Goal: Task Accomplishment & Management: Manage account settings

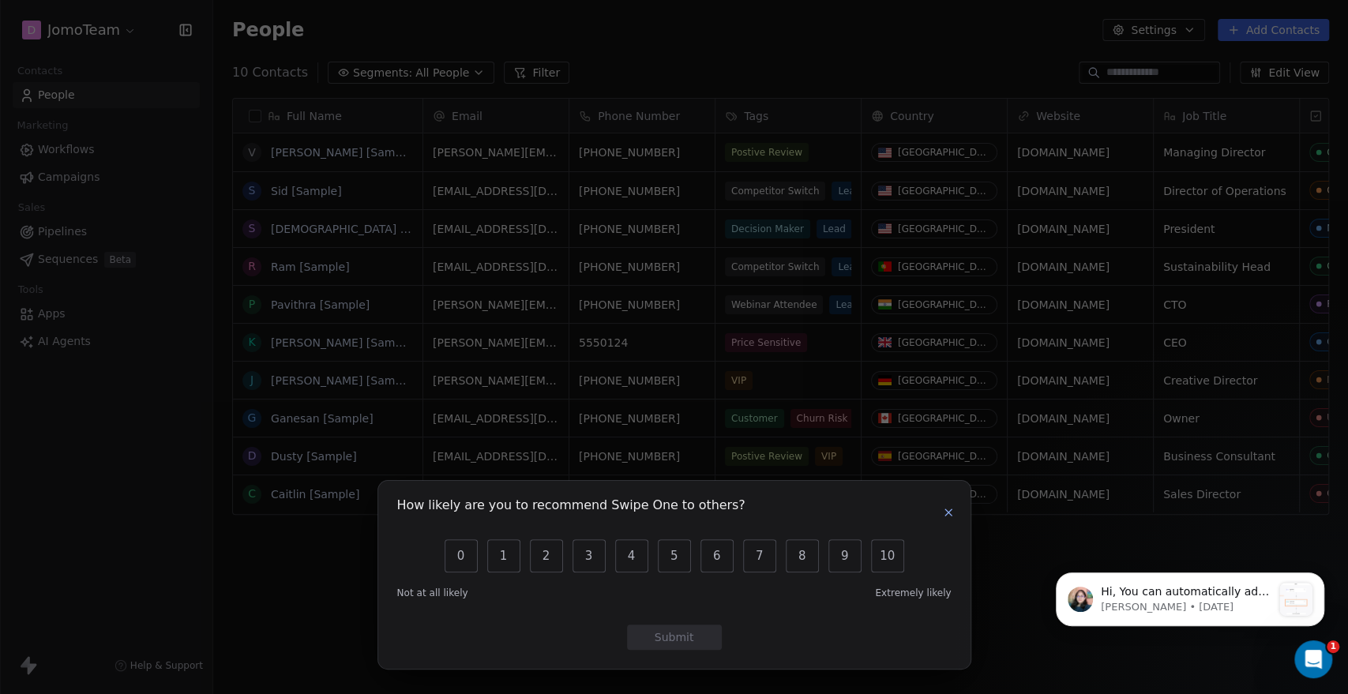
click at [943, 516] on icon "button" at bounding box center [948, 512] width 13 height 13
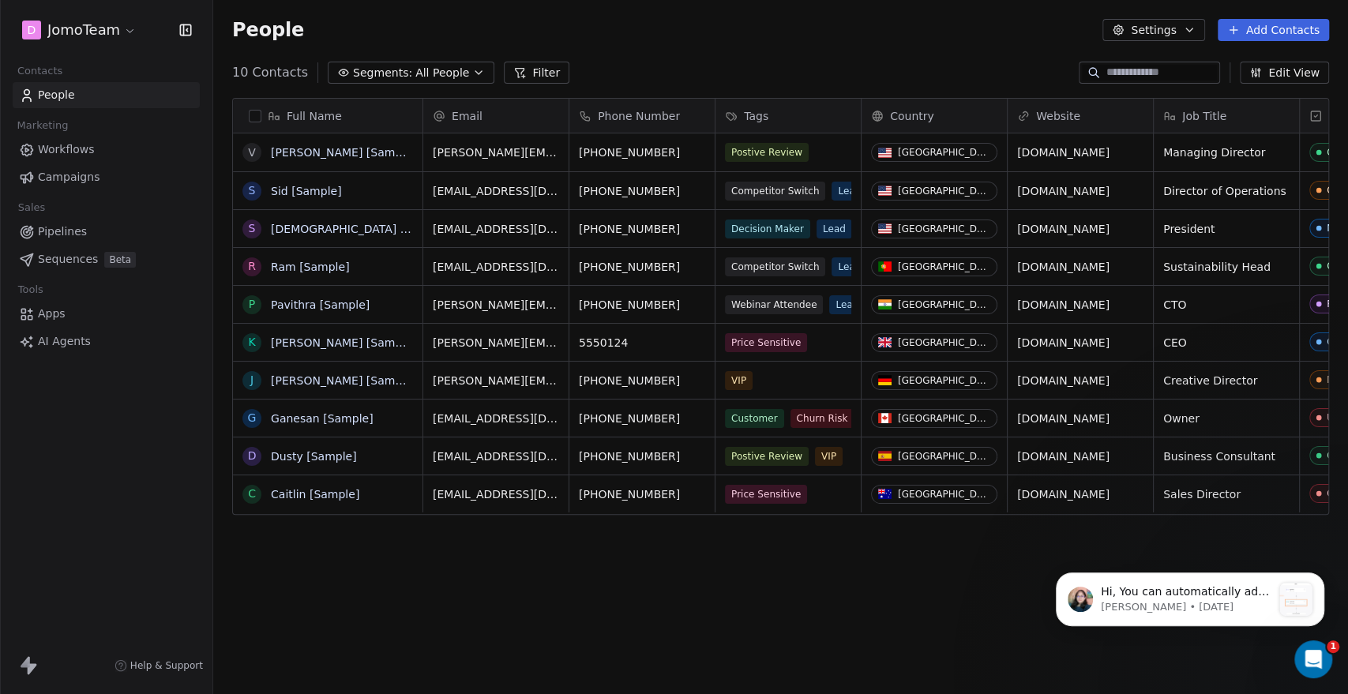
click at [101, 30] on html "D JomoTeam Contacts People Marketing Workflows Campaigns Sales Pipelines Sequen…" at bounding box center [674, 347] width 1348 height 694
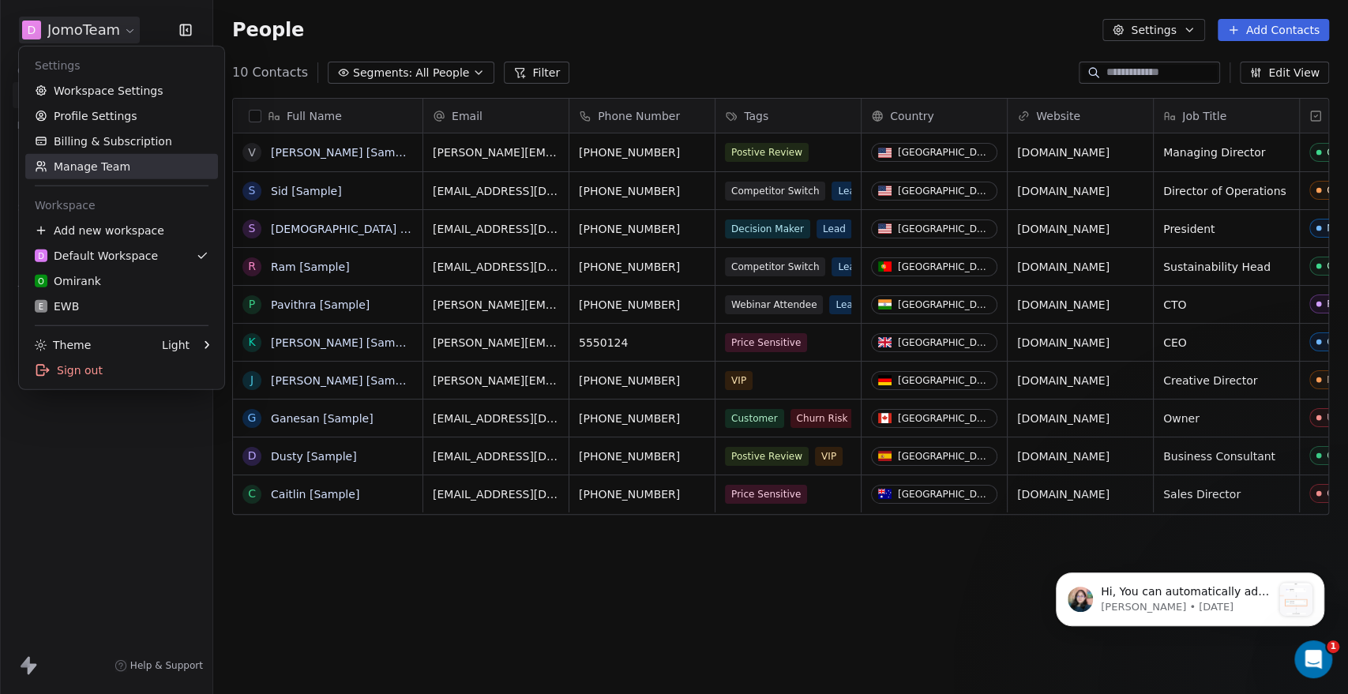
click at [111, 174] on link "Manage Team" at bounding box center [121, 166] width 193 height 25
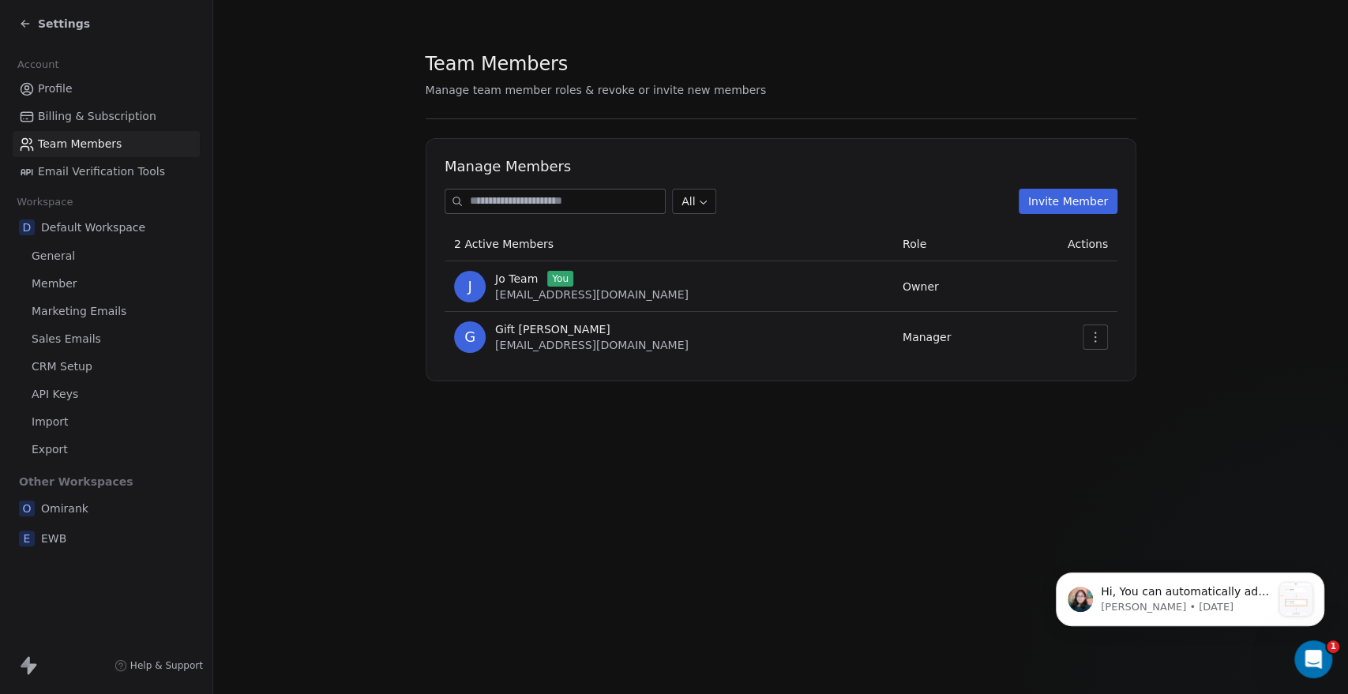
click at [1099, 336] on icon "button" at bounding box center [1095, 337] width 13 height 13
click at [1113, 374] on div "Update" at bounding box center [1145, 371] width 113 height 25
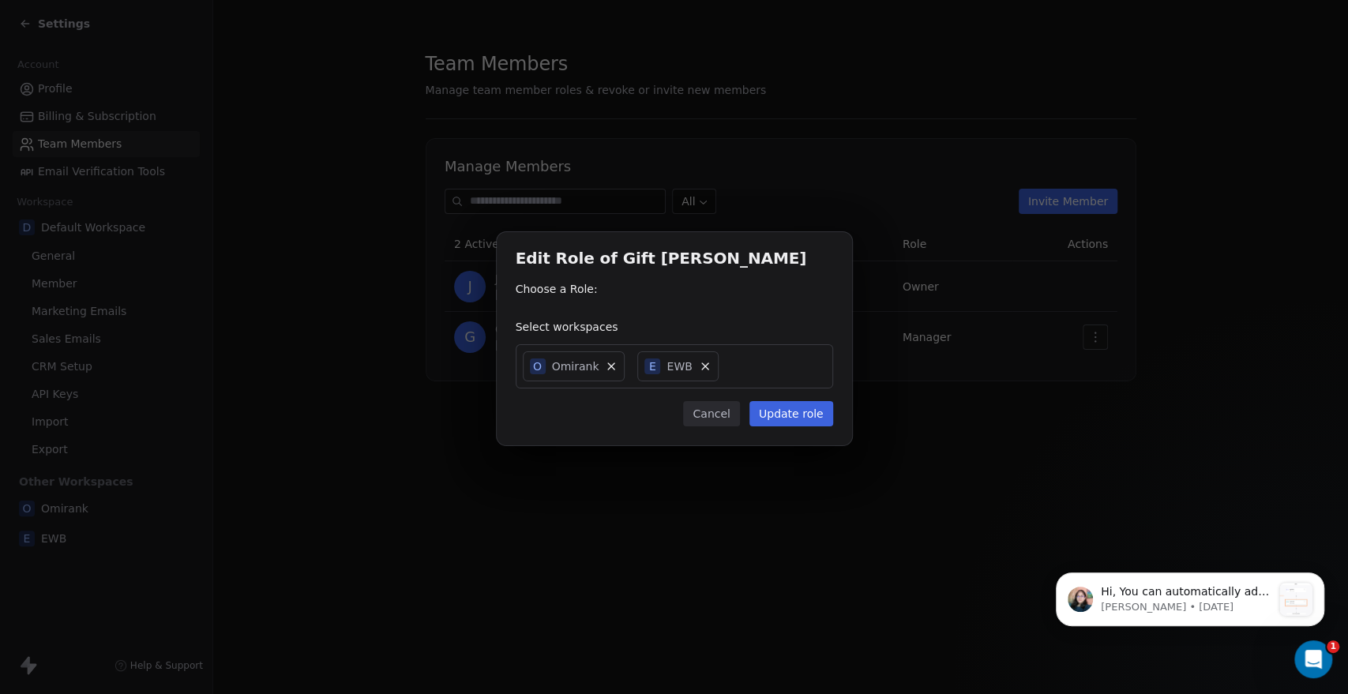
click at [713, 417] on button "Cancel" at bounding box center [711, 413] width 56 height 25
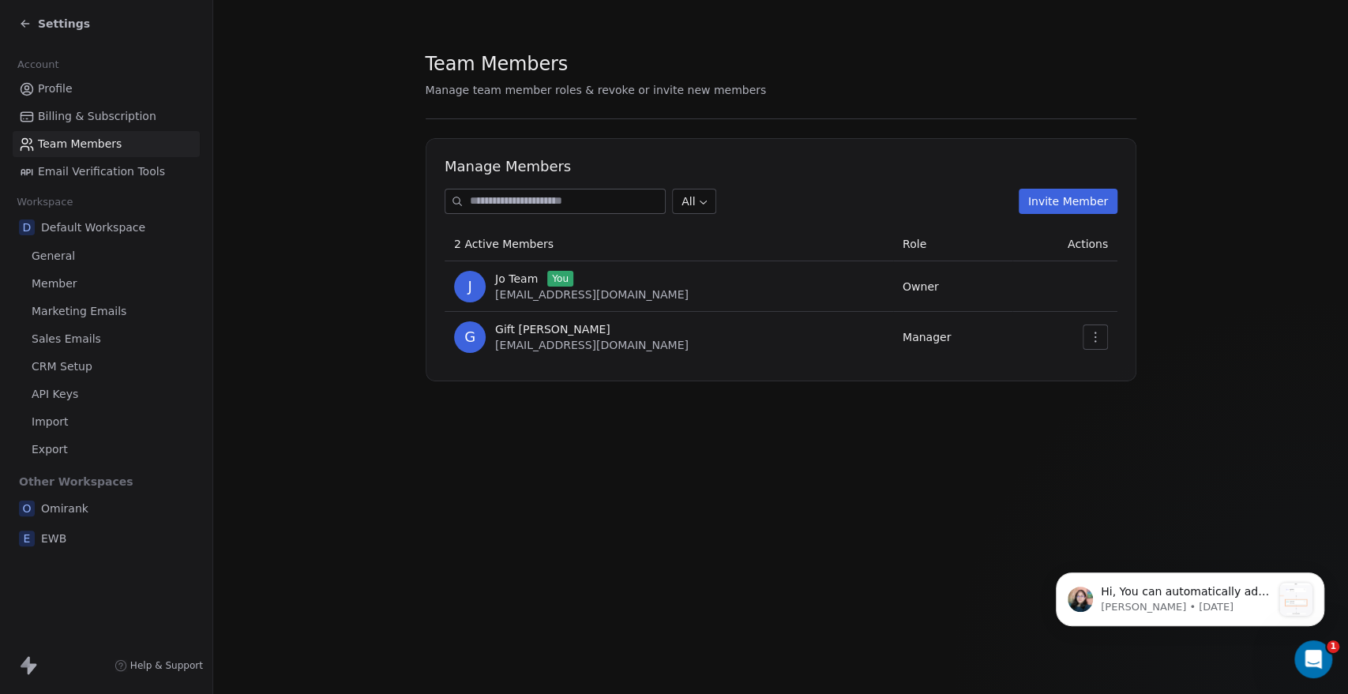
click at [57, 23] on span "Settings" at bounding box center [64, 24] width 52 height 16
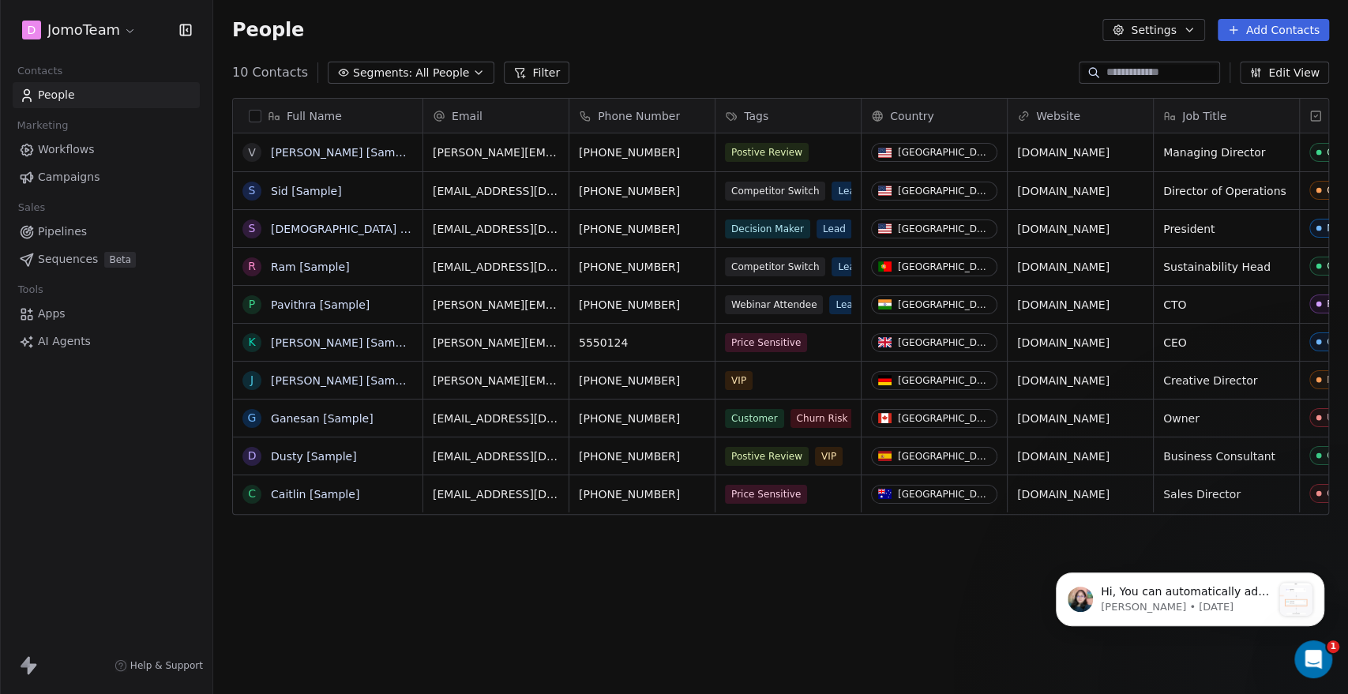
scroll to position [598, 1121]
click at [129, 26] on html "D JomoTeam Contacts People Marketing Workflows Campaigns Sales Pipelines Sequen…" at bounding box center [674, 347] width 1348 height 694
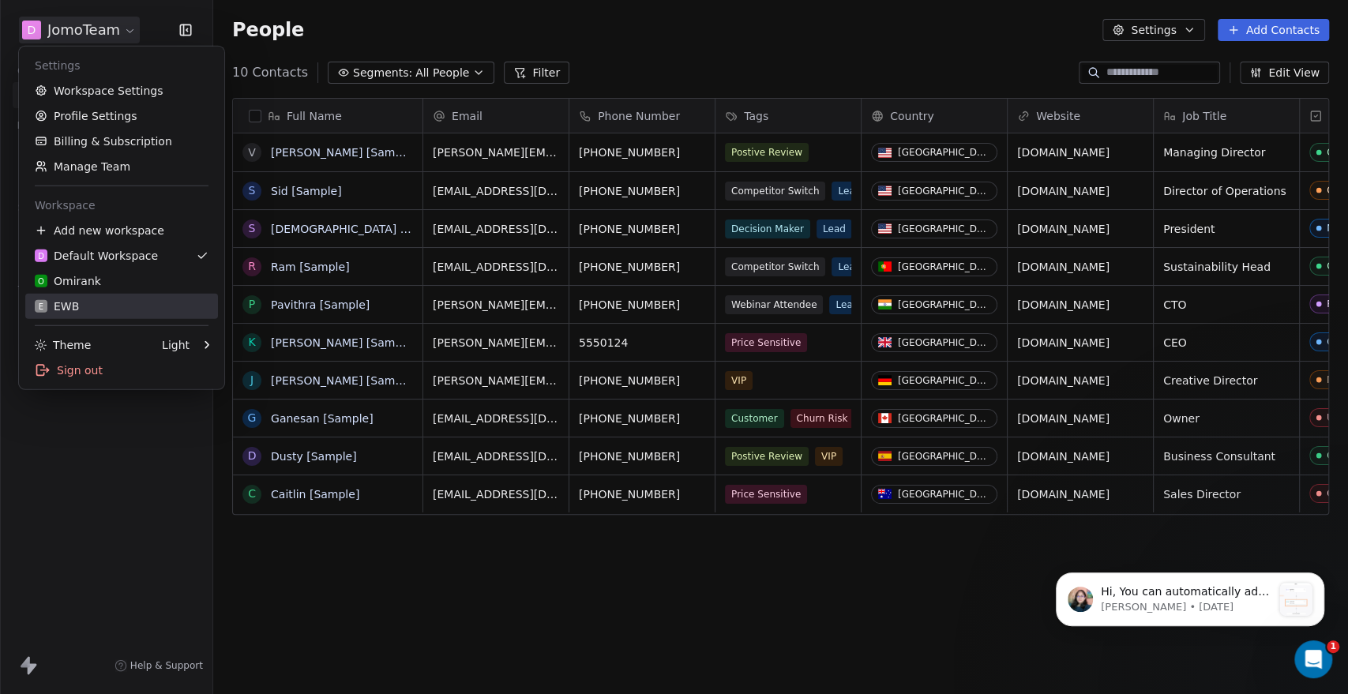
click at [120, 307] on div "E EWB" at bounding box center [122, 306] width 174 height 16
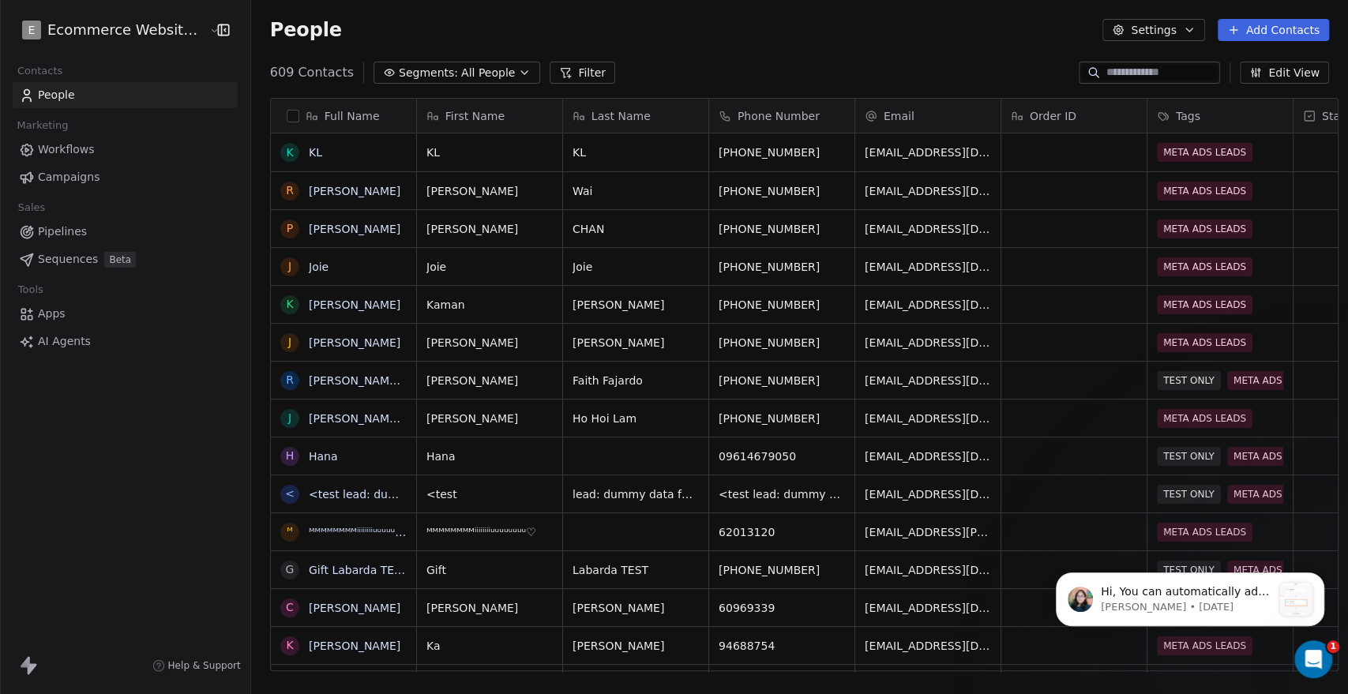
scroll to position [598, 1093]
click at [1179, 33] on button "Settings" at bounding box center [1153, 30] width 102 height 22
click at [981, 39] on html "E Ecommerce Website Builder Contacts People Marketing Workflows Campaigns Sales…" at bounding box center [674, 347] width 1348 height 694
click at [1148, 22] on button "Settings" at bounding box center [1153, 30] width 102 height 22
click at [1168, 133] on span "Export" at bounding box center [1163, 140] width 36 height 17
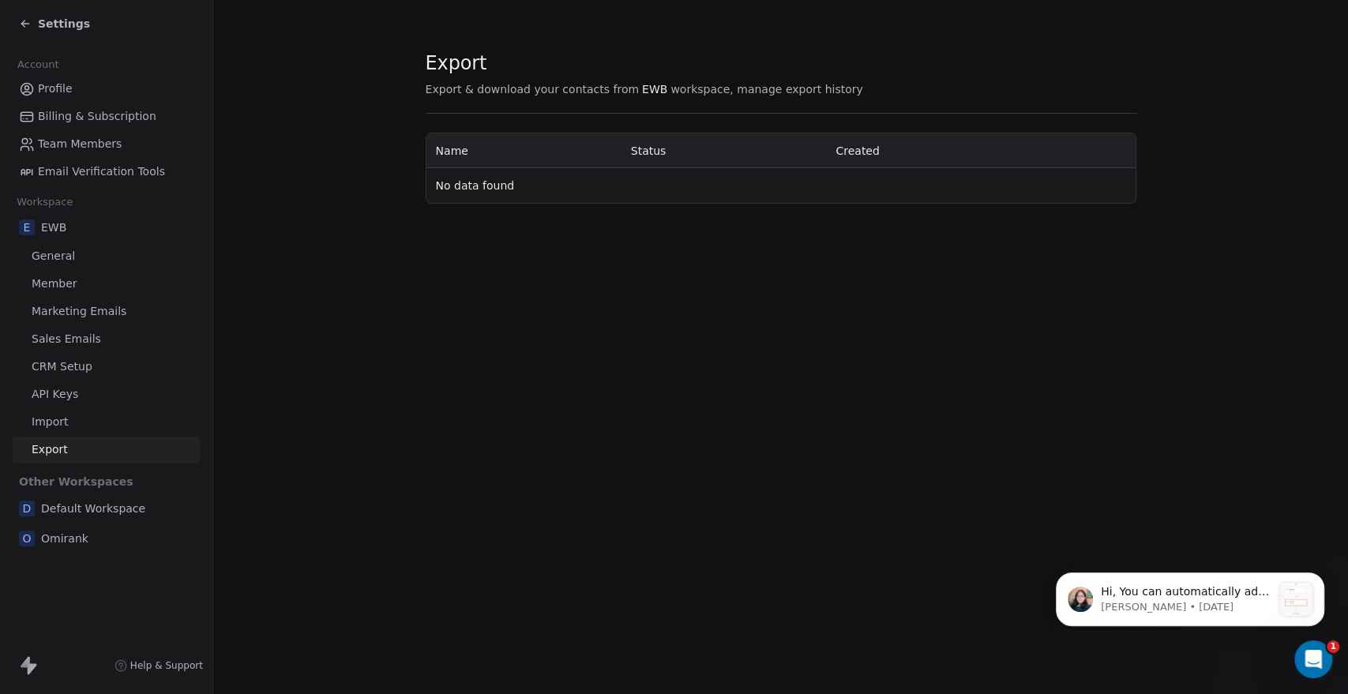
drag, startPoint x: 756, startPoint y: 345, endPoint x: 479, endPoint y: 219, distance: 304.5
click at [756, 345] on div "Export Export & download your contacts from EWB workspace, manage export histor…" at bounding box center [780, 347] width 1134 height 694
click at [65, 419] on span "Import" at bounding box center [50, 422] width 36 height 17
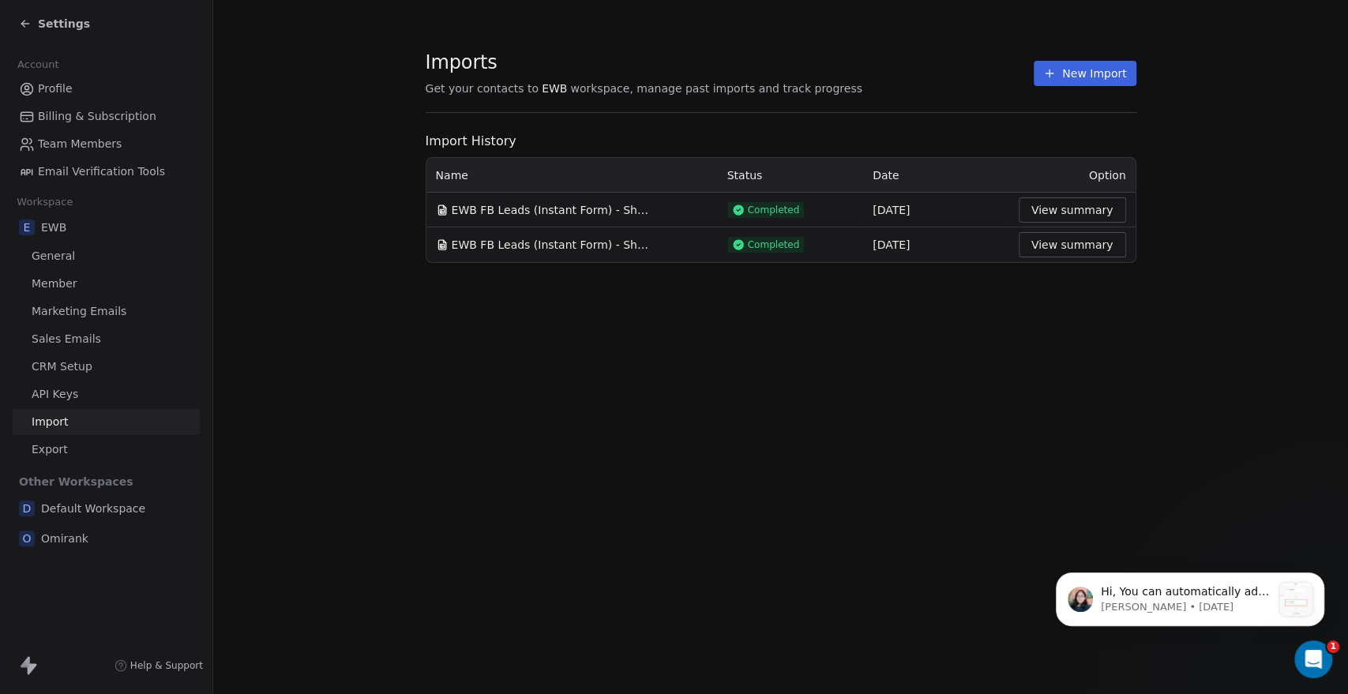
click at [64, 445] on link "Export" at bounding box center [106, 450] width 187 height 26
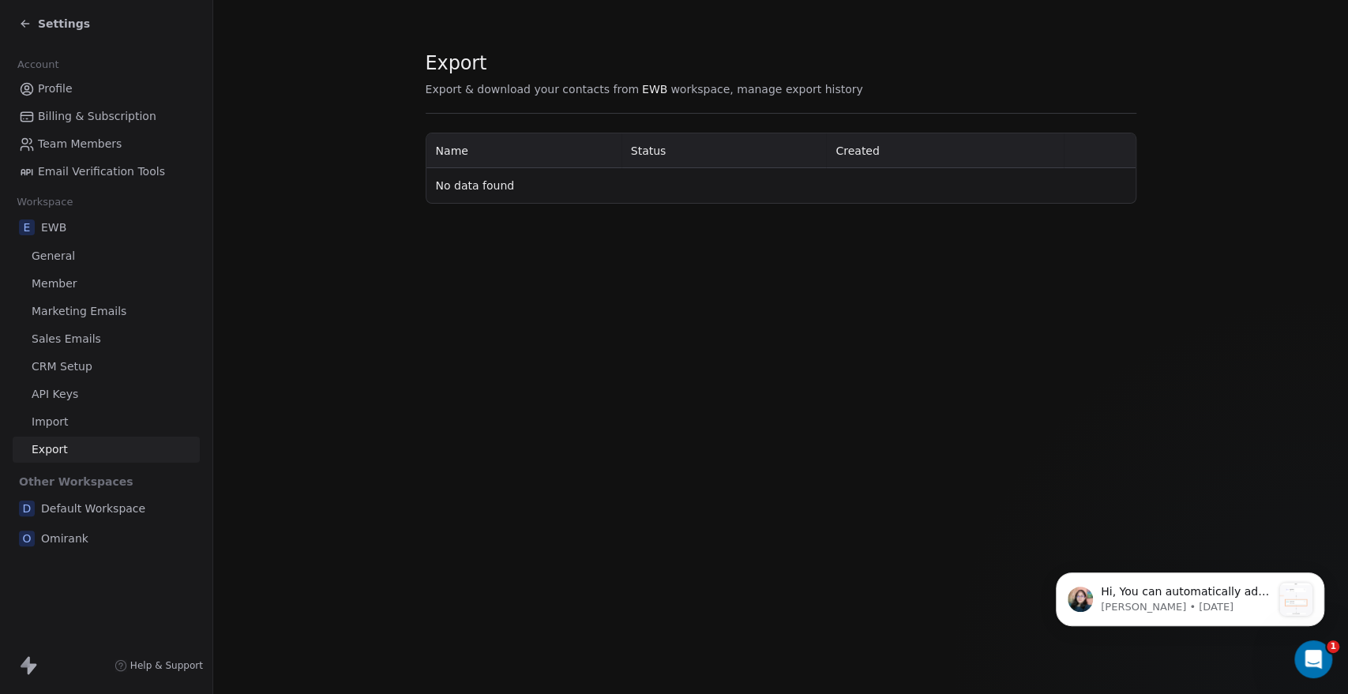
click at [131, 118] on span "Billing & Subscription" at bounding box center [97, 116] width 118 height 17
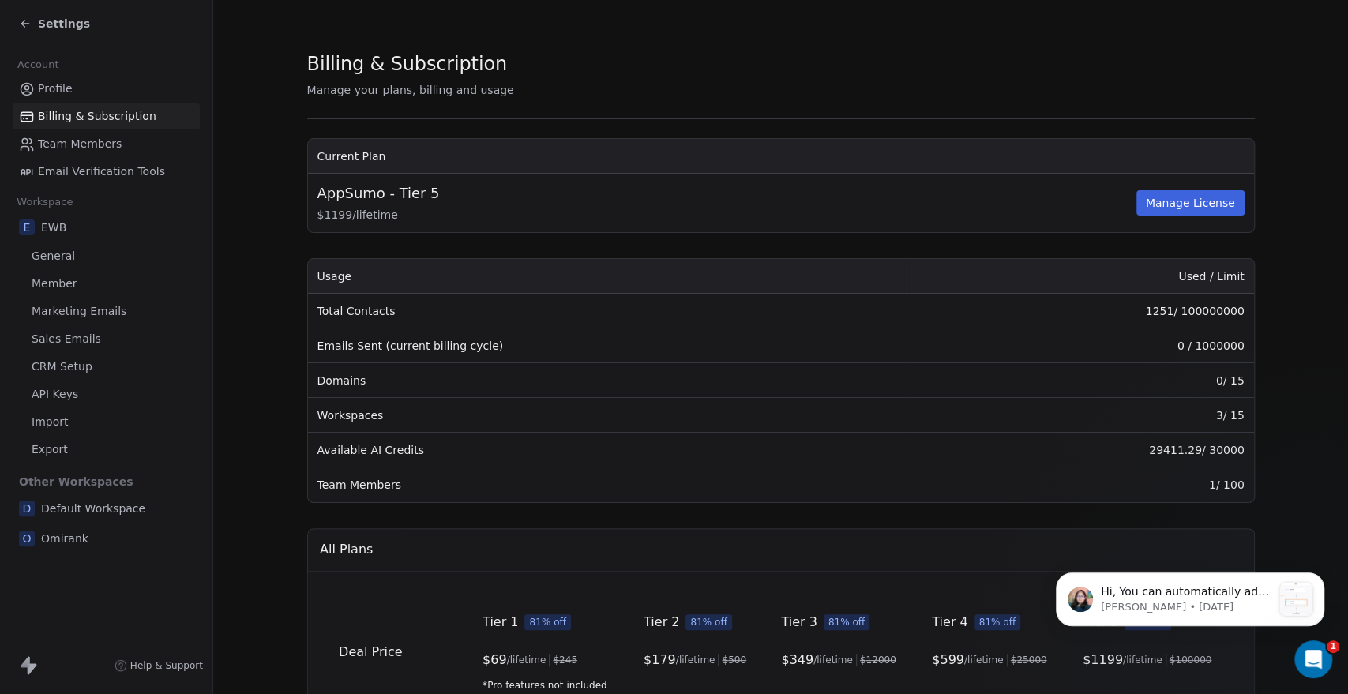
click at [77, 232] on div "E EWB" at bounding box center [106, 227] width 187 height 28
click at [43, 263] on span "General" at bounding box center [53, 256] width 43 height 17
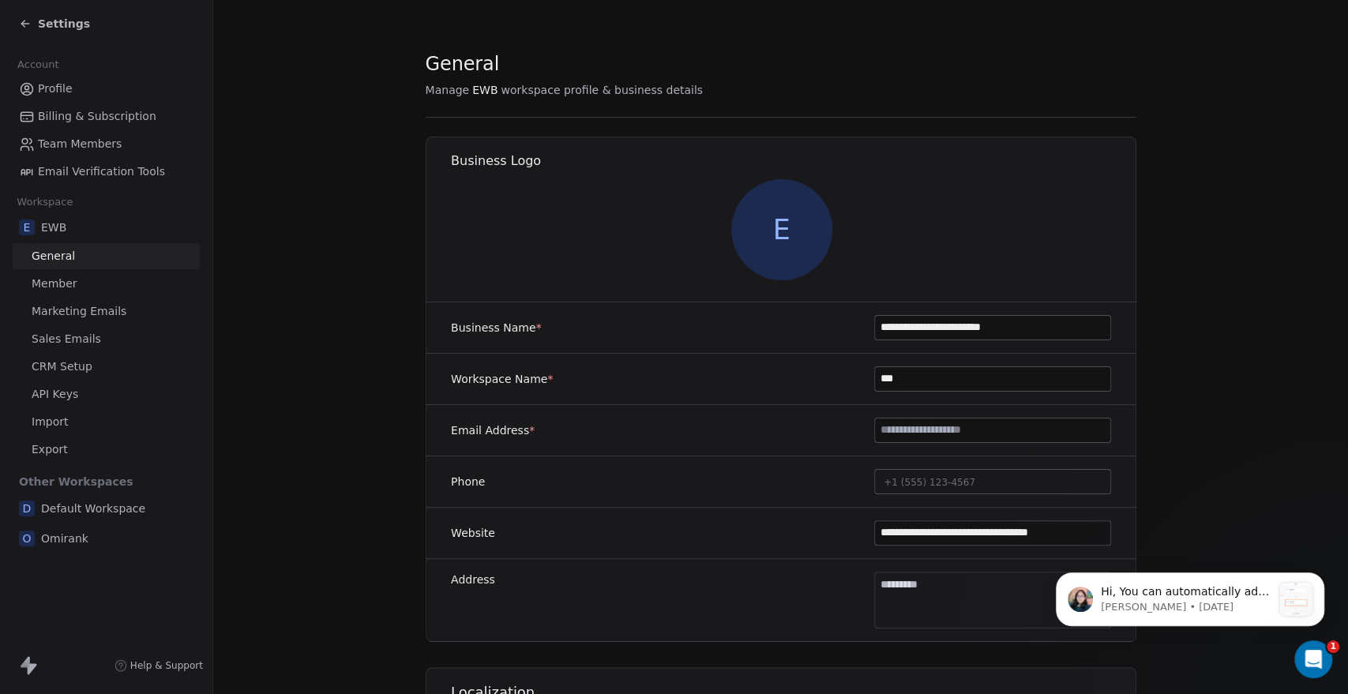
click at [67, 285] on span "Member" at bounding box center [55, 284] width 46 height 17
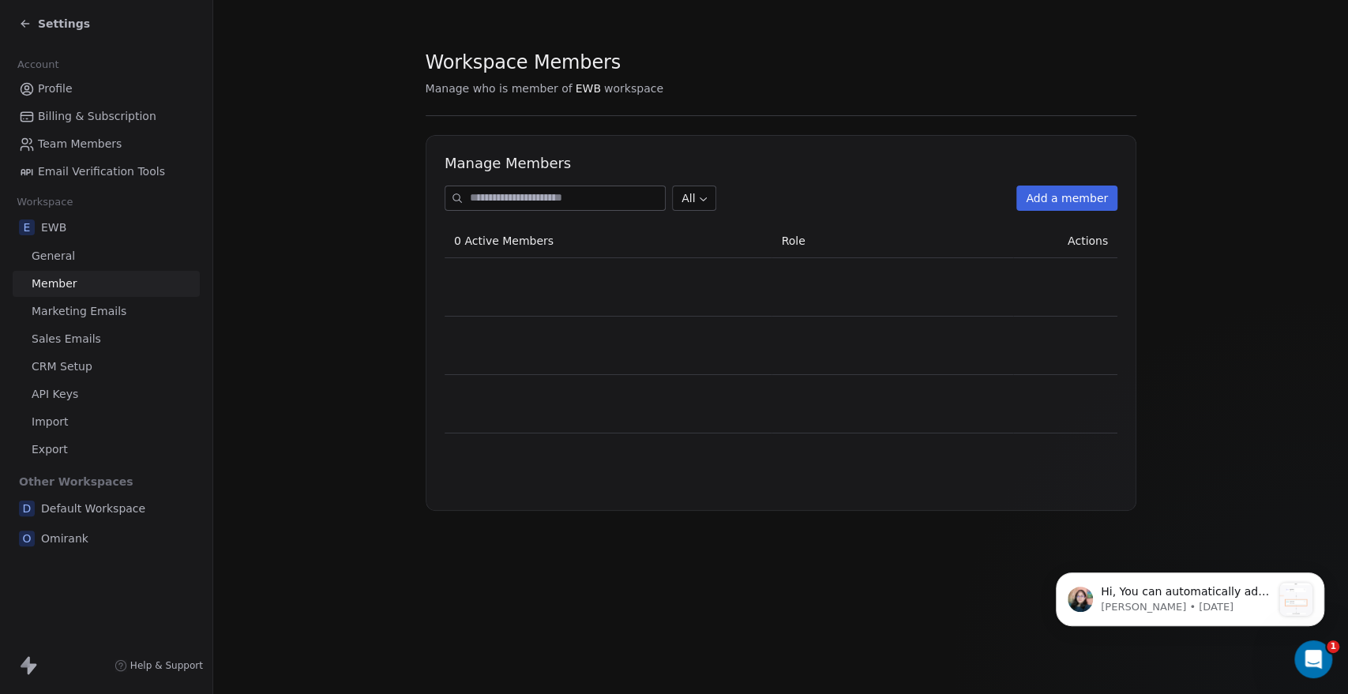
click at [90, 309] on span "Marketing Emails" at bounding box center [79, 311] width 95 height 17
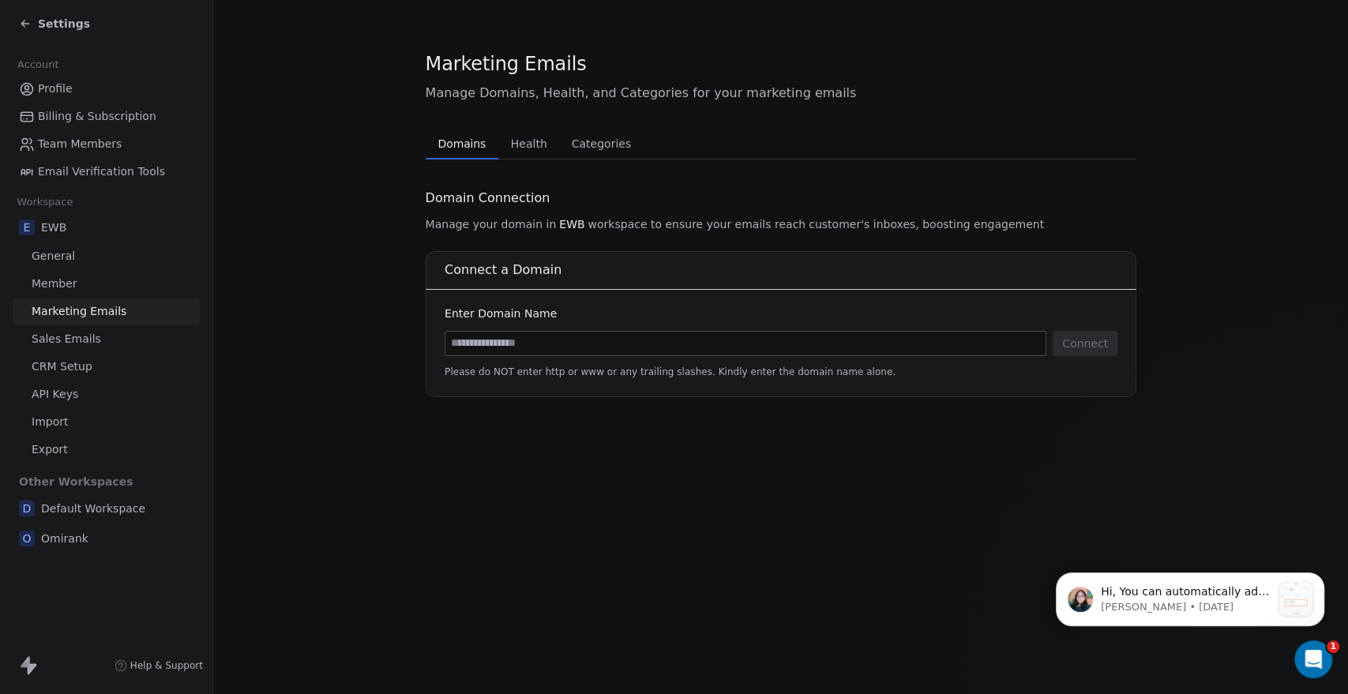
click at [88, 346] on span "Sales Emails" at bounding box center [66, 339] width 69 height 17
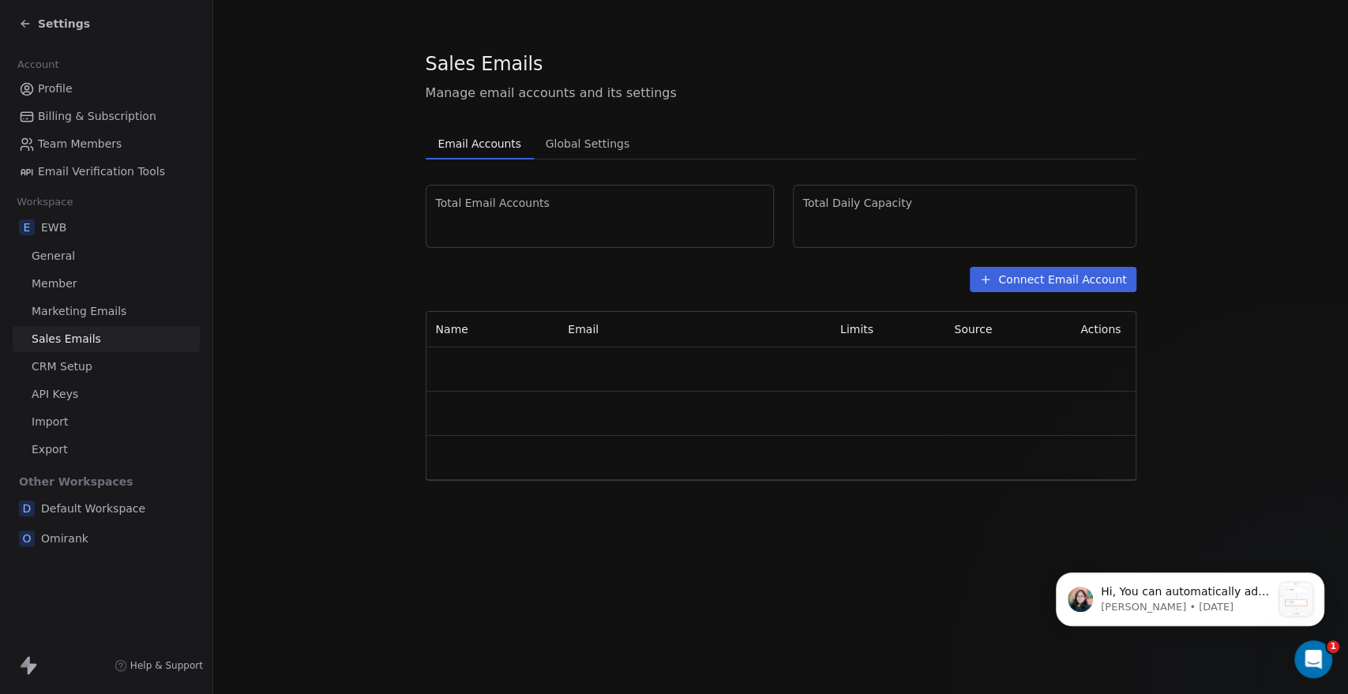
click at [85, 366] on span "CRM Setup" at bounding box center [62, 366] width 61 height 17
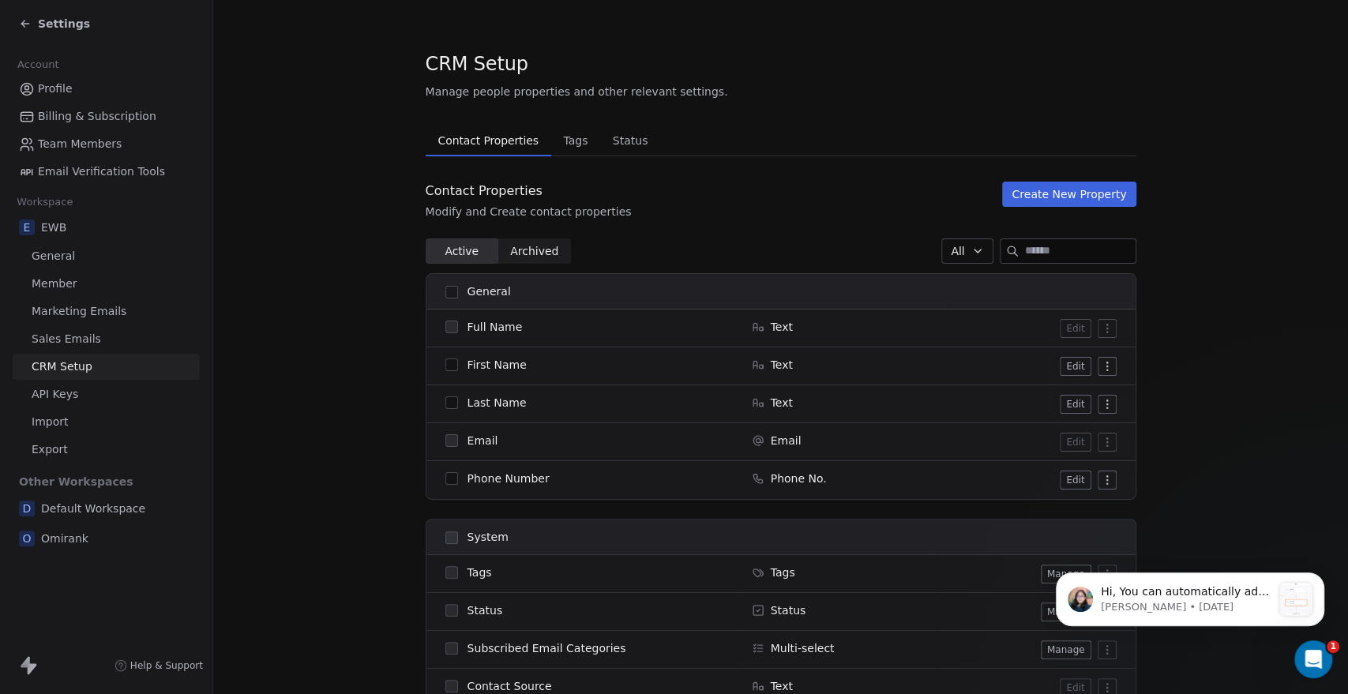
click at [43, 24] on span "Settings" at bounding box center [64, 24] width 52 height 16
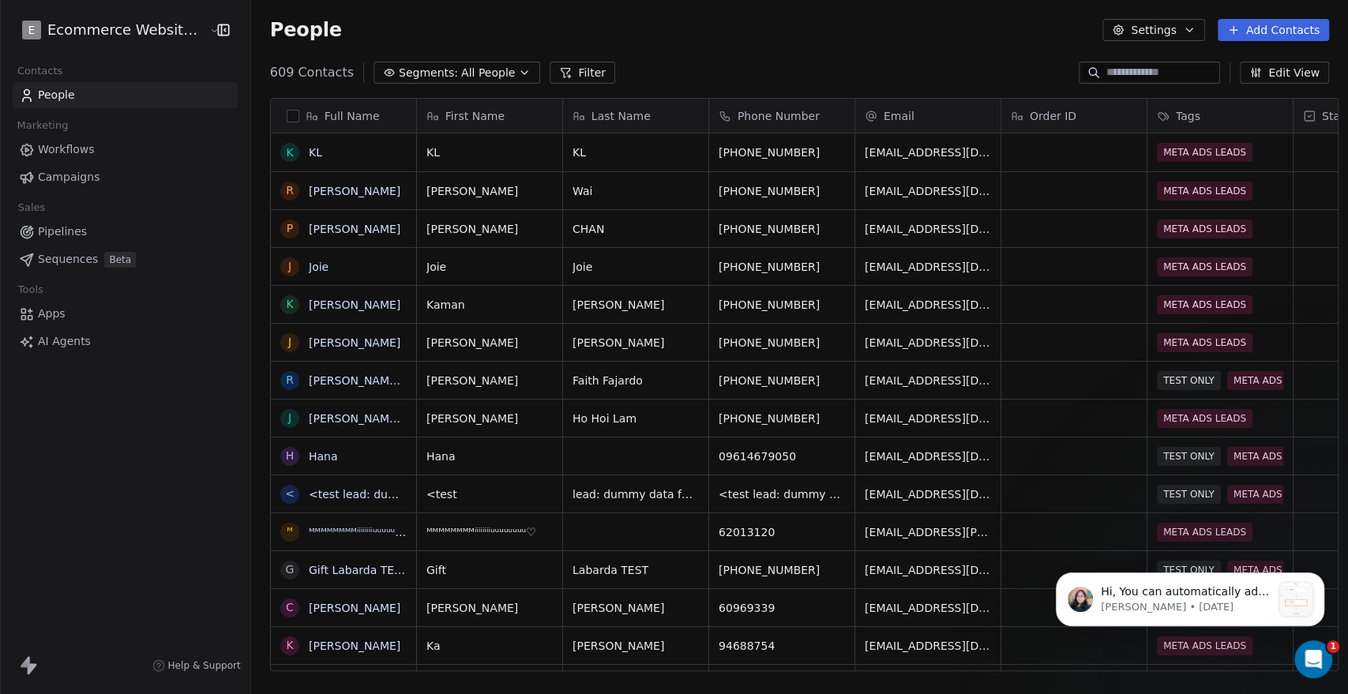
scroll to position [598, 1093]
click at [280, 108] on div "Full Name" at bounding box center [341, 116] width 123 height 16
click at [298, 88] on html "E Ecommerce Website Builder Contacts People Marketing Workflows Campaigns Sales…" at bounding box center [674, 347] width 1348 height 694
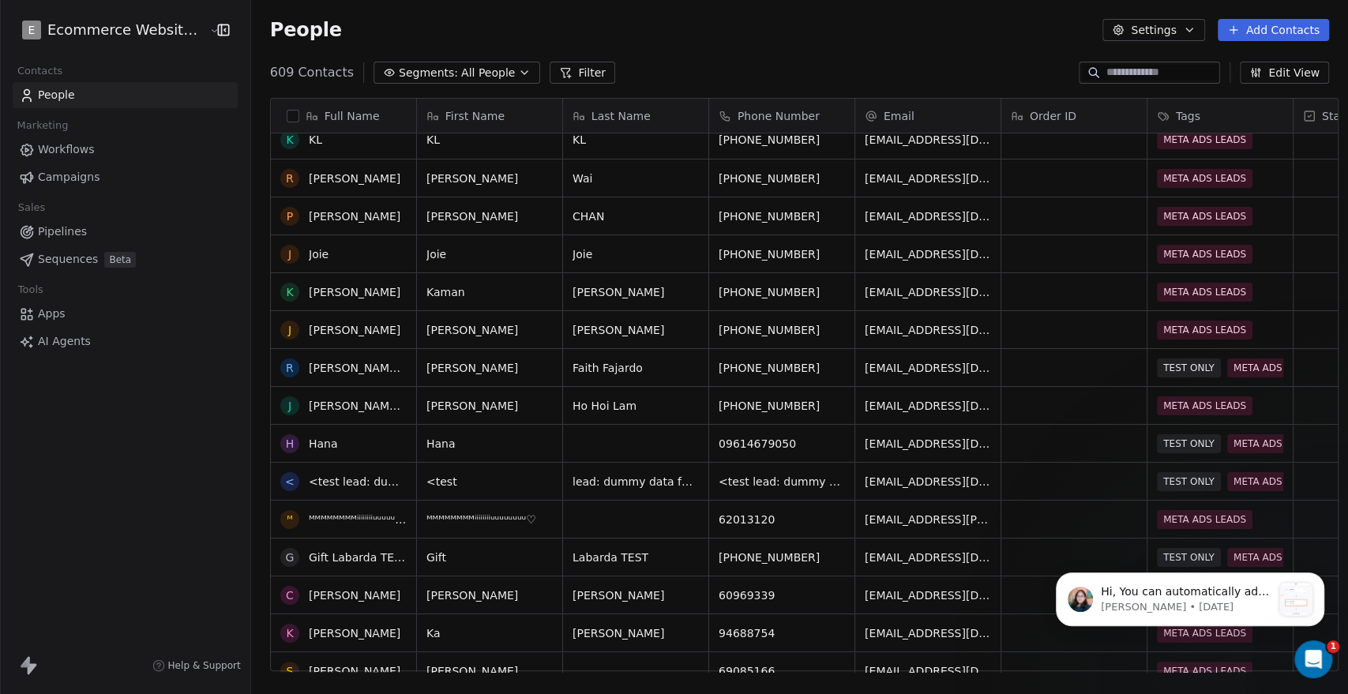
scroll to position [0, 0]
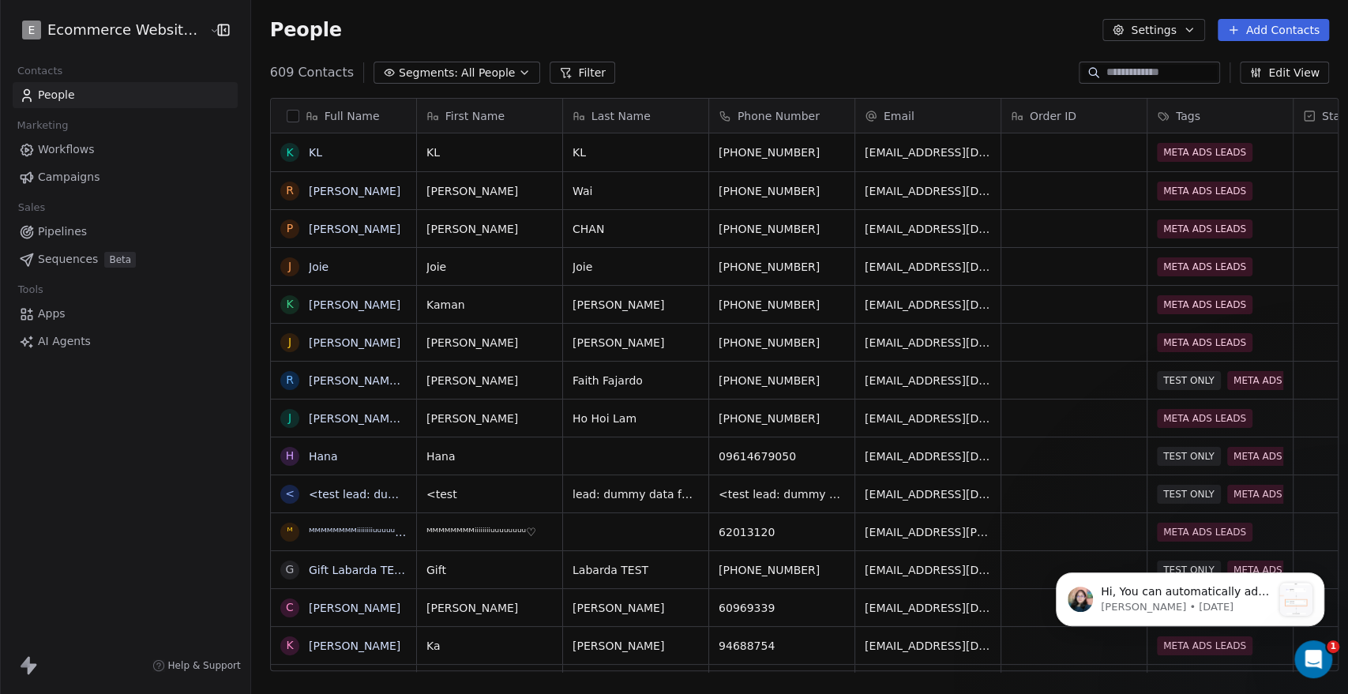
click at [1168, 32] on button "Settings" at bounding box center [1153, 30] width 102 height 22
click at [663, 23] on html "E Ecommerce Website Builder Contacts People Marketing Workflows Campaigns Sales…" at bounding box center [674, 347] width 1348 height 694
click at [486, 68] on span "All People" at bounding box center [488, 73] width 54 height 17
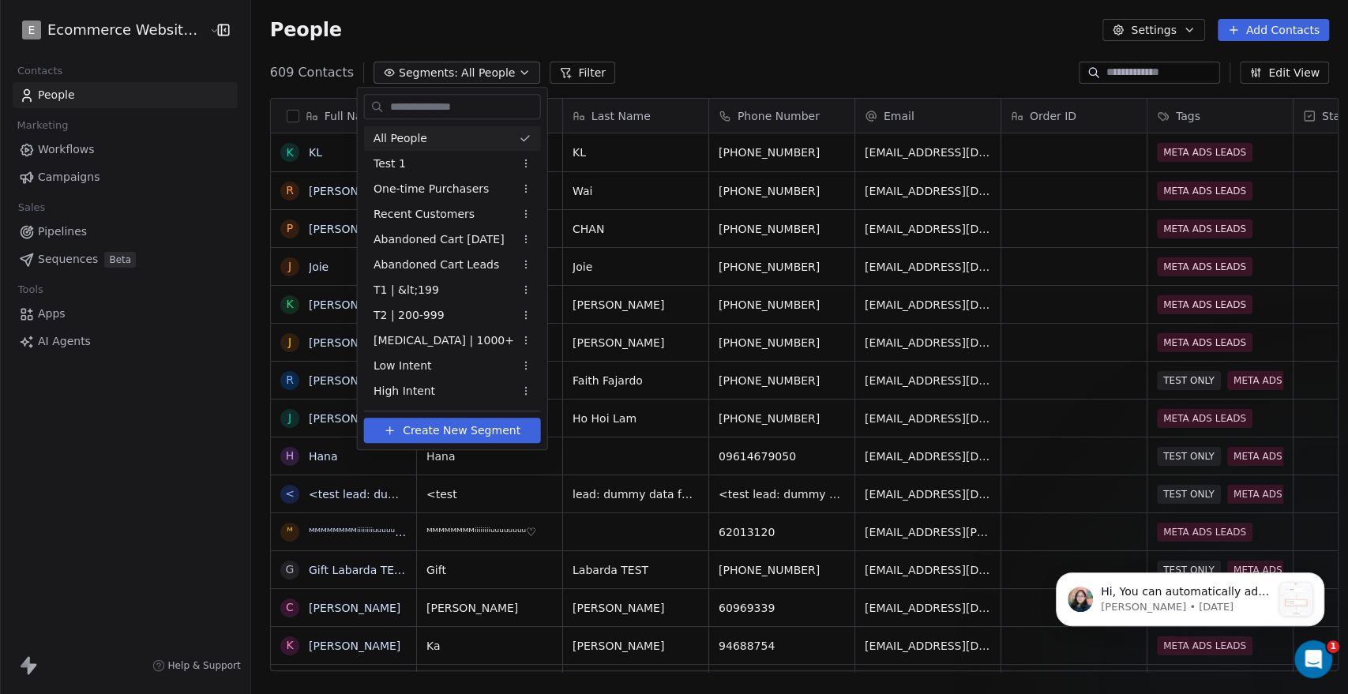
click at [721, 54] on html "E Ecommerce Website Builder Contacts People Marketing Workflows Campaigns Sales…" at bounding box center [674, 347] width 1348 height 694
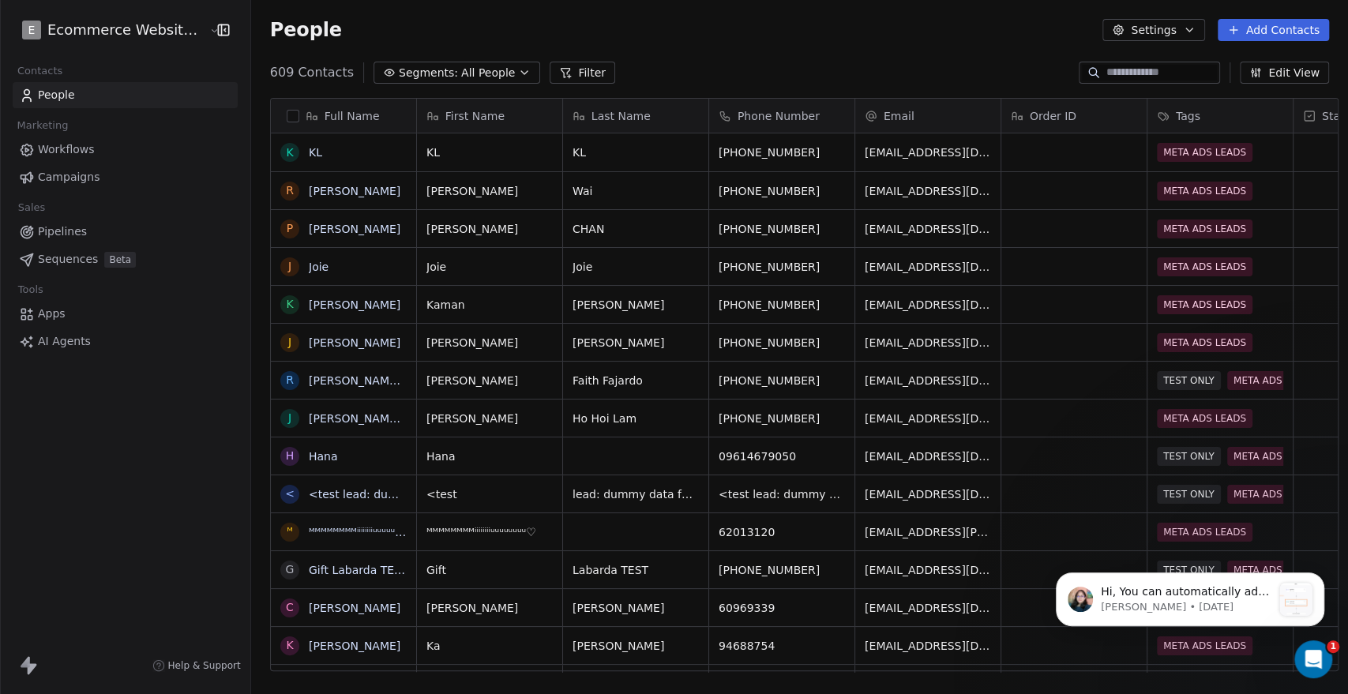
click at [1123, 30] on icon "button" at bounding box center [1117, 29] width 9 height 9
click at [1140, 137] on div "Export" at bounding box center [1153, 139] width 74 height 25
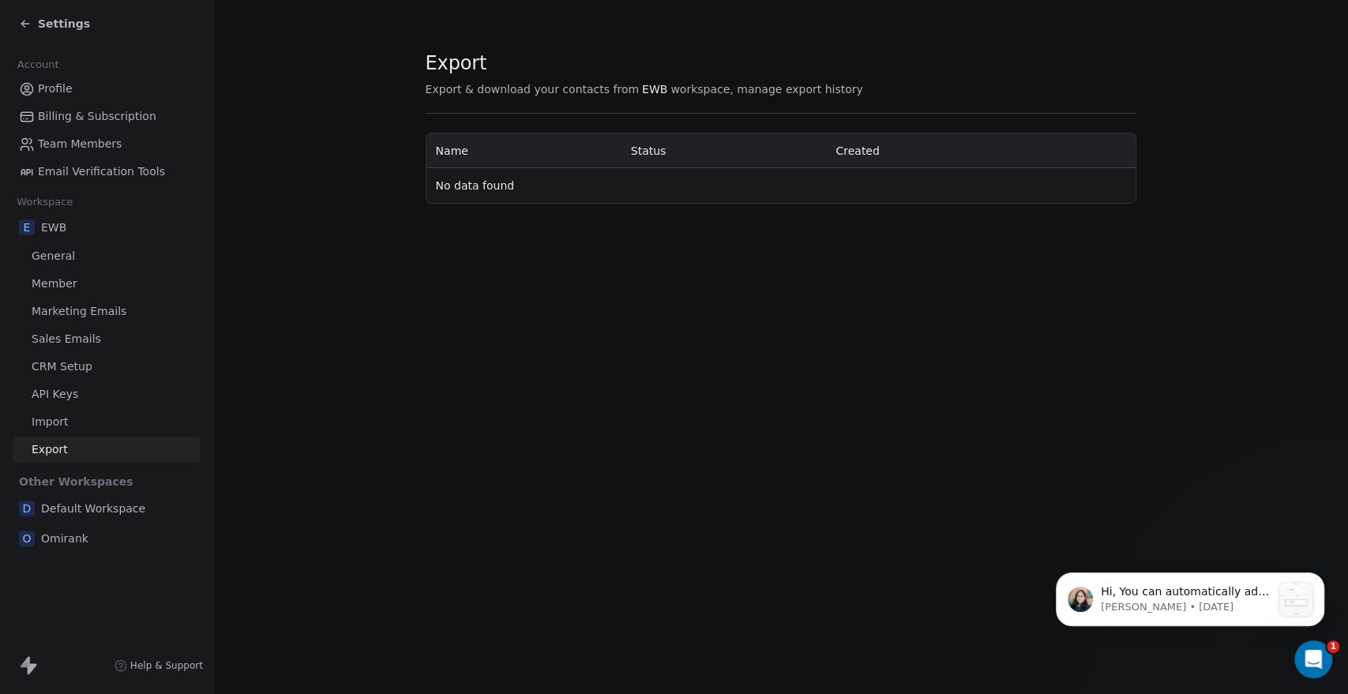
click at [480, 182] on span "No data found" at bounding box center [475, 185] width 79 height 13
drag, startPoint x: 486, startPoint y: 99, endPoint x: 691, endPoint y: 105, distance: 204.6
click at [691, 105] on div "Export Export & download your contacts from EWB workspace, manage export histor…" at bounding box center [781, 127] width 711 height 153
click at [674, 89] on span "workspace, manage export history" at bounding box center [766, 89] width 192 height 16
click at [616, 89] on span "Export & download your contacts from" at bounding box center [532, 89] width 213 height 16
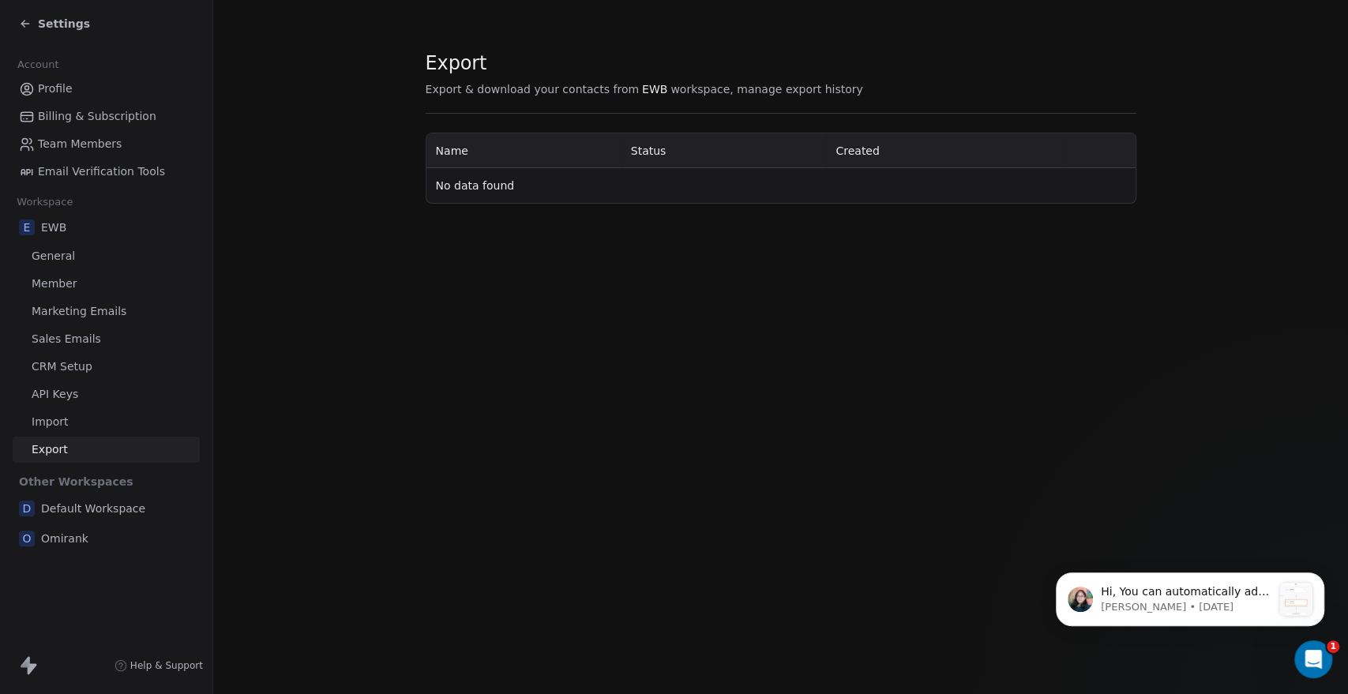
click at [670, 92] on span "workspace, manage export history" at bounding box center [766, 89] width 192 height 16
click at [718, 81] on span "workspace, manage export history" at bounding box center [766, 89] width 192 height 16
click at [463, 171] on td "No data found" at bounding box center [780, 185] width 709 height 35
click at [467, 188] on span "No data found" at bounding box center [475, 185] width 79 height 13
click at [468, 188] on span "No data found" at bounding box center [475, 185] width 79 height 13
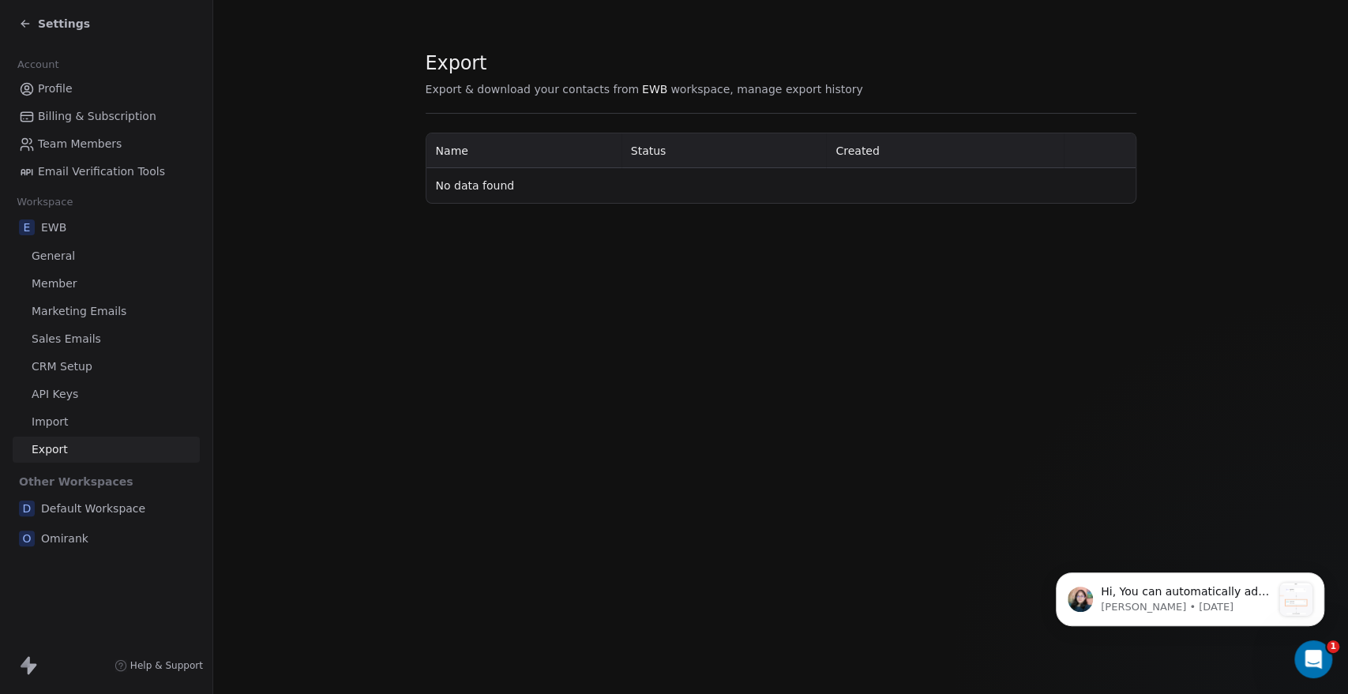
click at [375, 240] on section "Export Export & download your contacts from EWB workspace, manage export histor…" at bounding box center [780, 127] width 1134 height 254
click at [44, 17] on span "Settings" at bounding box center [64, 24] width 52 height 16
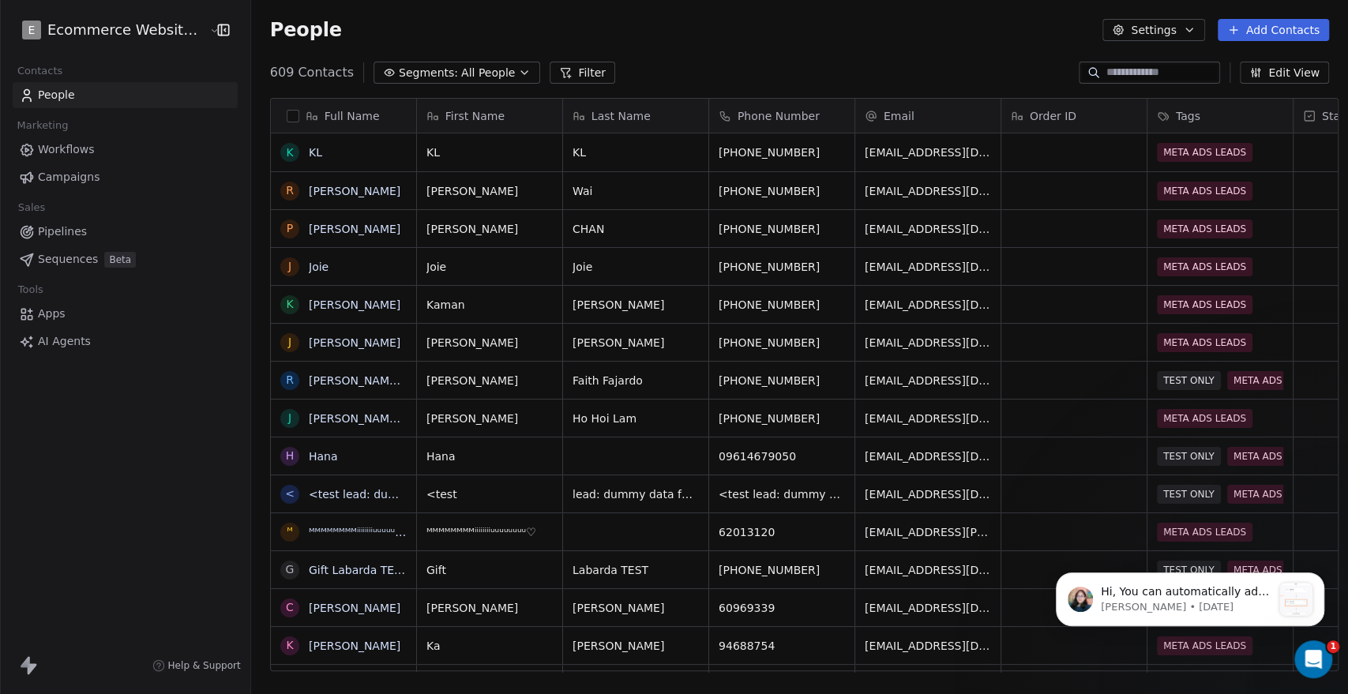
click at [573, 68] on button "Filter" at bounding box center [582, 73] width 66 height 22
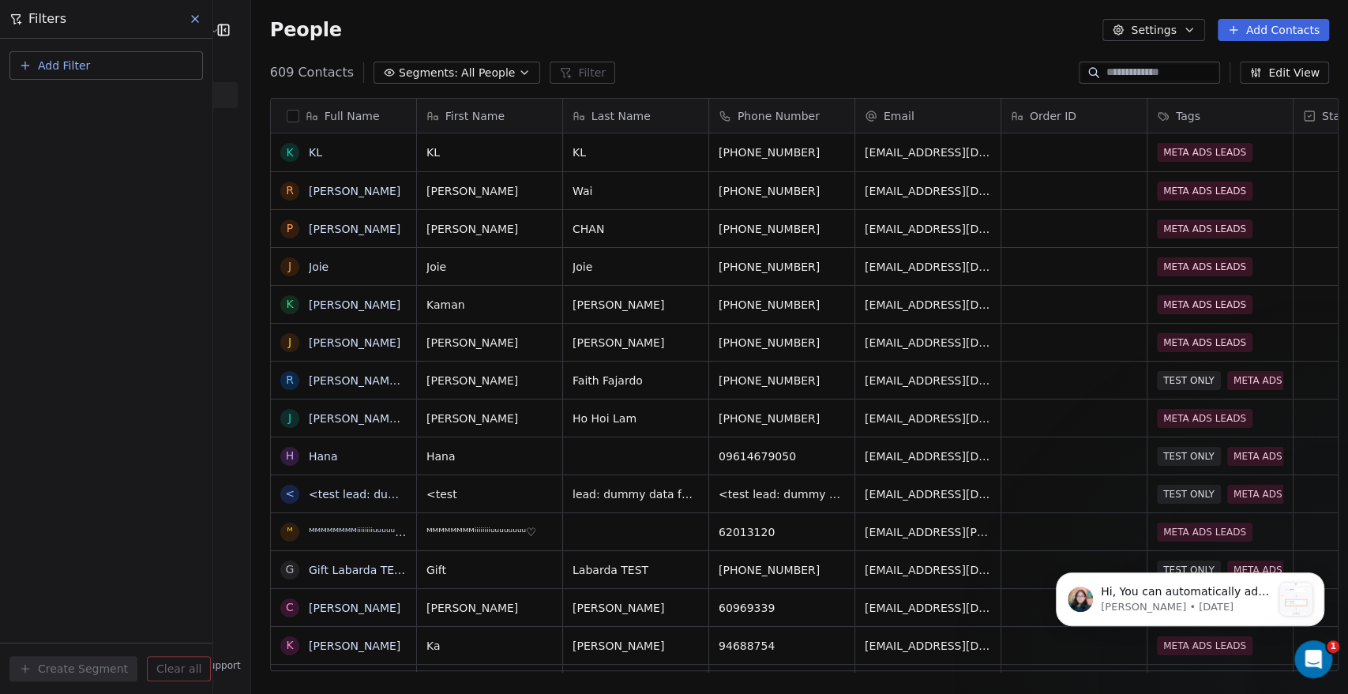
click at [192, 17] on icon at bounding box center [195, 19] width 13 height 13
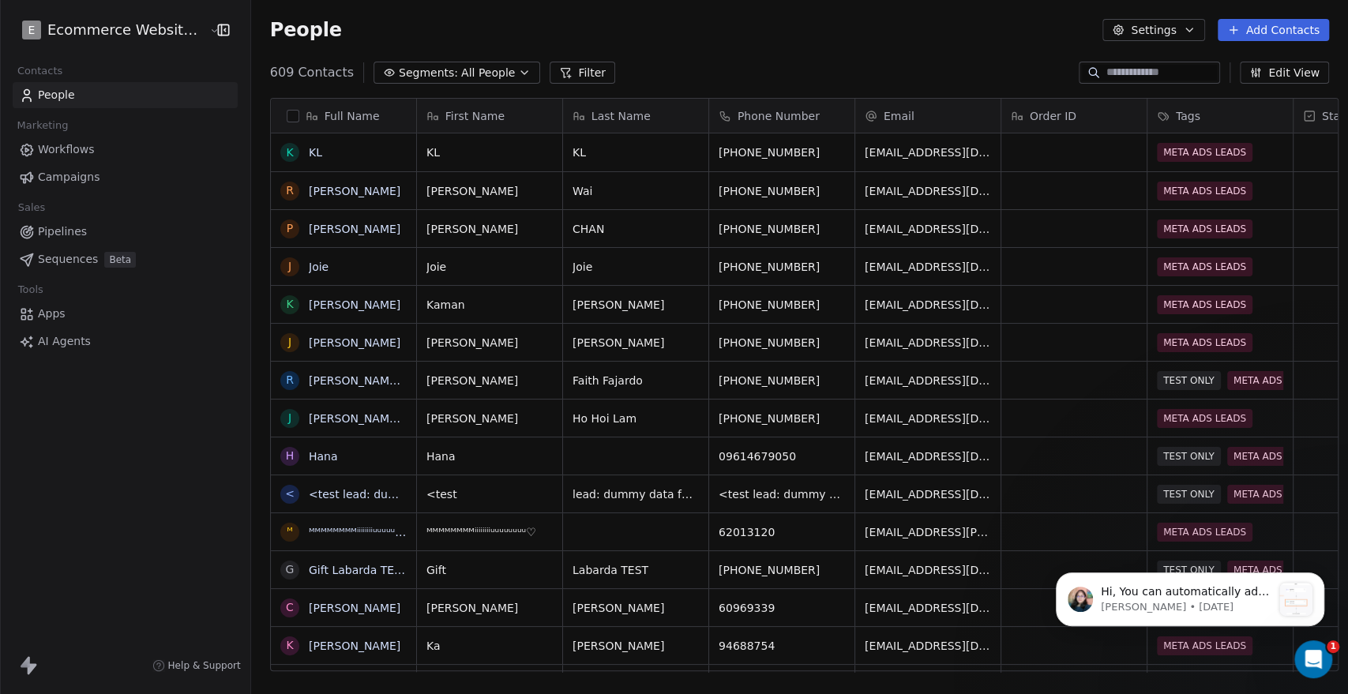
click at [1267, 70] on button "Edit View" at bounding box center [1283, 73] width 89 height 22
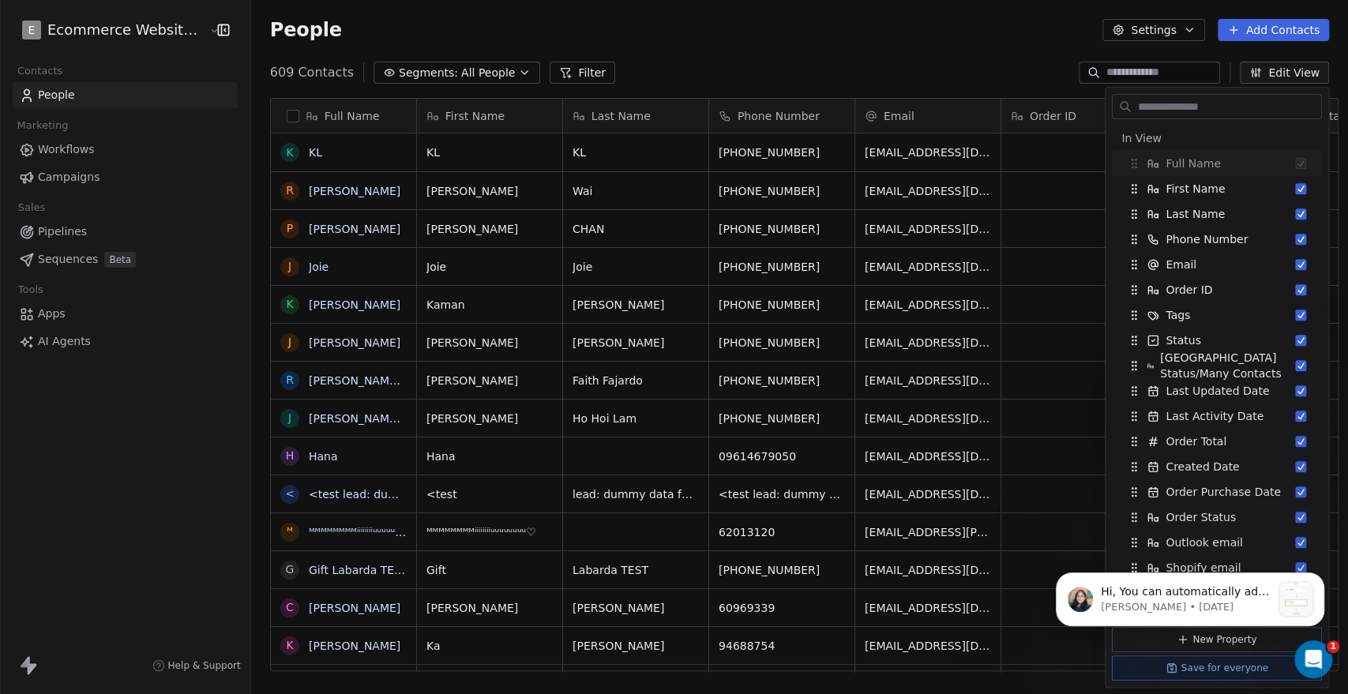
click at [984, 70] on div "609 Contacts Segments: All People Filter Edit View" at bounding box center [799, 72] width 1097 height 25
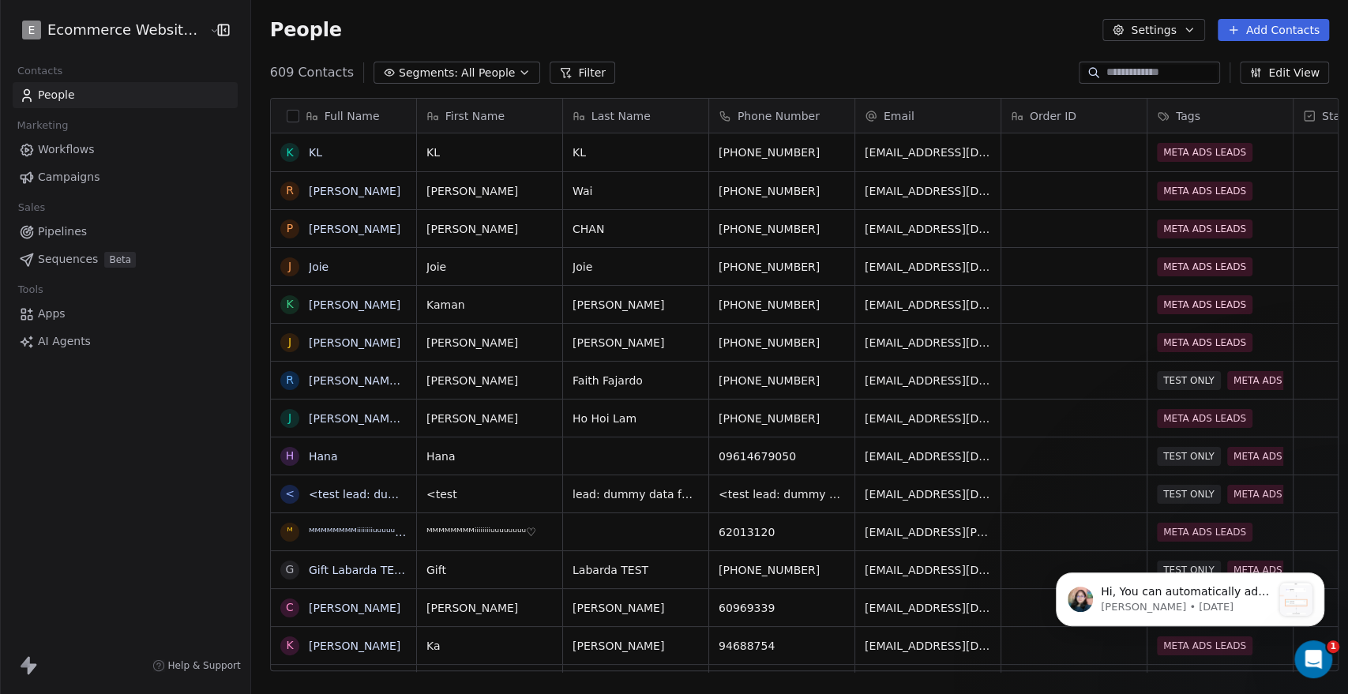
click at [1167, 29] on button "Settings" at bounding box center [1153, 30] width 102 height 22
click at [919, 55] on html "E Ecommerce Website Builder Contacts People Marketing Workflows Campaigns Sales…" at bounding box center [674, 347] width 1348 height 694
click at [1206, 608] on p "[PERSON_NAME] • [DATE]" at bounding box center [1186, 607] width 171 height 14
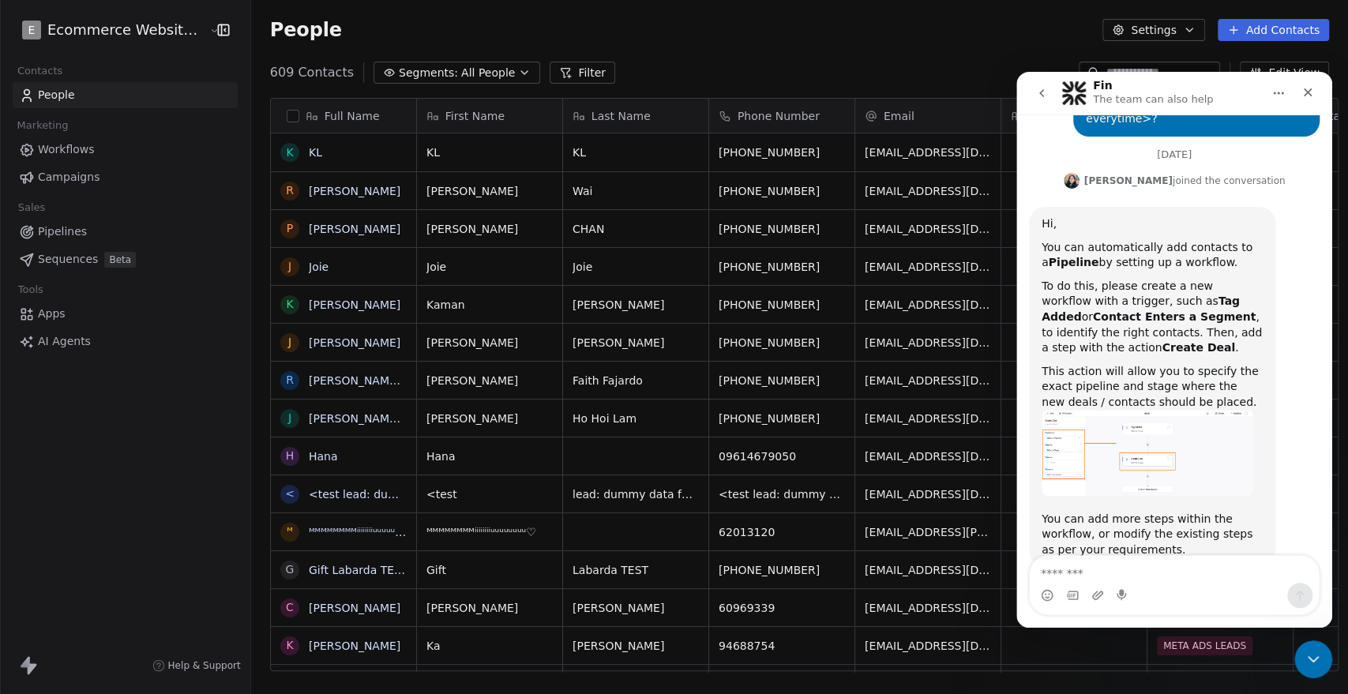
click at [1042, 92] on icon "go back" at bounding box center [1041, 93] width 13 height 13
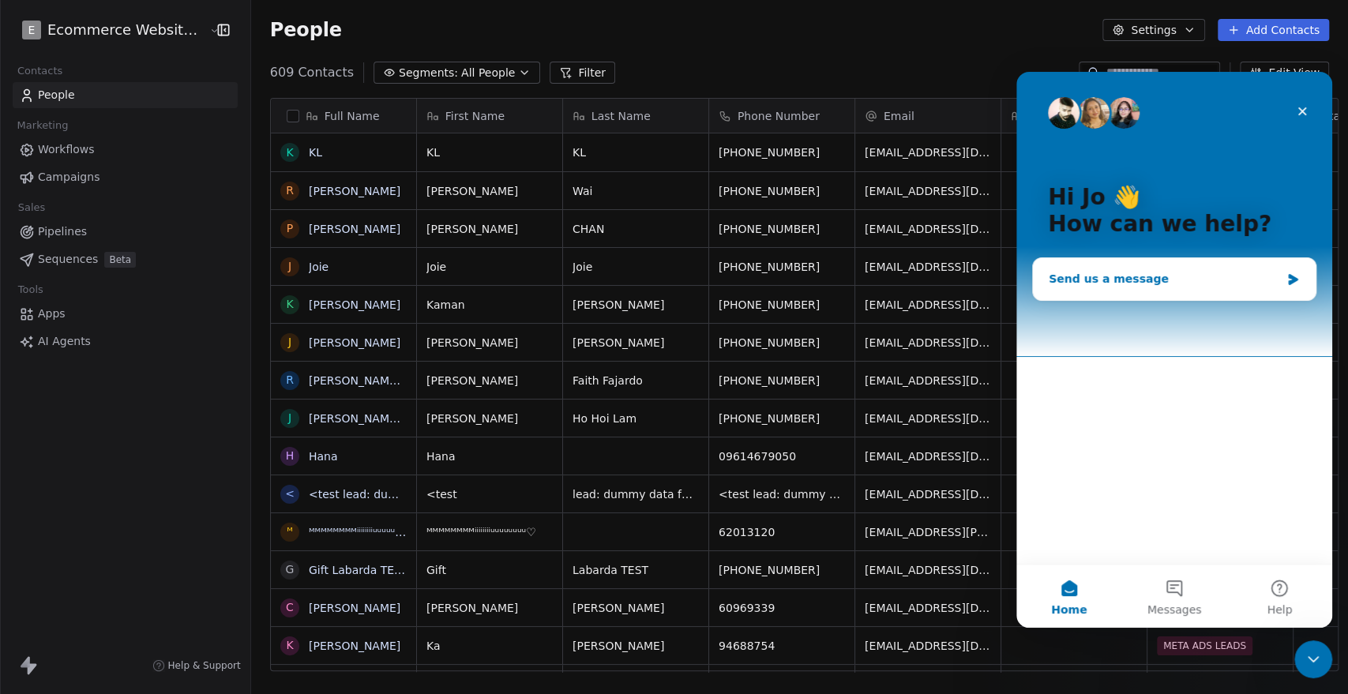
click at [1228, 271] on div "Send us a message" at bounding box center [1163, 279] width 231 height 17
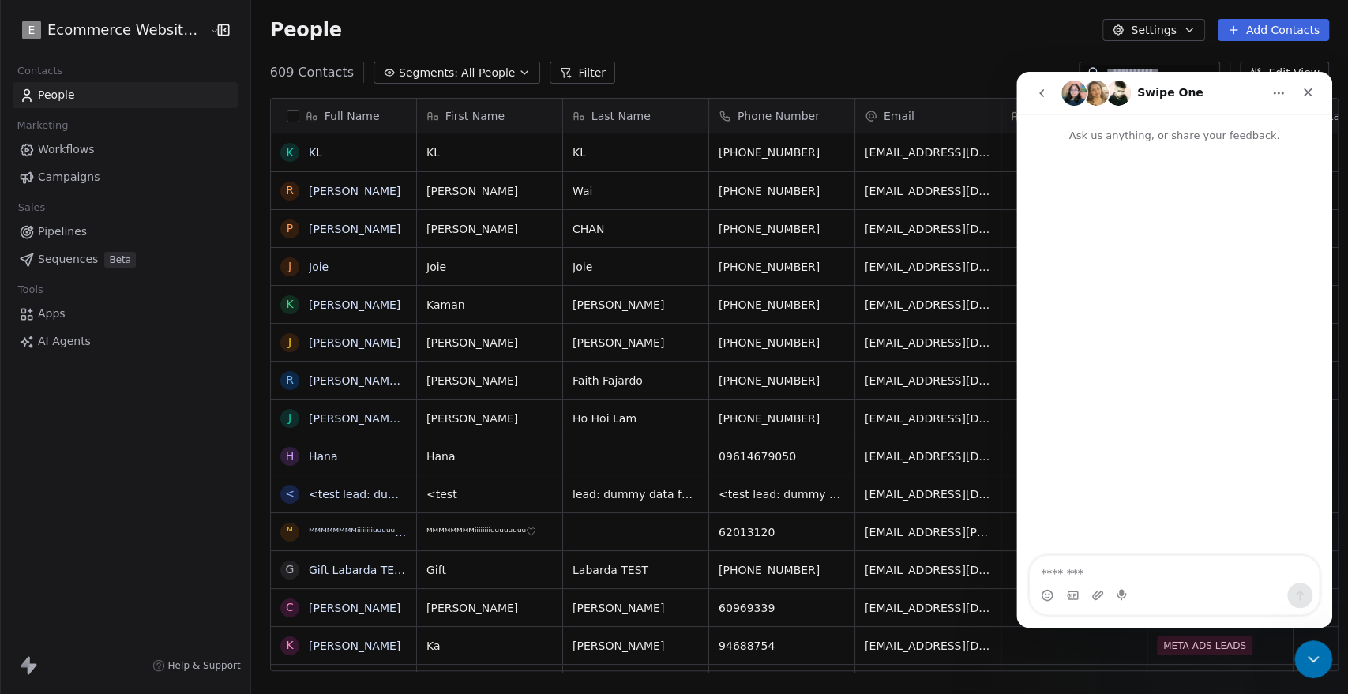
click at [1105, 575] on textarea "Message…" at bounding box center [1173, 569] width 289 height 27
click at [943, 36] on div "People Settings Add Contacts" at bounding box center [799, 30] width 1059 height 22
click at [1161, 29] on button "Settings" at bounding box center [1153, 30] width 102 height 22
click at [1303, 91] on icon "Close" at bounding box center [1307, 92] width 13 height 13
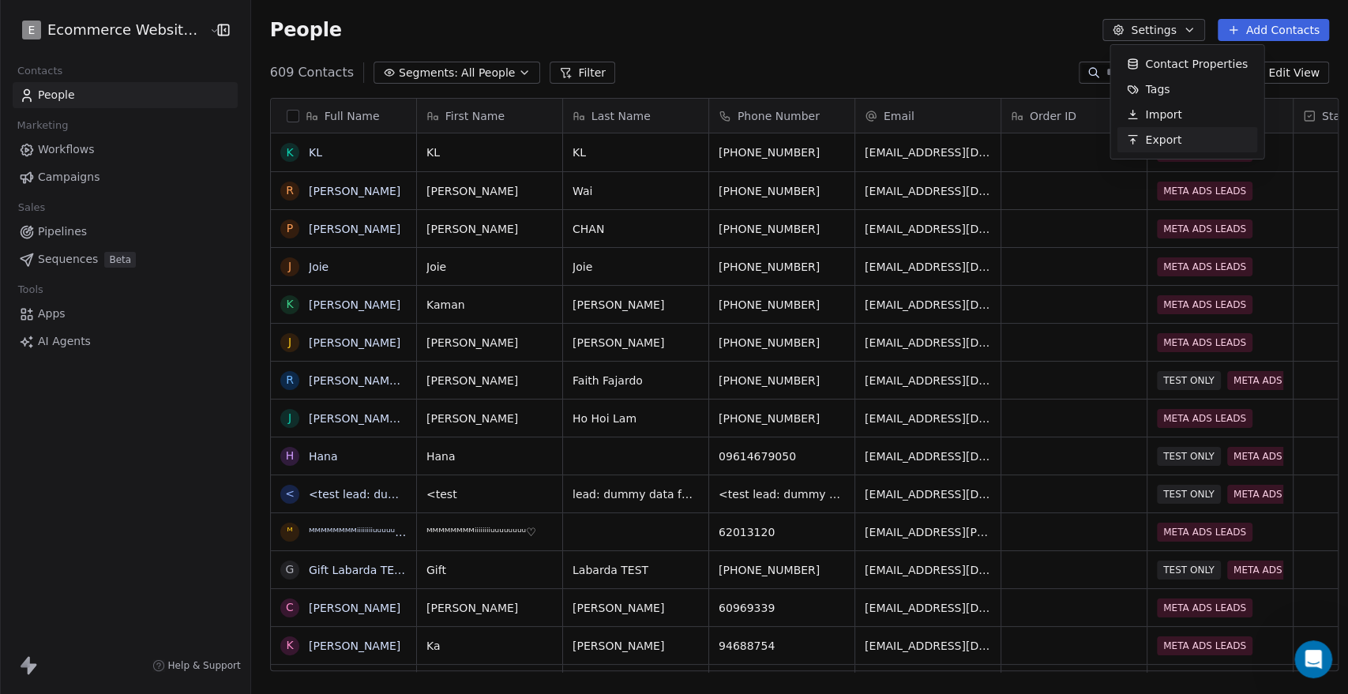
click at [1156, 133] on span "Export" at bounding box center [1163, 140] width 36 height 17
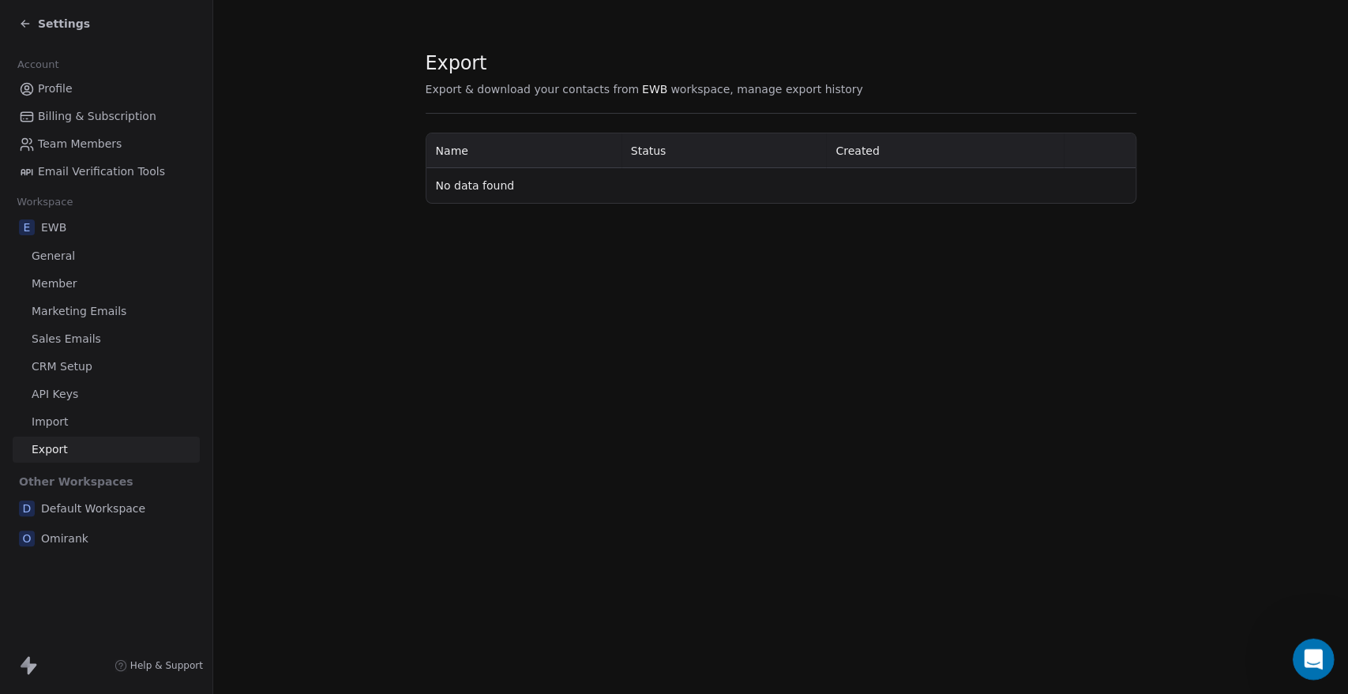
click at [1308, 657] on icon "Open Intercom Messenger" at bounding box center [1311, 657] width 26 height 26
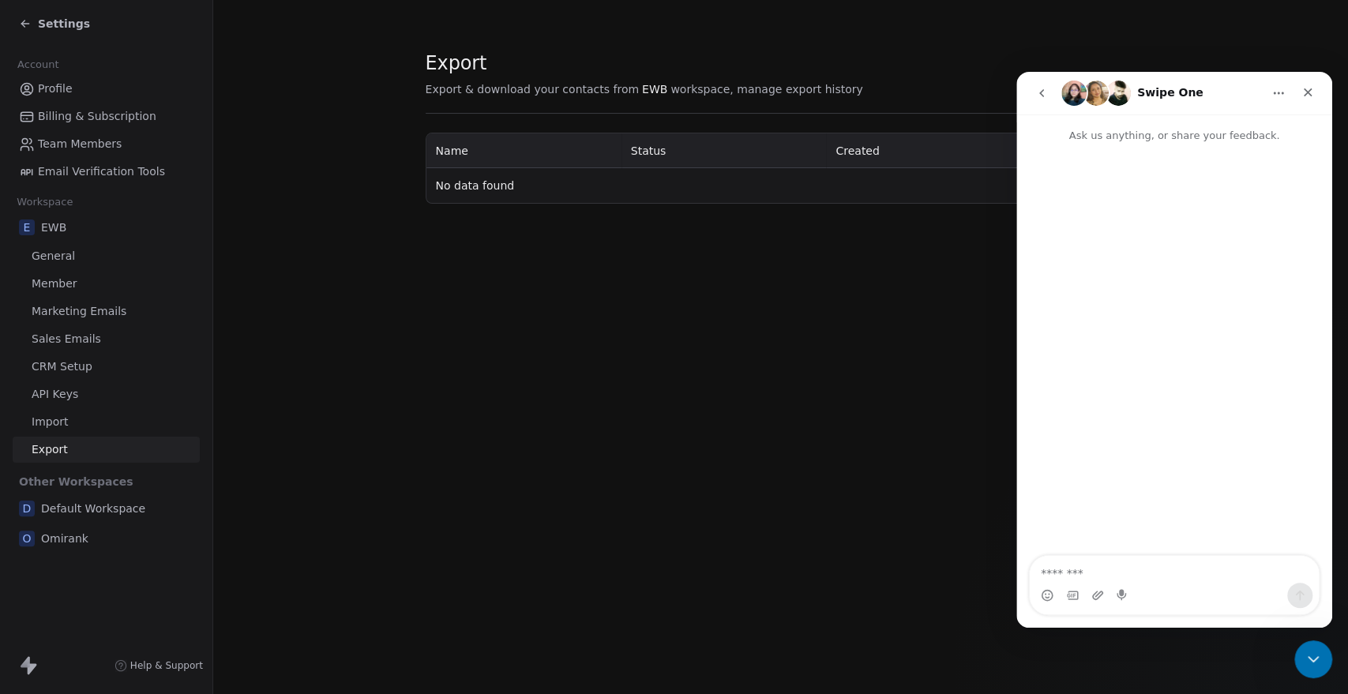
click at [1093, 568] on textarea "Message…" at bounding box center [1173, 569] width 289 height 27
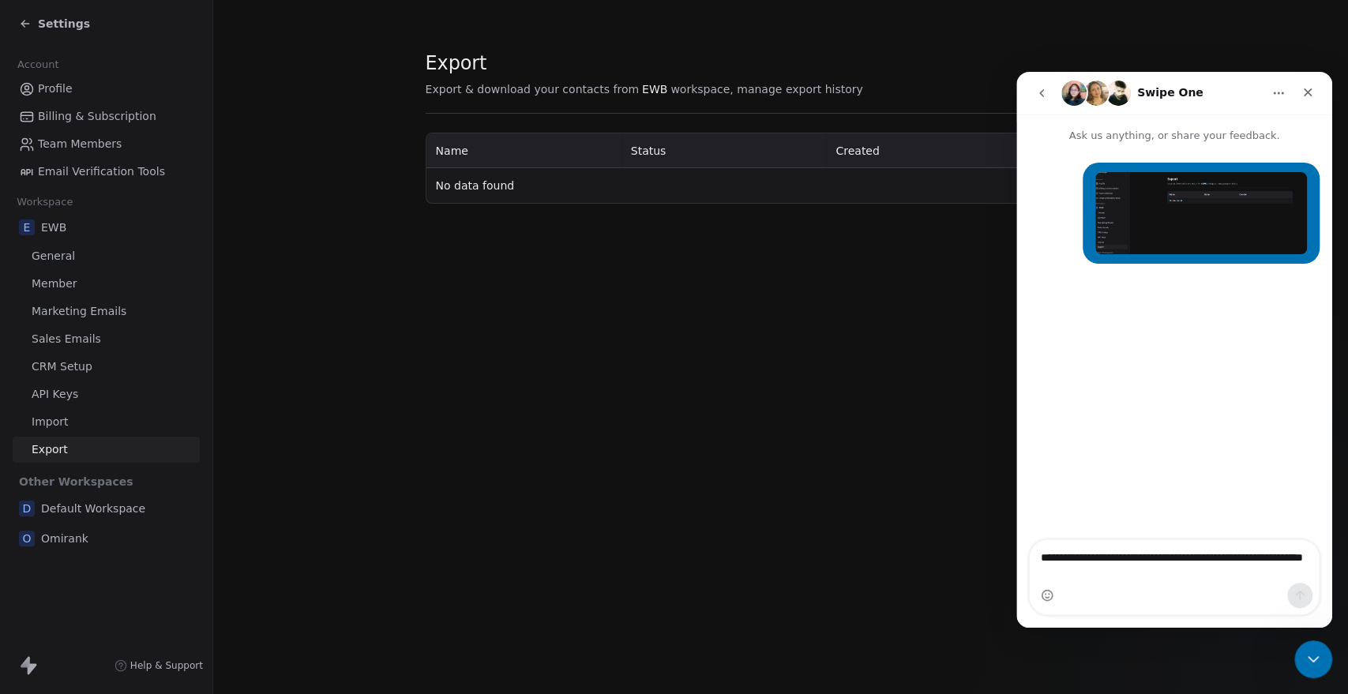
click at [1239, 575] on textarea "**********" at bounding box center [1173, 561] width 289 height 43
type textarea "**********"
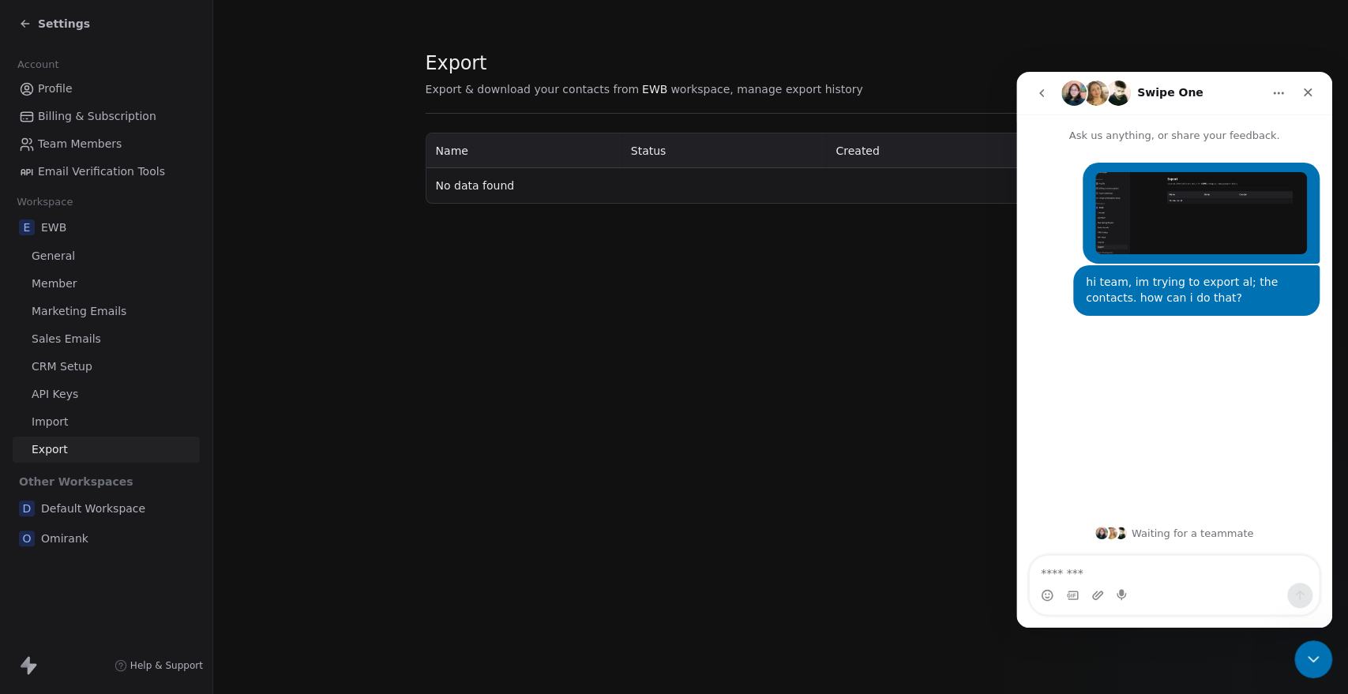
click at [315, 382] on div "Export Export & download your contacts from EWB workspace, manage export histor…" at bounding box center [780, 347] width 1134 height 694
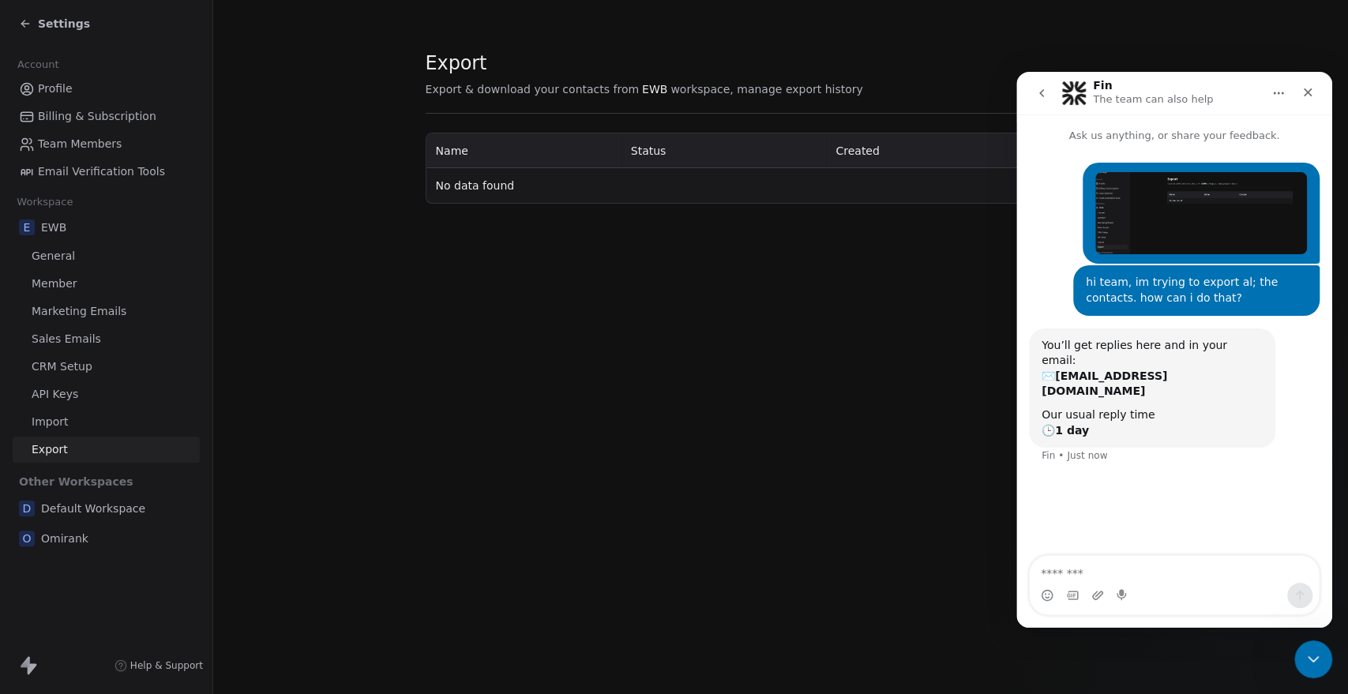
click at [1139, 54] on section "Export Export & download your contacts from EWB workspace, manage export histor…" at bounding box center [780, 127] width 1134 height 254
click at [1311, 651] on icon "Close Intercom Messenger" at bounding box center [1310, 656] width 19 height 19
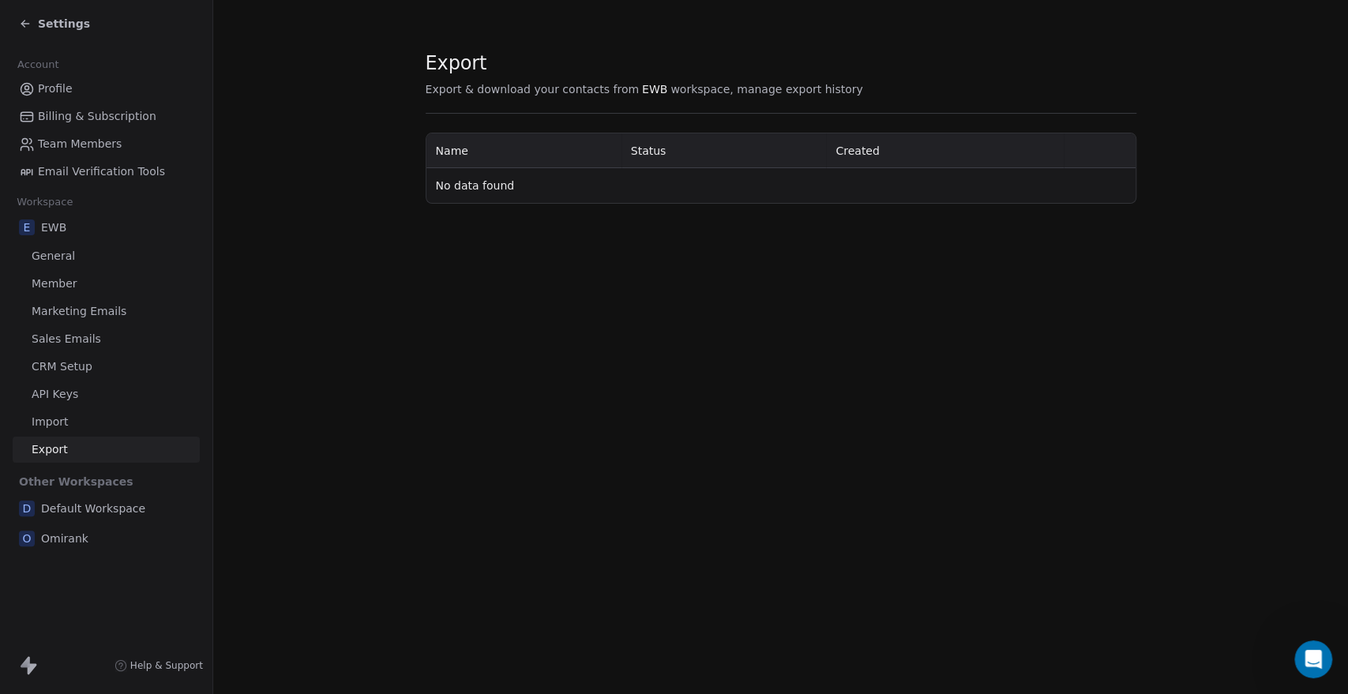
click at [91, 119] on span "Billing & Subscription" at bounding box center [97, 116] width 118 height 17
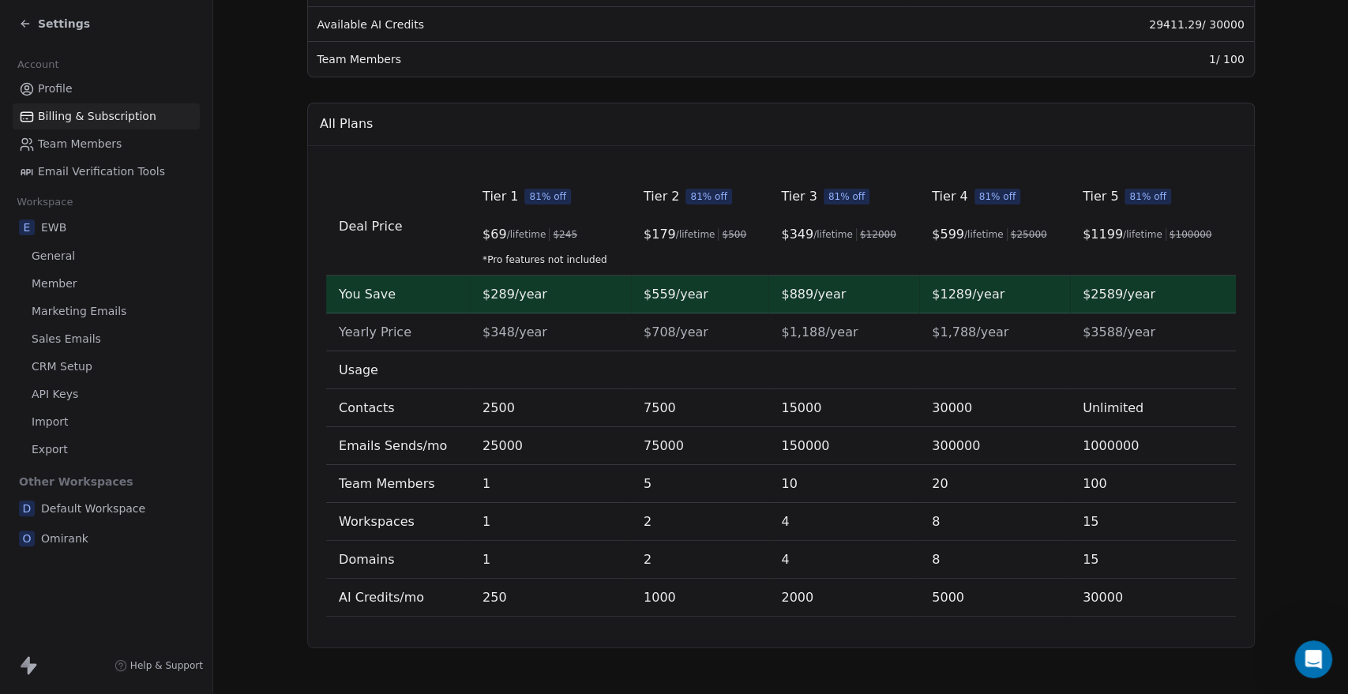
scroll to position [429, 0]
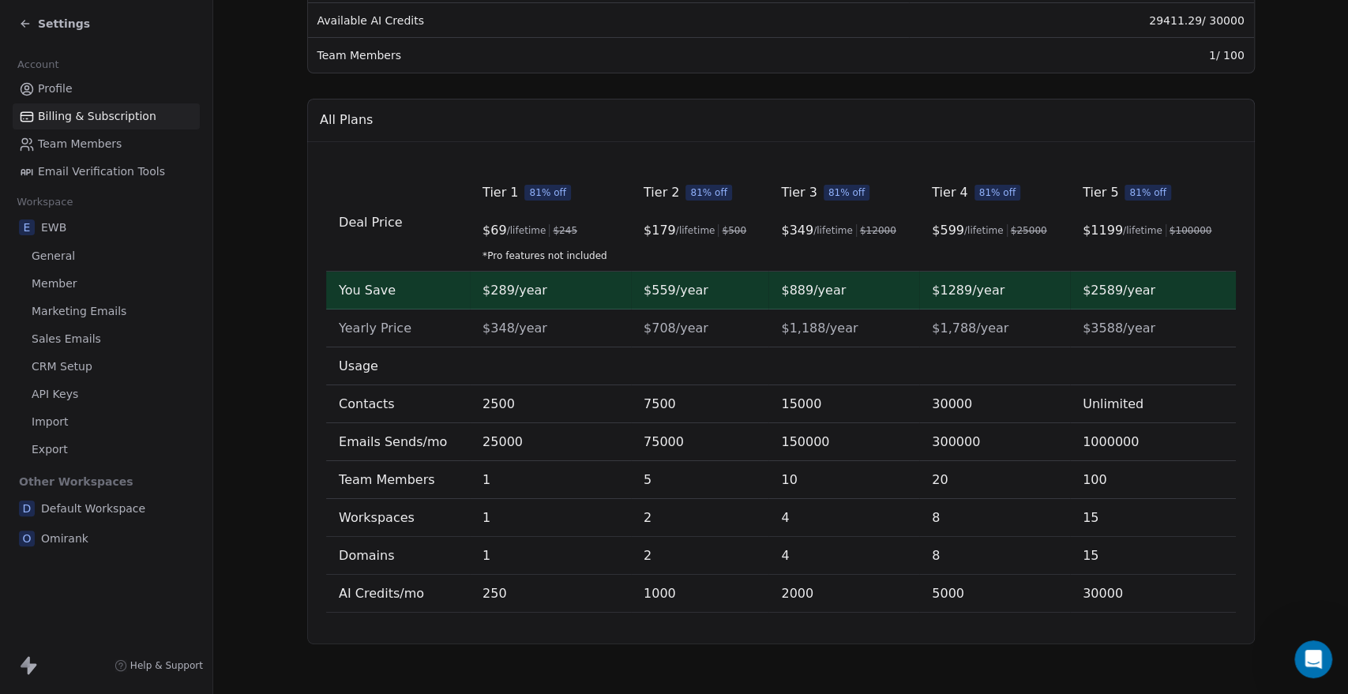
click at [90, 139] on span "Team Members" at bounding box center [80, 144] width 84 height 17
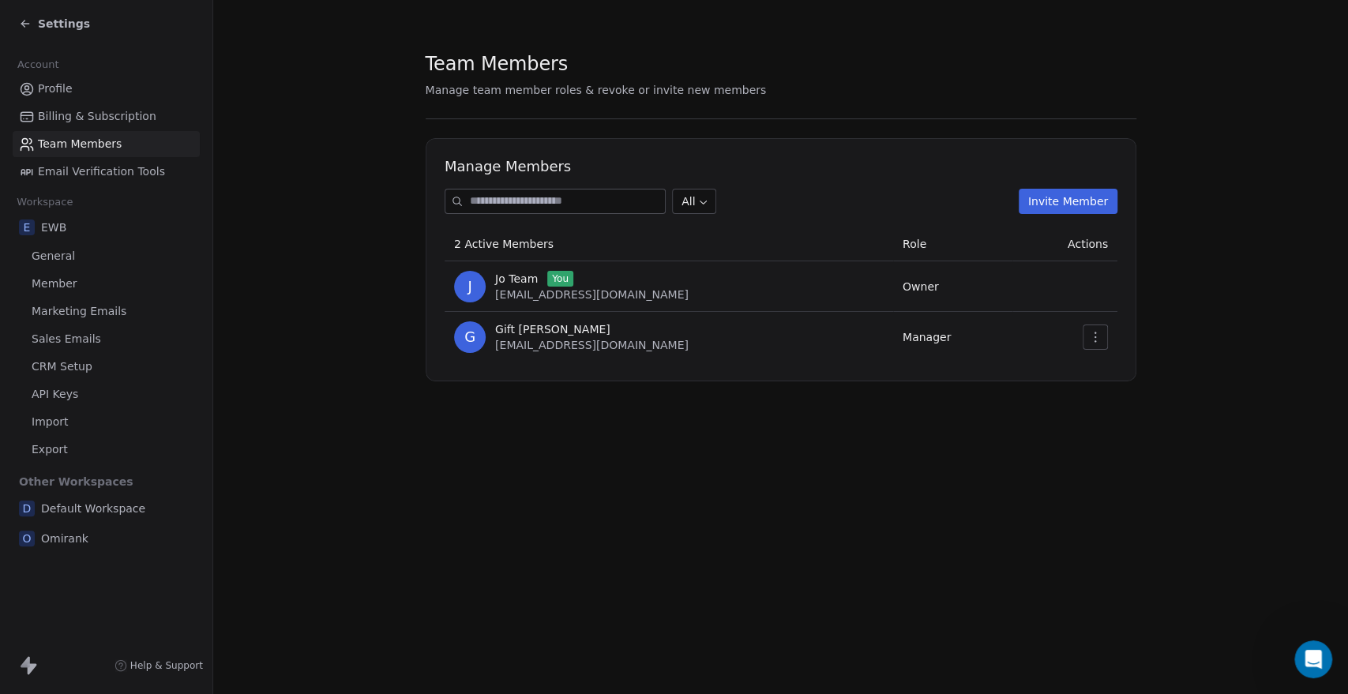
click at [96, 169] on span "Email Verification Tools" at bounding box center [101, 171] width 127 height 17
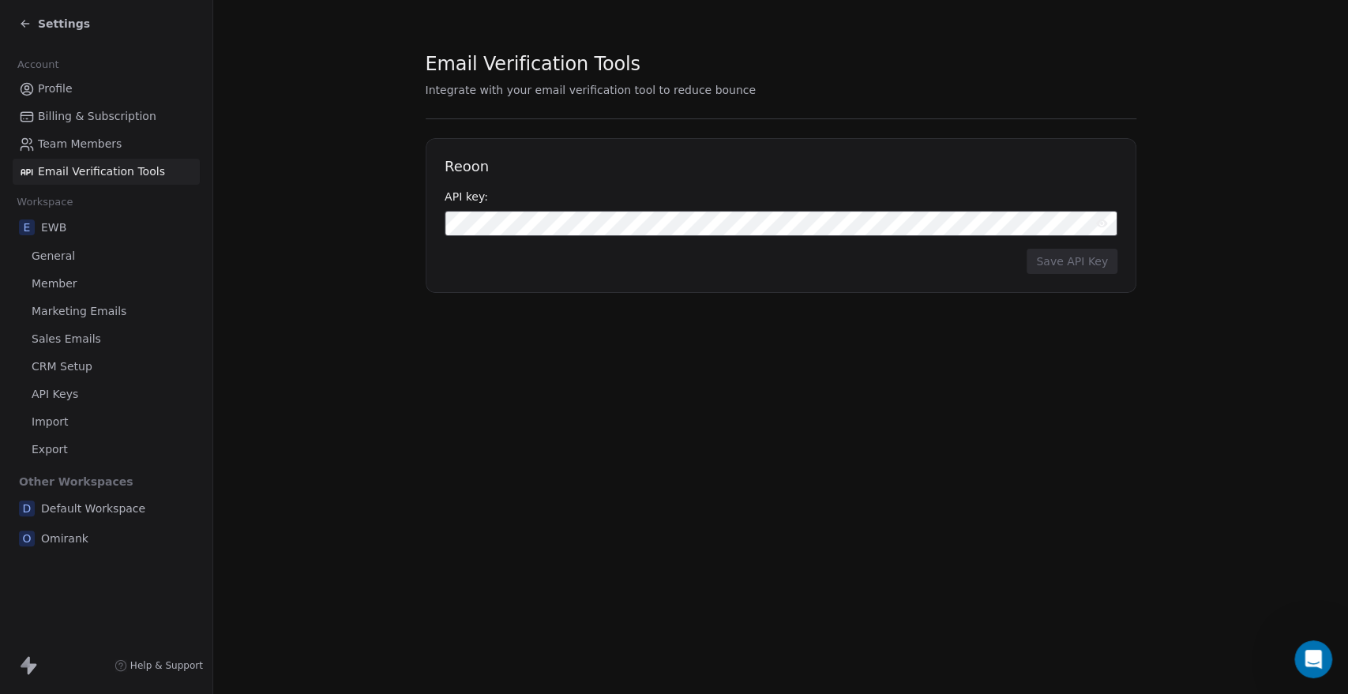
click at [80, 542] on span "Omirank" at bounding box center [64, 539] width 47 height 16
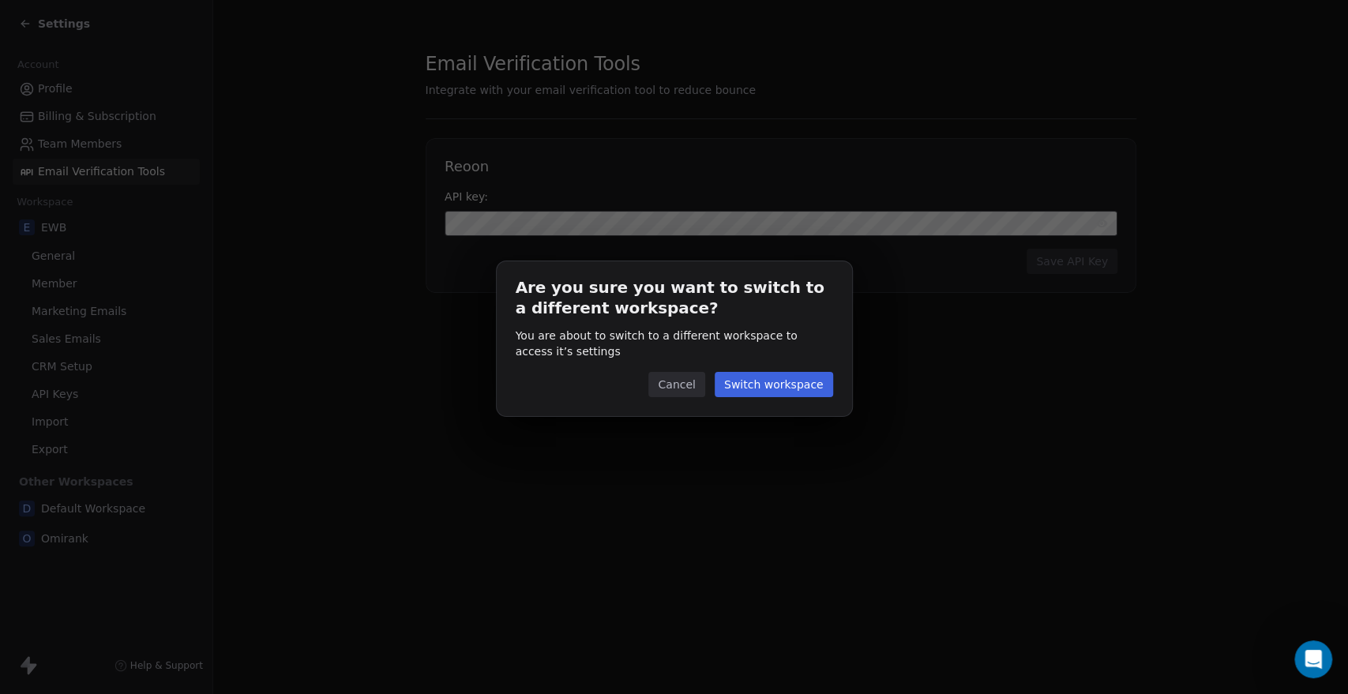
click at [677, 383] on button "Cancel" at bounding box center [676, 384] width 56 height 25
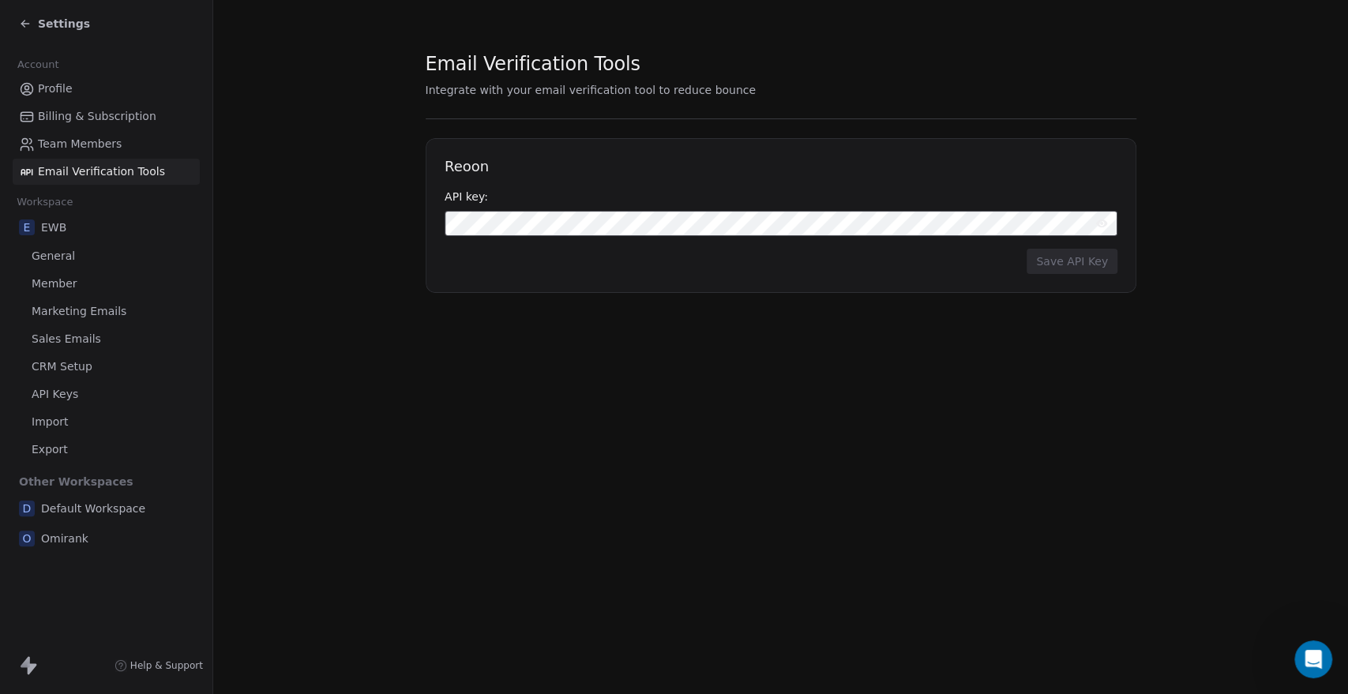
click at [71, 534] on span "Omirank" at bounding box center [64, 539] width 47 height 16
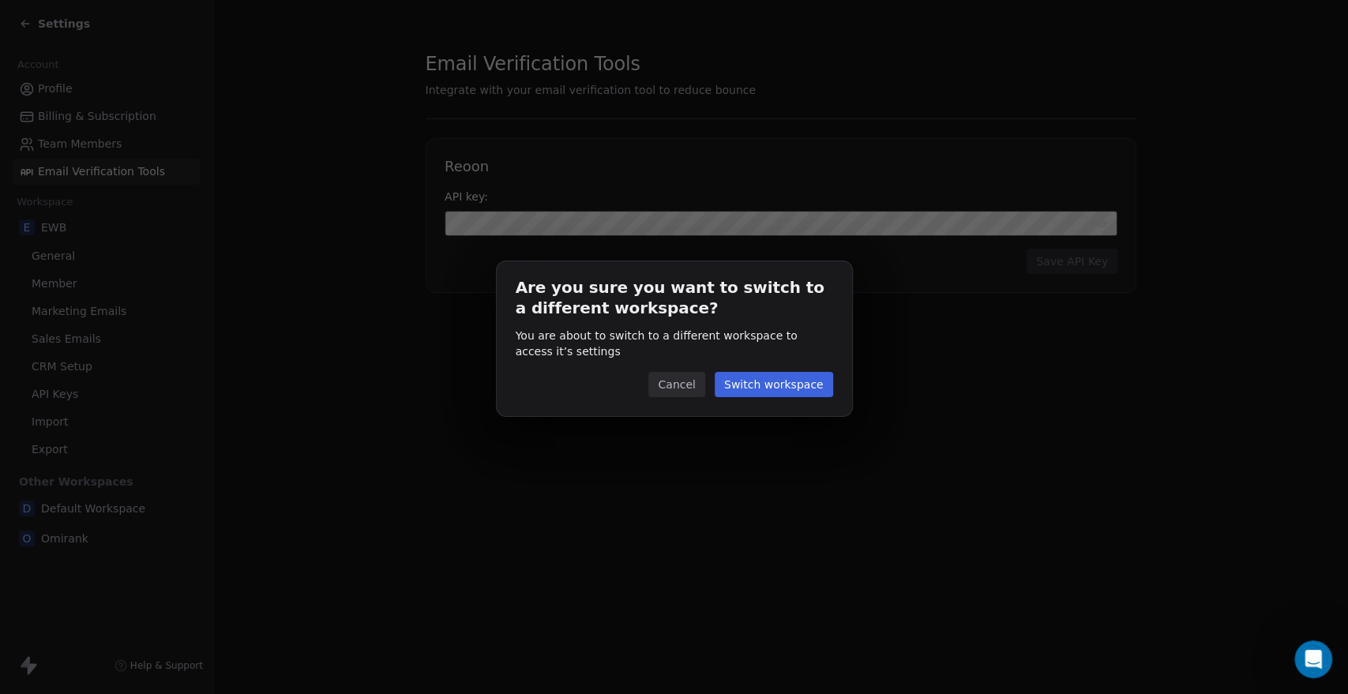
click at [779, 387] on button "Switch workspace" at bounding box center [773, 384] width 118 height 25
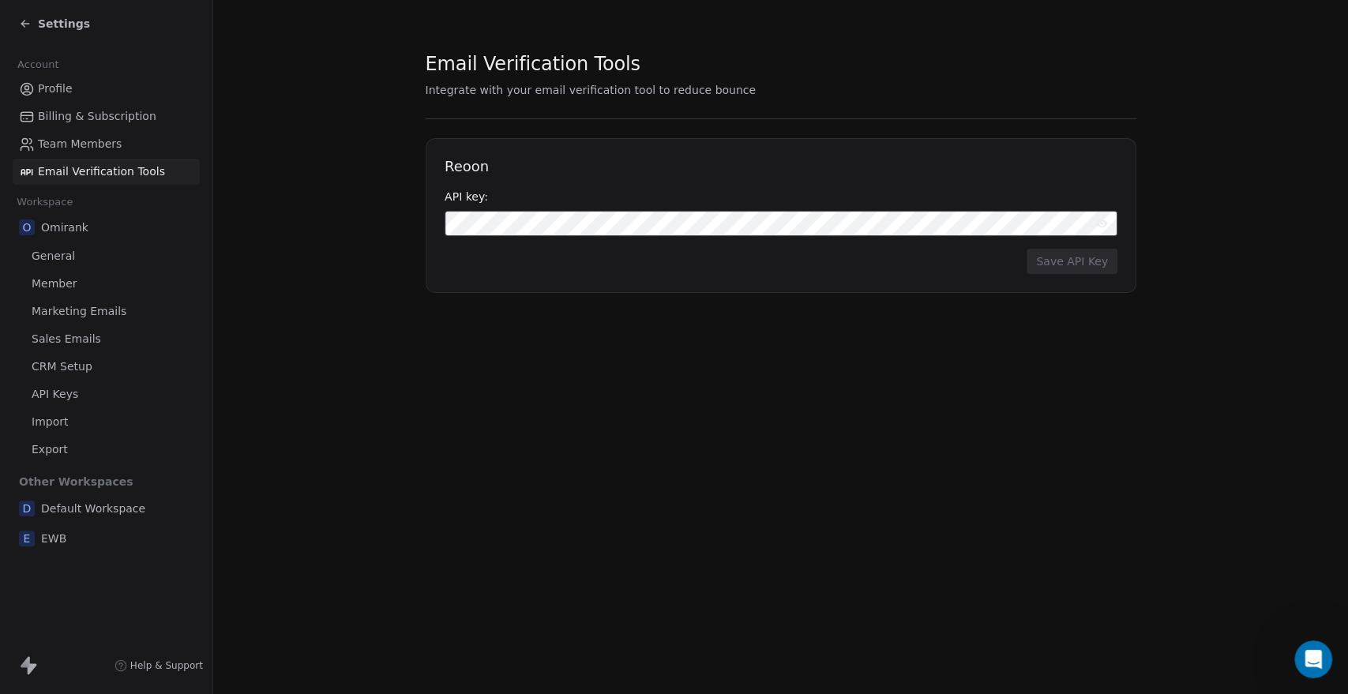
click at [55, 442] on span "Export" at bounding box center [50, 449] width 36 height 17
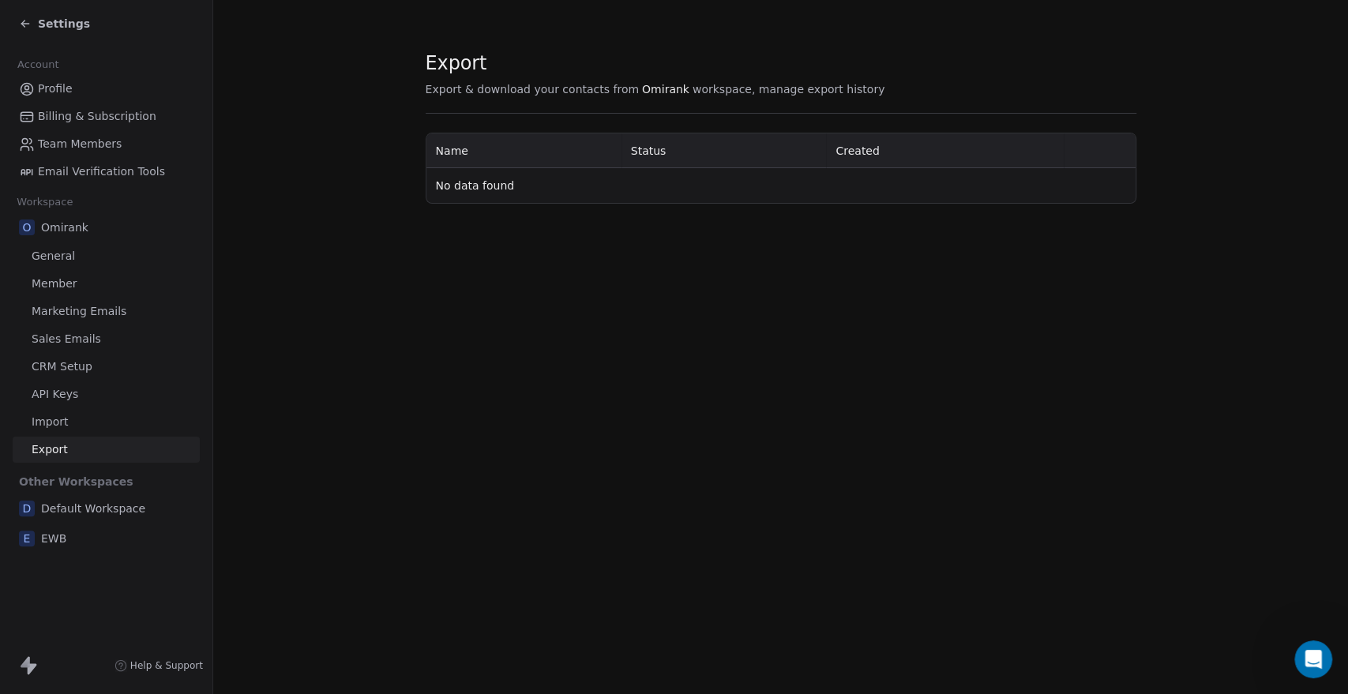
click at [57, 535] on span "EWB" at bounding box center [53, 539] width 25 height 16
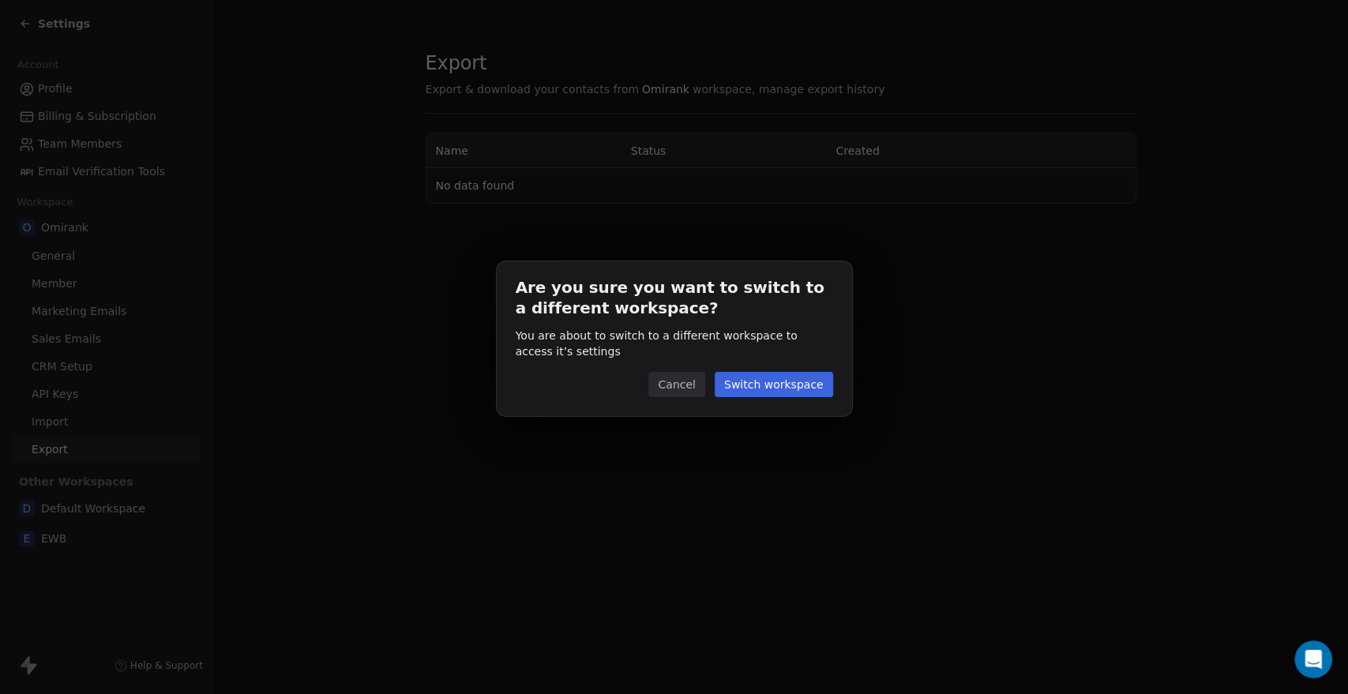
click at [770, 390] on button "Switch workspace" at bounding box center [773, 384] width 118 height 25
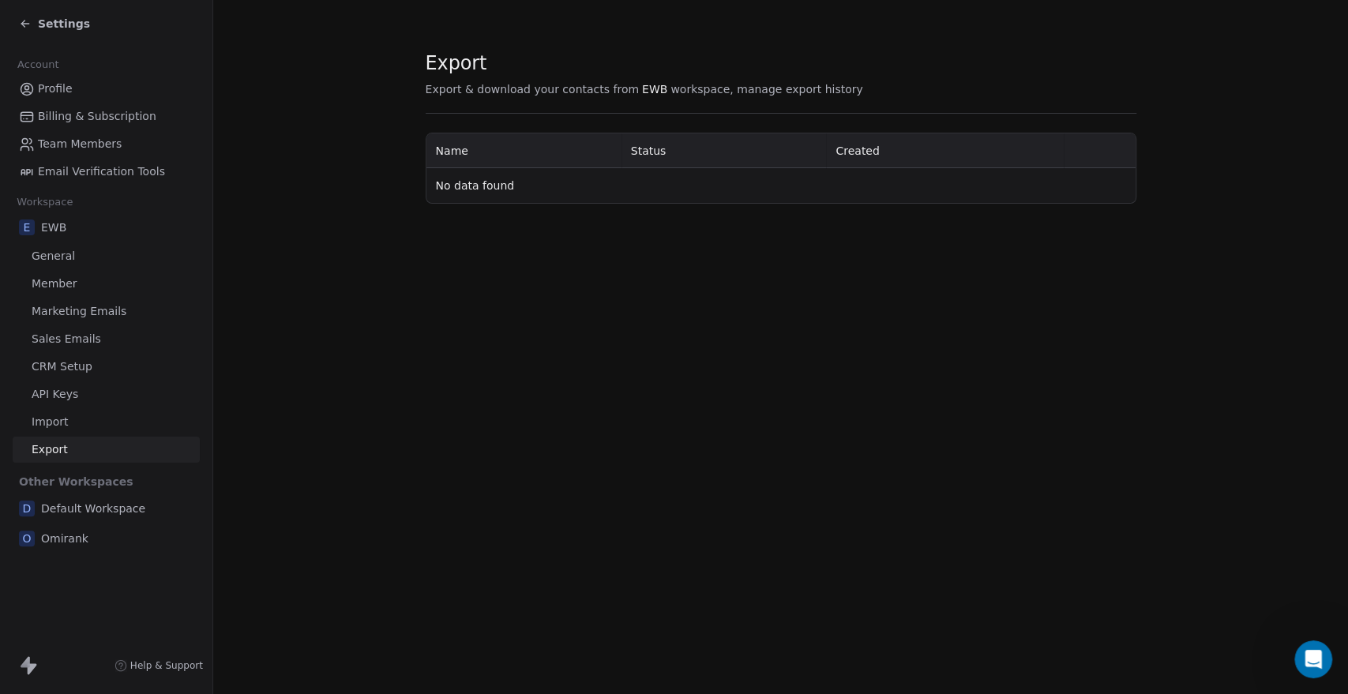
click at [54, 25] on span "Settings" at bounding box center [64, 24] width 52 height 16
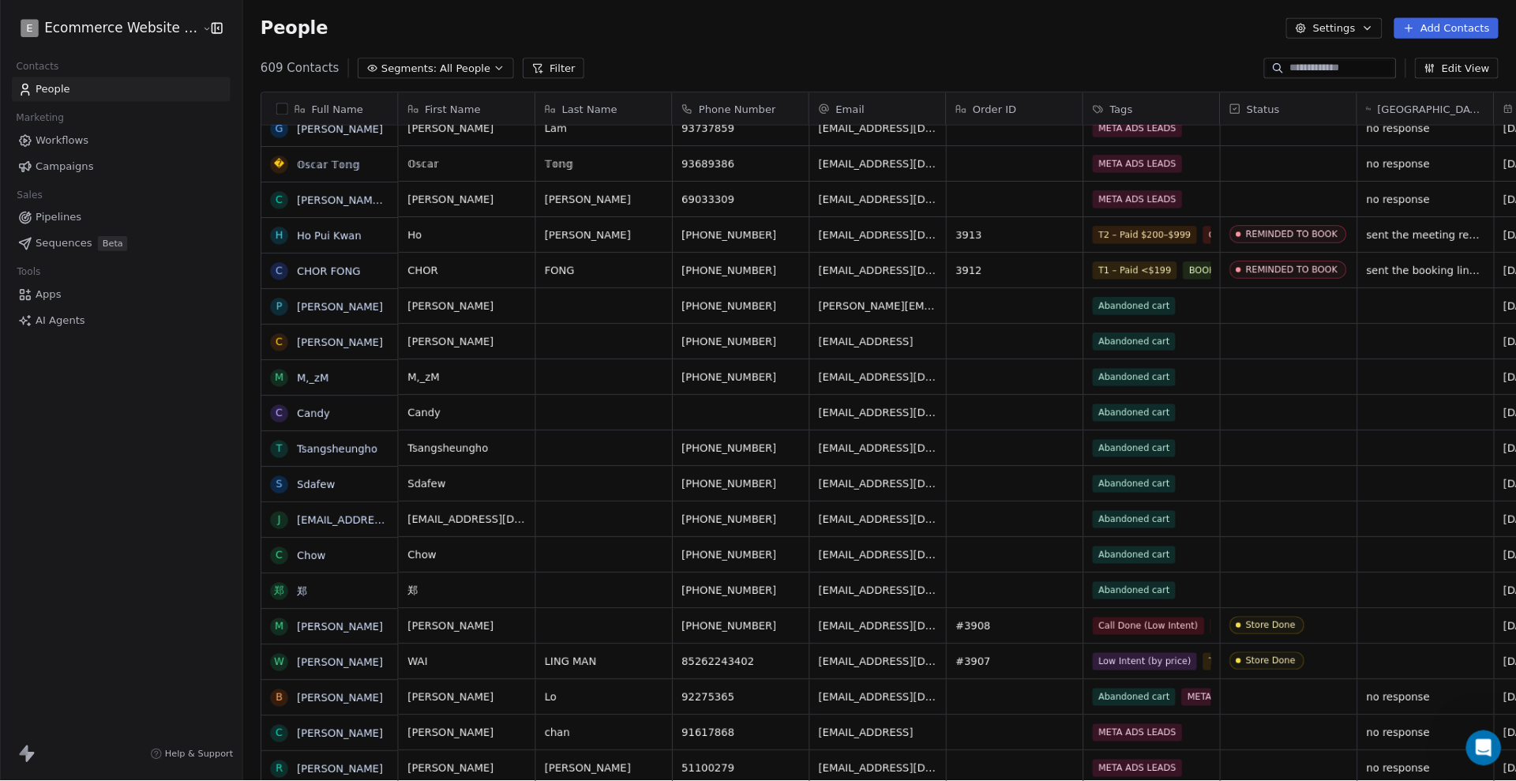
scroll to position [1076, 2139]
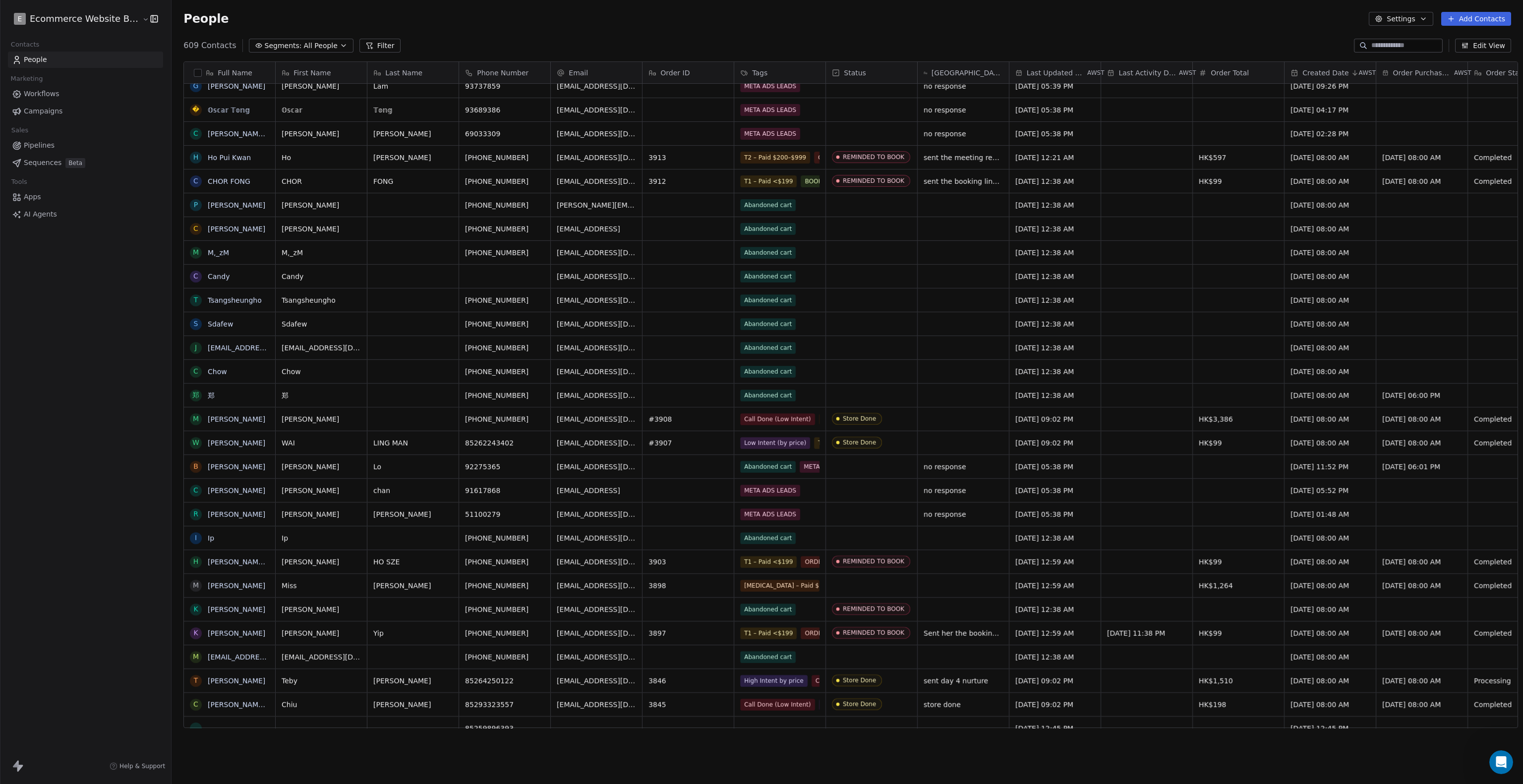
click at [367, 41] on button "Filter" at bounding box center [380, 46] width 41 height 14
click at [479, 29] on div "People Settings Add Contacts" at bounding box center [847, 19] width 1352 height 38
click at [51, 39] on span "Add Filter" at bounding box center [40, 41] width 33 height 11
click at [409, 29] on html "E Ecommerce Website Builder Contacts People Marketing Workflows Campaigns Sales…" at bounding box center [761, 392] width 1523 height 784
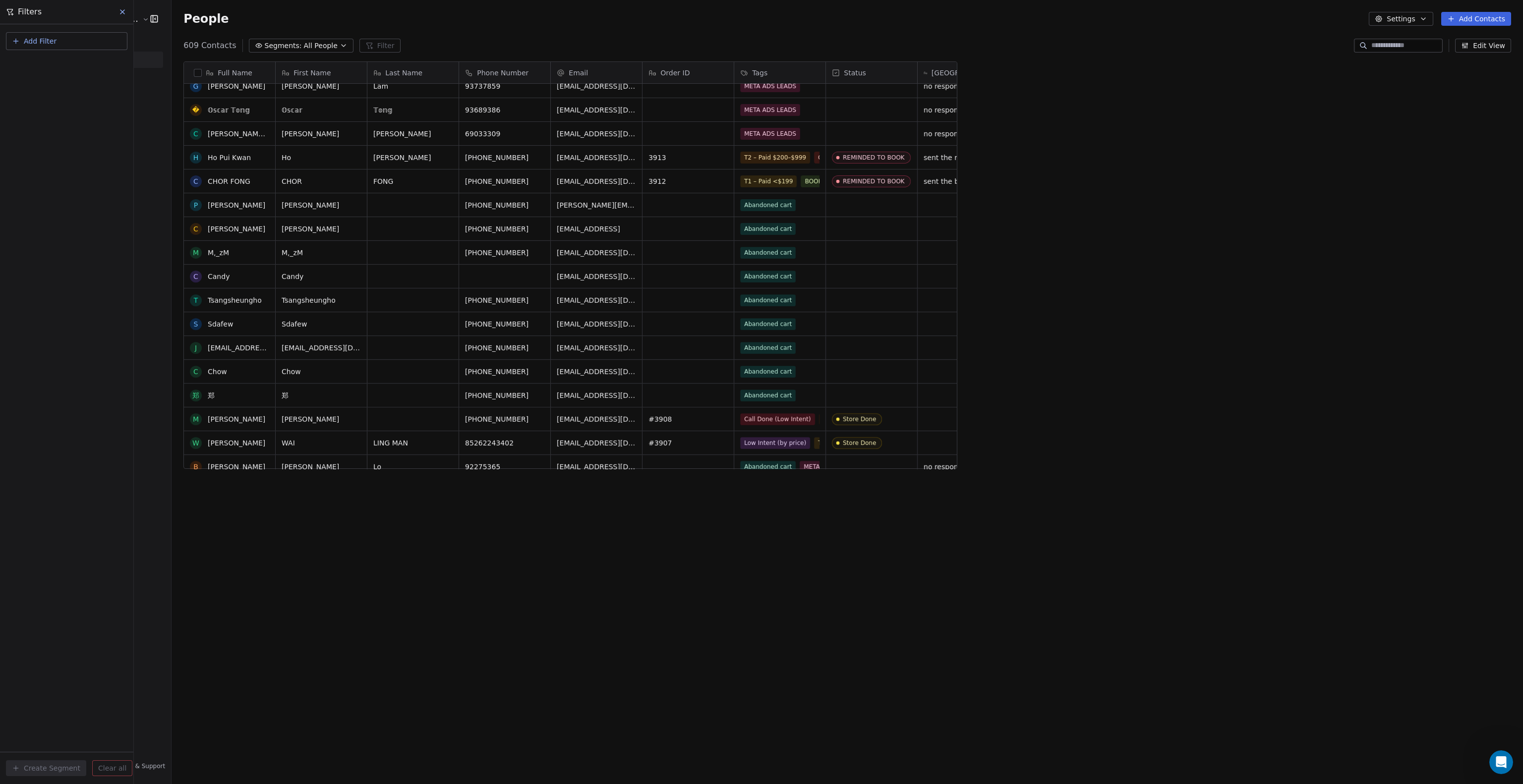
click at [308, 47] on span "All People" at bounding box center [321, 46] width 34 height 11
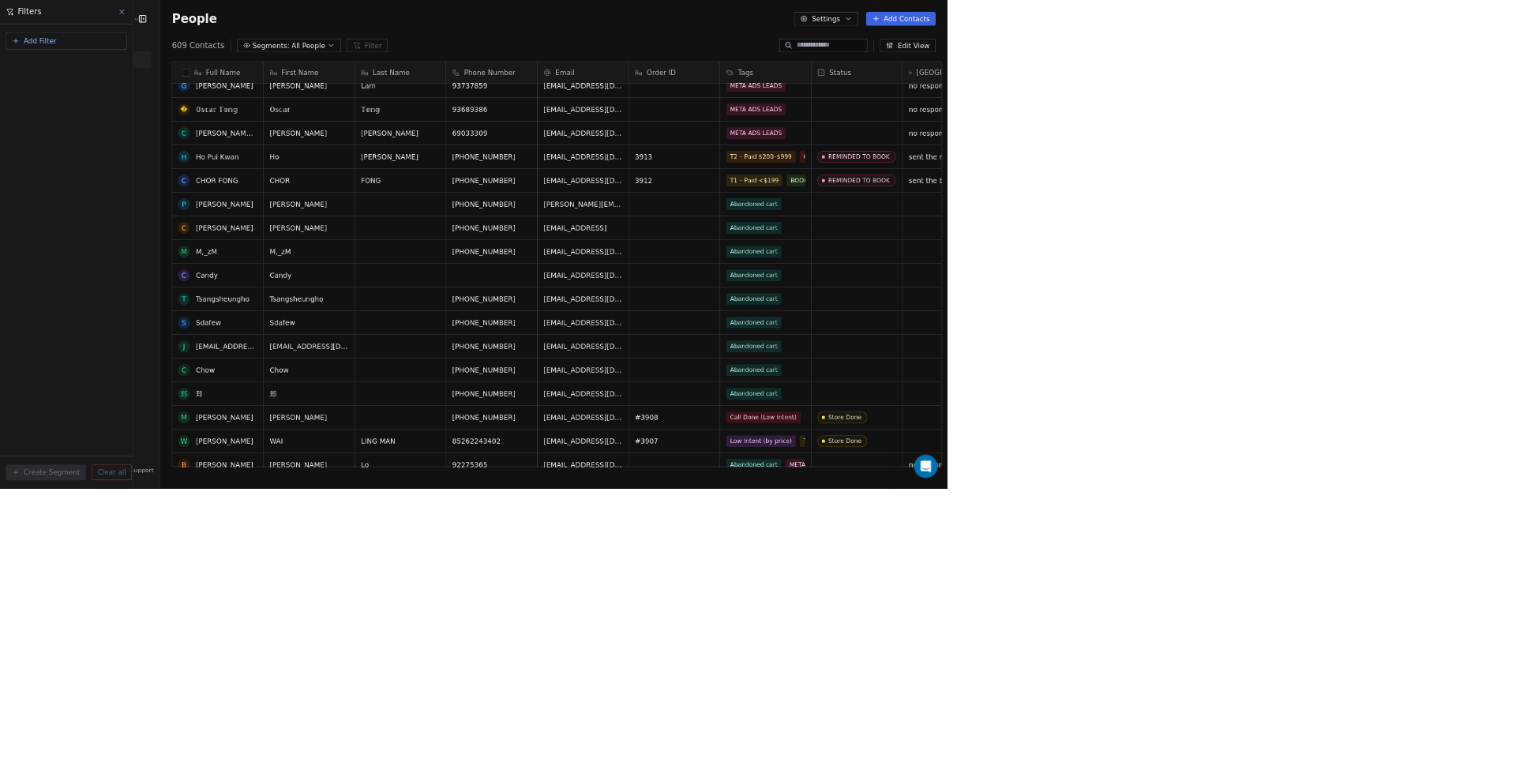
scroll to position [673, 1254]
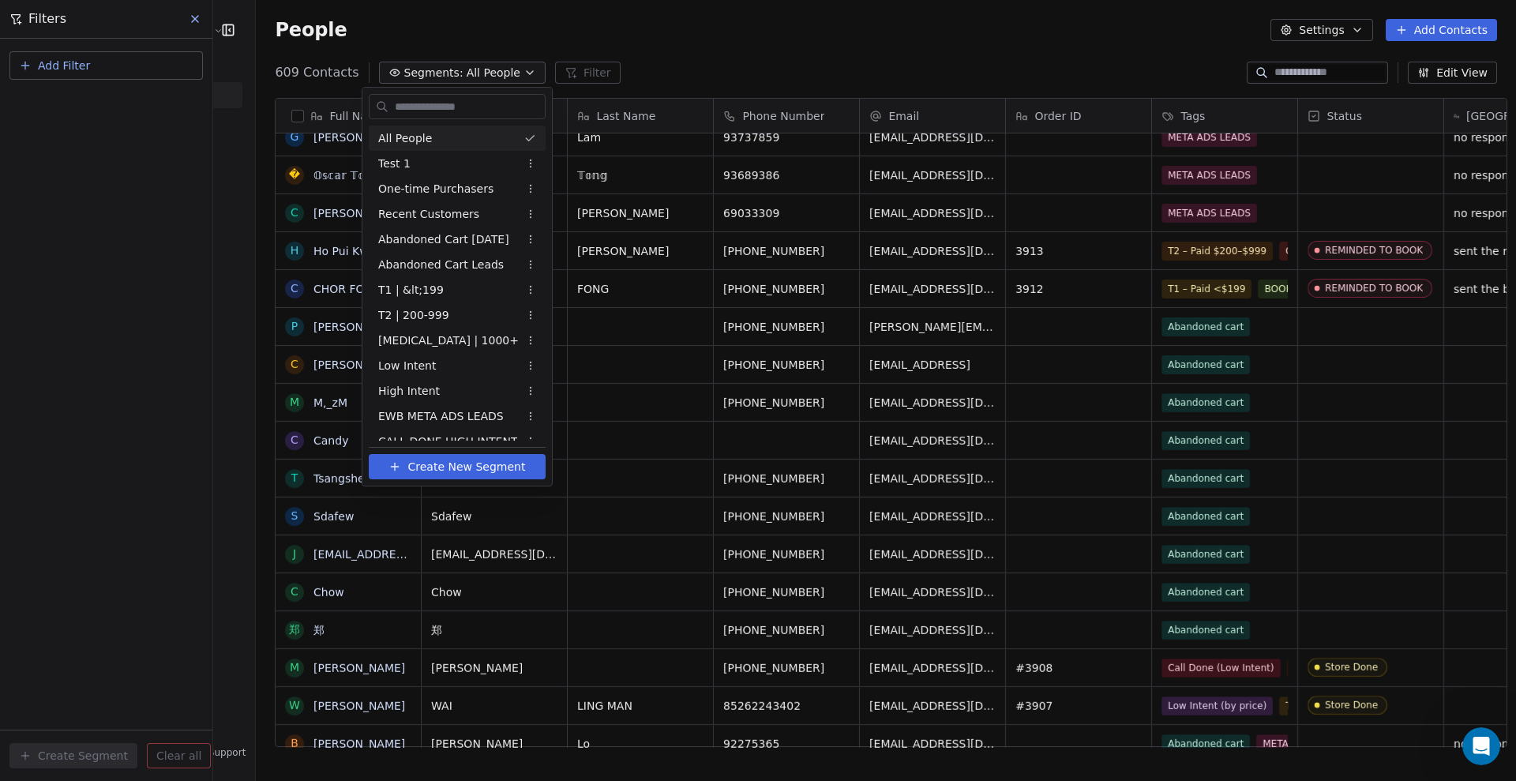
click at [498, 72] on html "E Ecommerce Website Builder Contacts People Marketing Workflows Campaigns Sales…" at bounding box center [758, 390] width 1516 height 781
click at [872, 48] on html "E Ecommerce Website Builder Contacts People Marketing Workflows Campaigns Sales…" at bounding box center [758, 390] width 1516 height 781
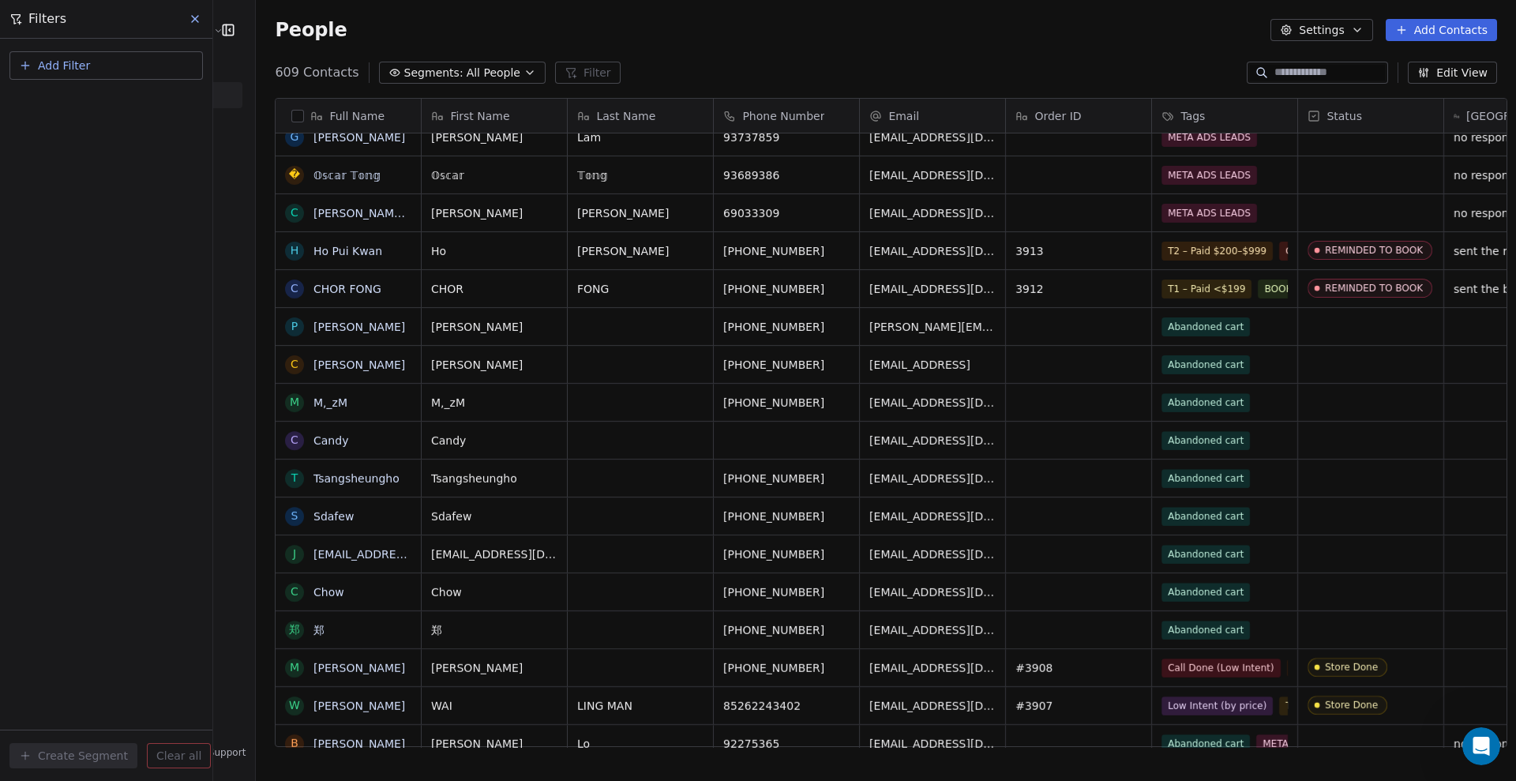
click at [1292, 25] on icon "button" at bounding box center [1286, 30] width 13 height 13
click at [1322, 58] on span "Contact Properties" at bounding box center [1365, 64] width 103 height 17
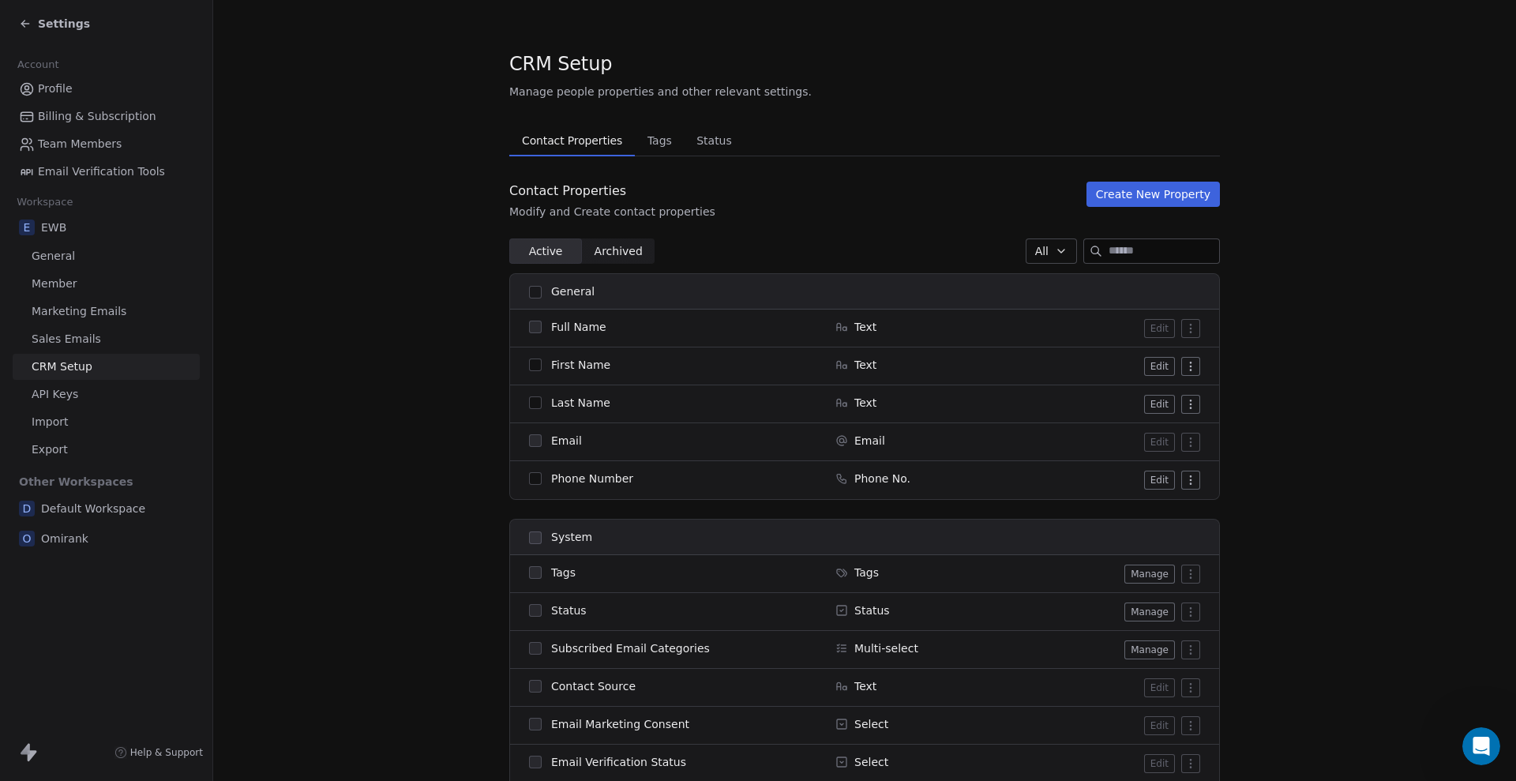
click at [24, 28] on icon at bounding box center [25, 23] width 13 height 13
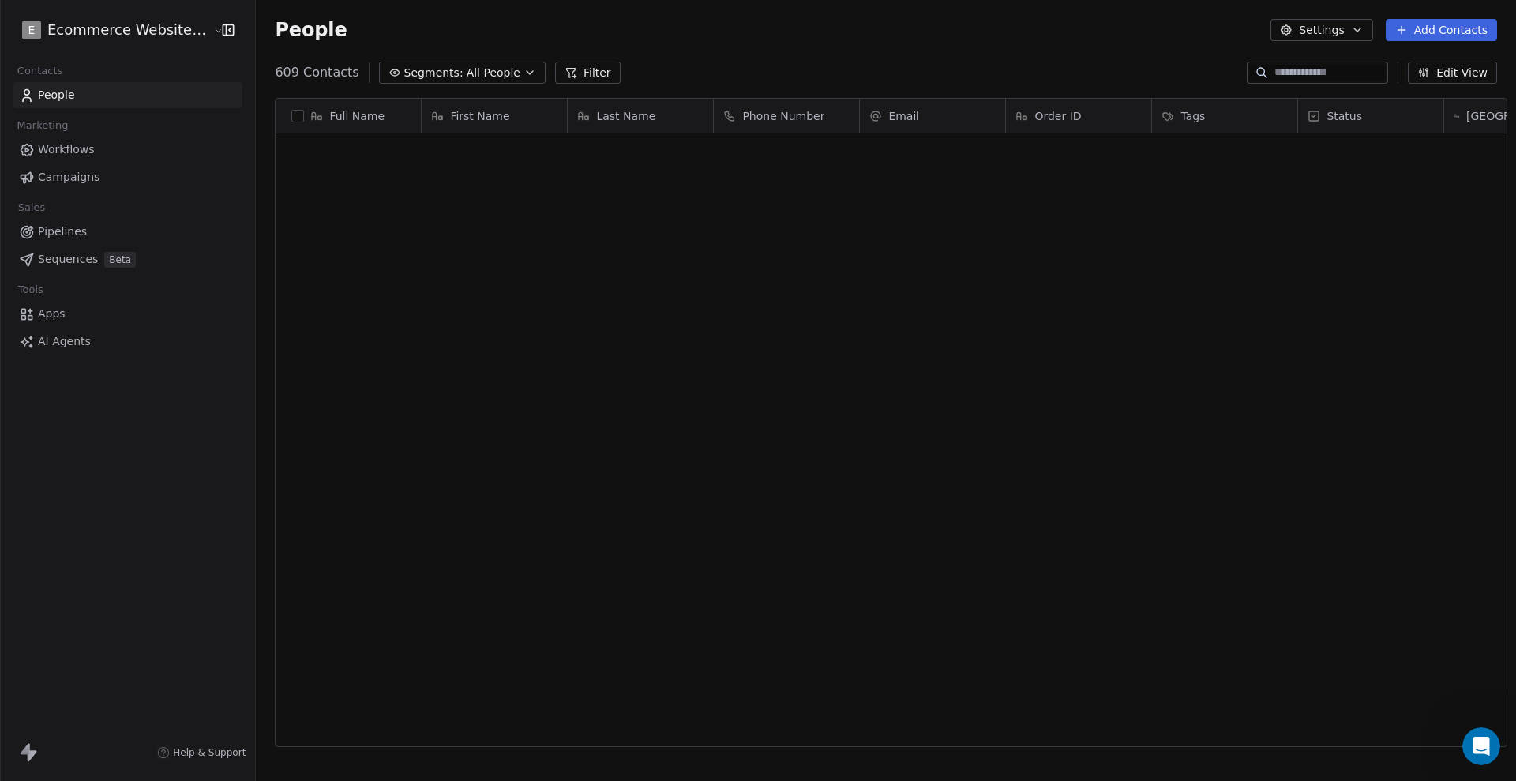
scroll to position [673, 1254]
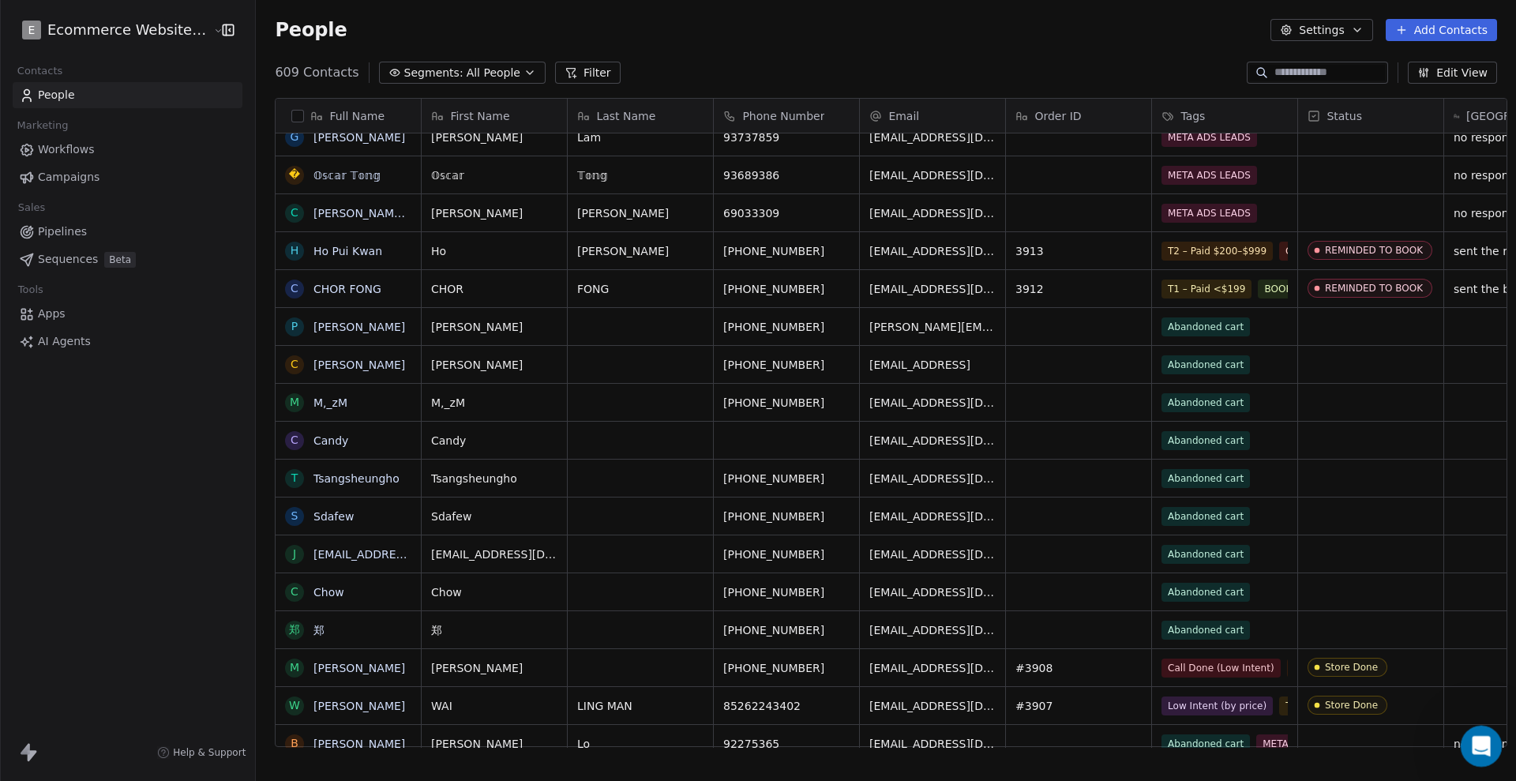
click at [1347, 693] on icon "Open Intercom Messenger" at bounding box center [1479, 744] width 26 height 26
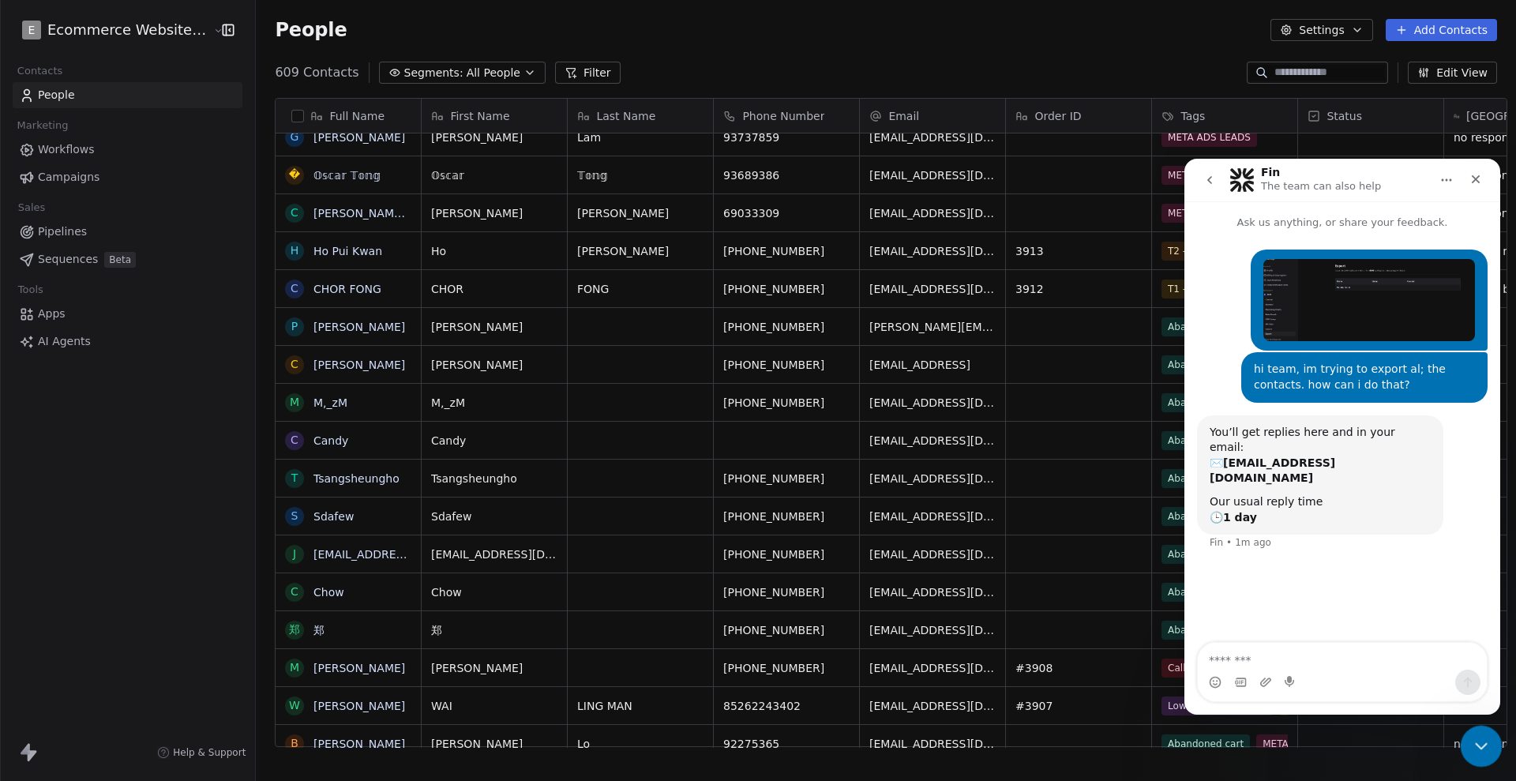
click at [1347, 693] on icon "Close Intercom Messenger" at bounding box center [1478, 743] width 19 height 19
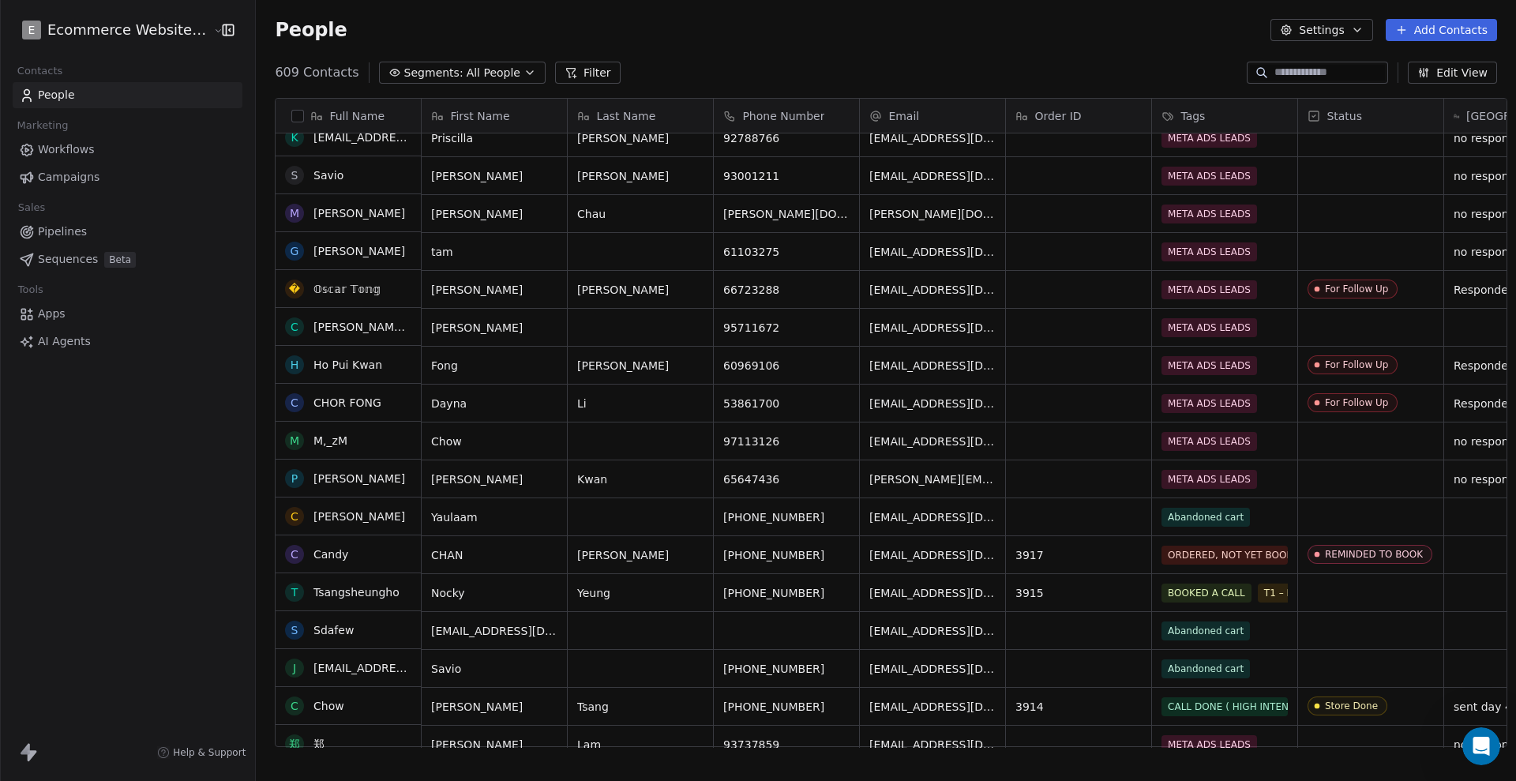
scroll to position [3805, 0]
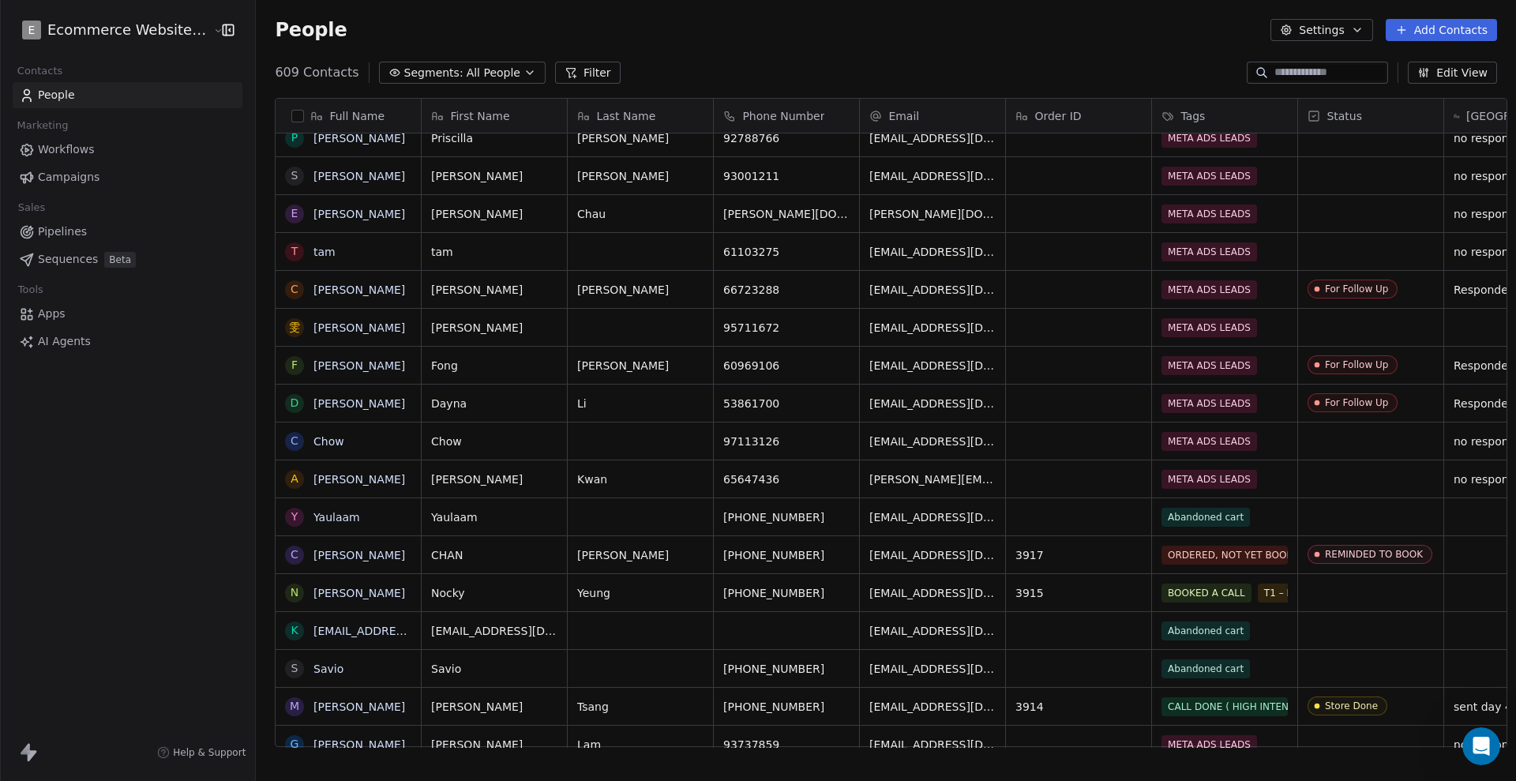
click at [833, 51] on div "People Settings Add Contacts" at bounding box center [886, 30] width 1260 height 60
click at [1319, 28] on button "Settings" at bounding box center [1321, 30] width 102 height 22
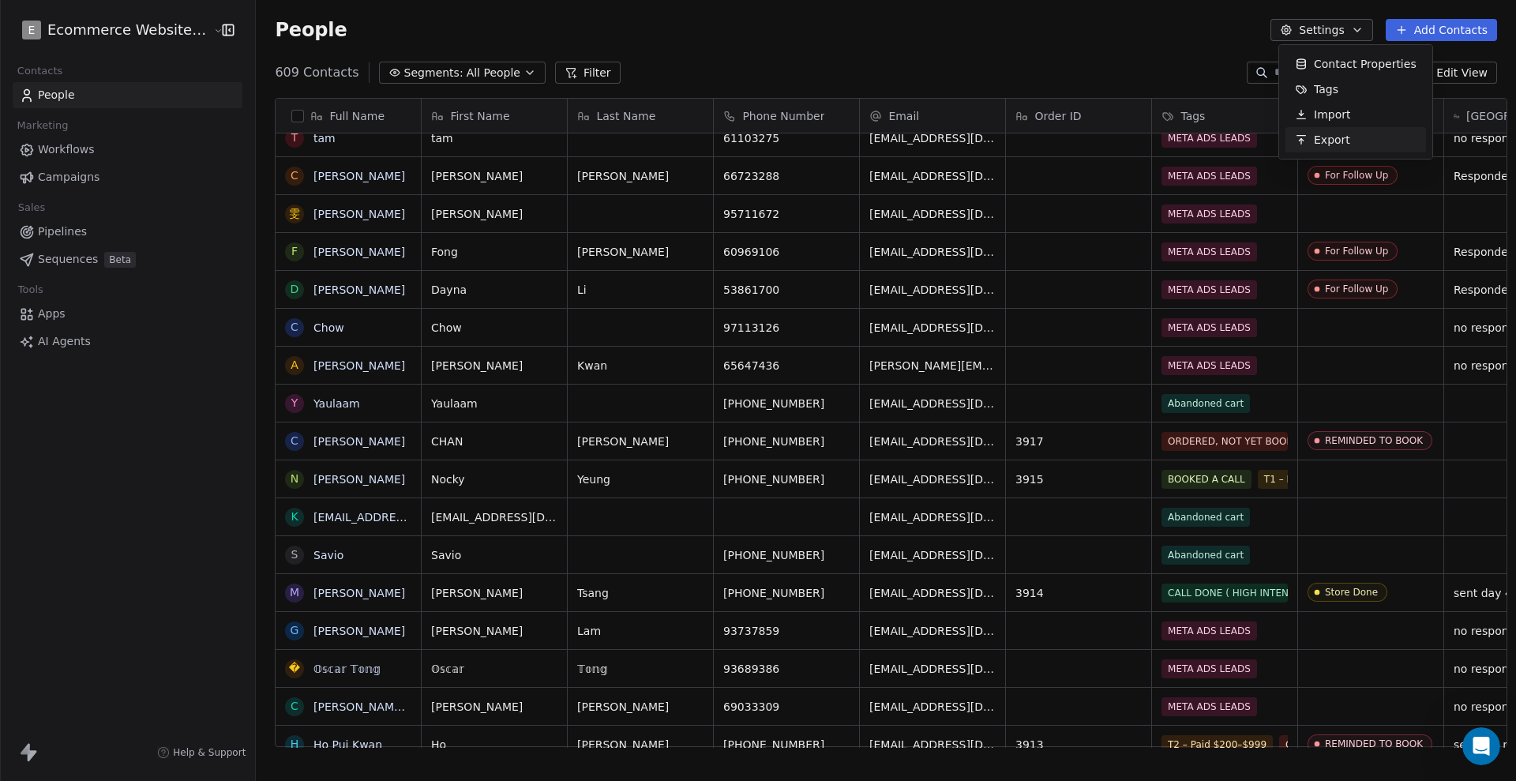
click at [1328, 139] on span "Export" at bounding box center [1332, 140] width 36 height 17
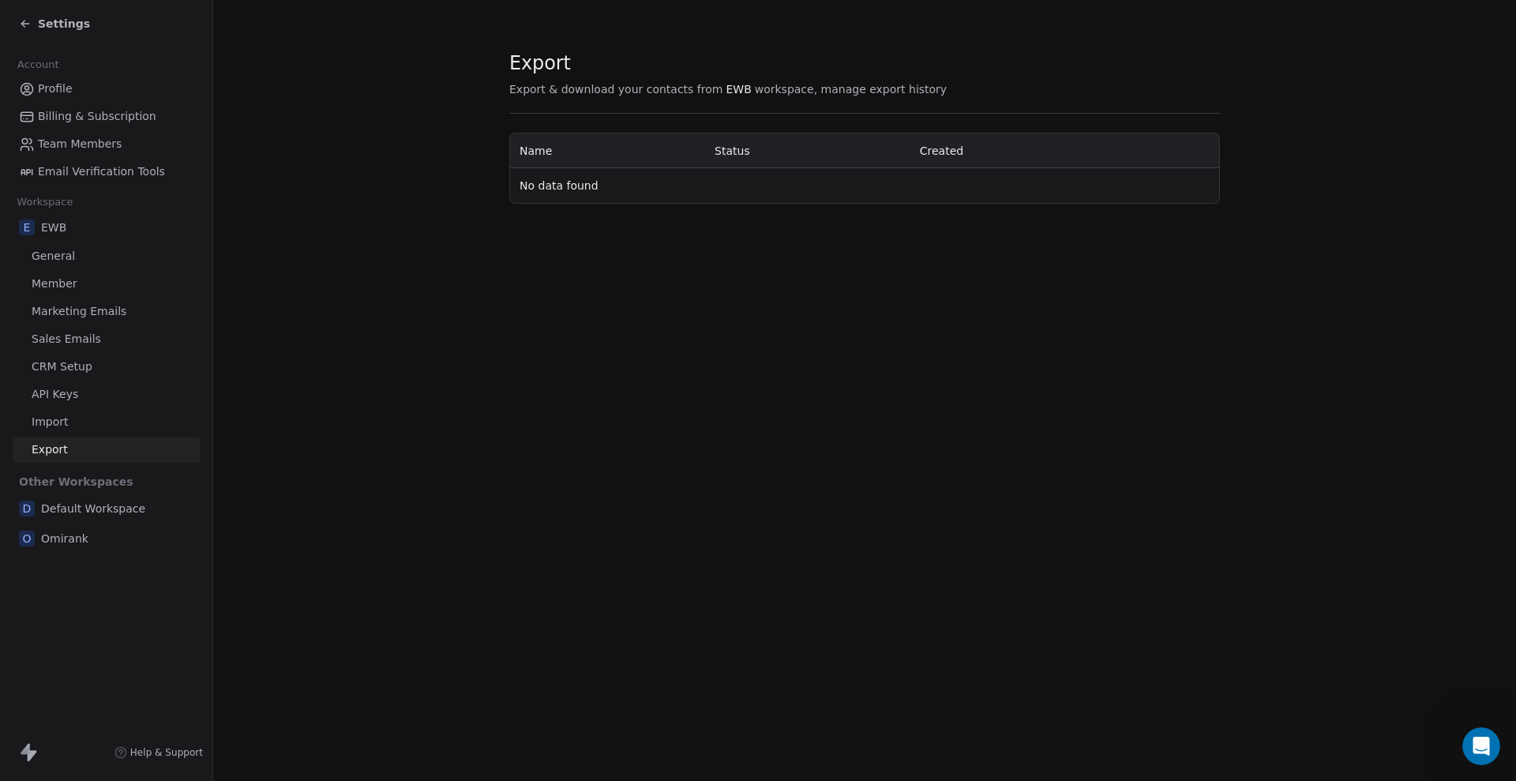
click at [52, 426] on span "Import" at bounding box center [50, 422] width 36 height 17
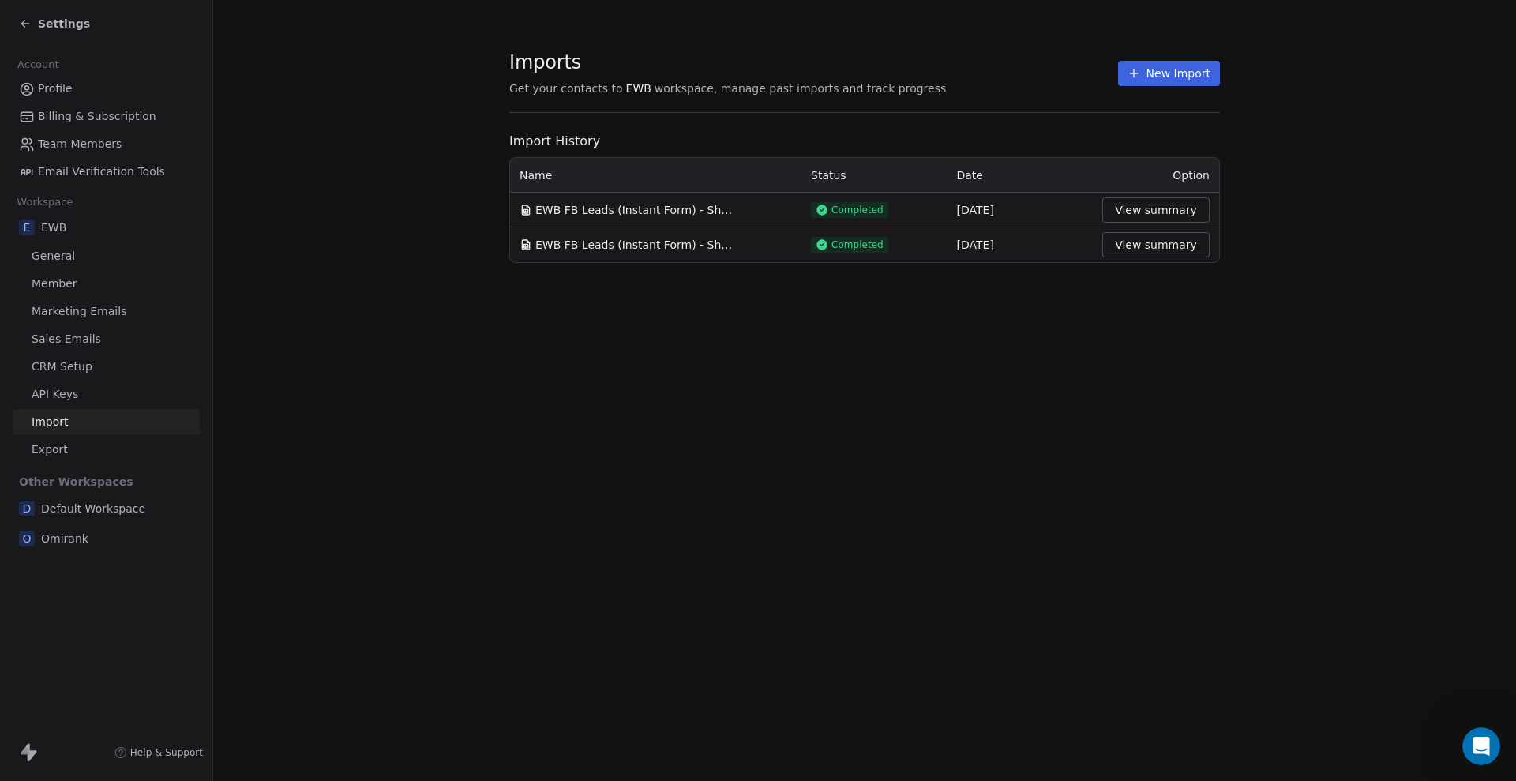
click at [1146, 204] on button "View summary" at bounding box center [1155, 209] width 107 height 25
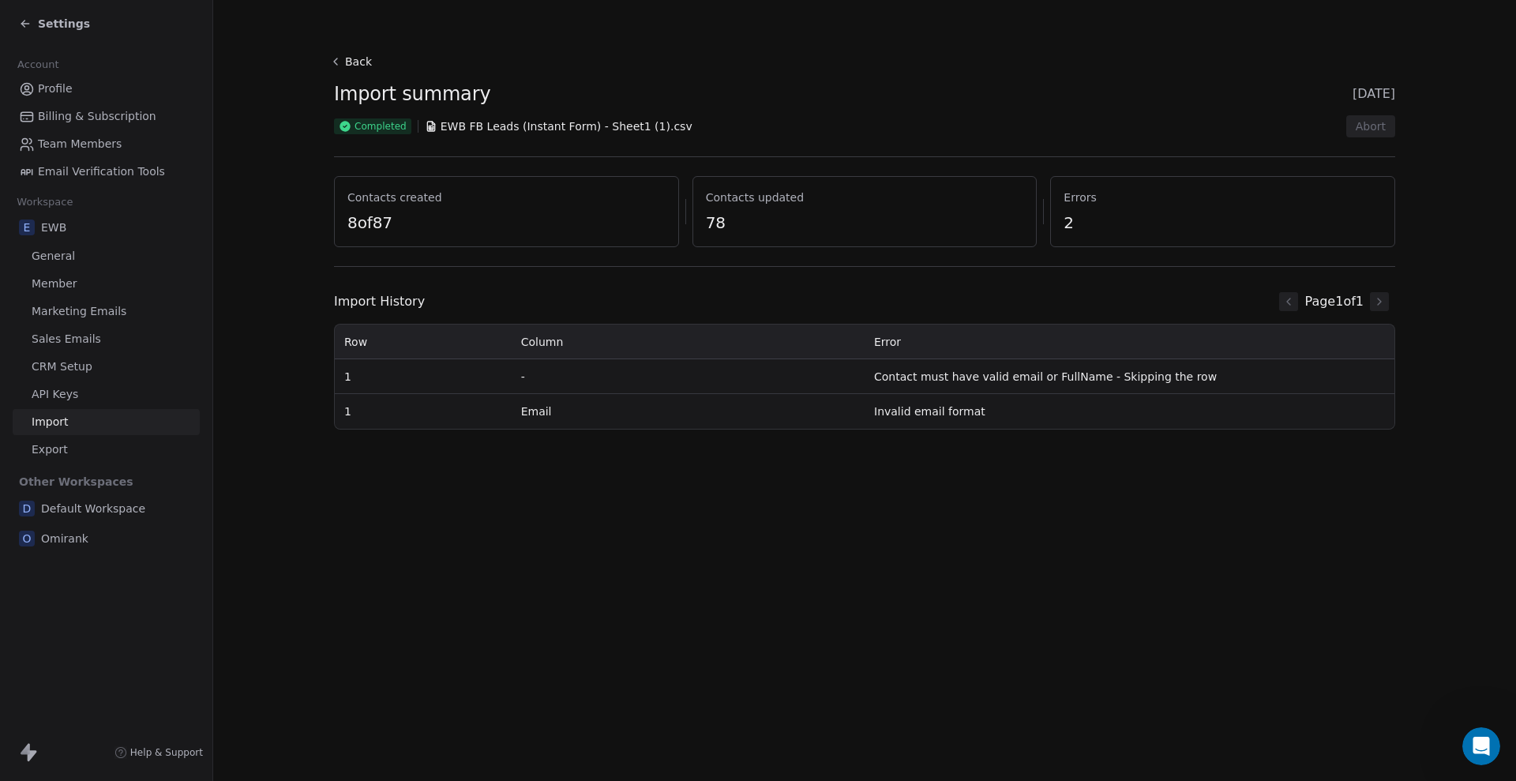
click at [40, 455] on span "Export" at bounding box center [50, 449] width 36 height 17
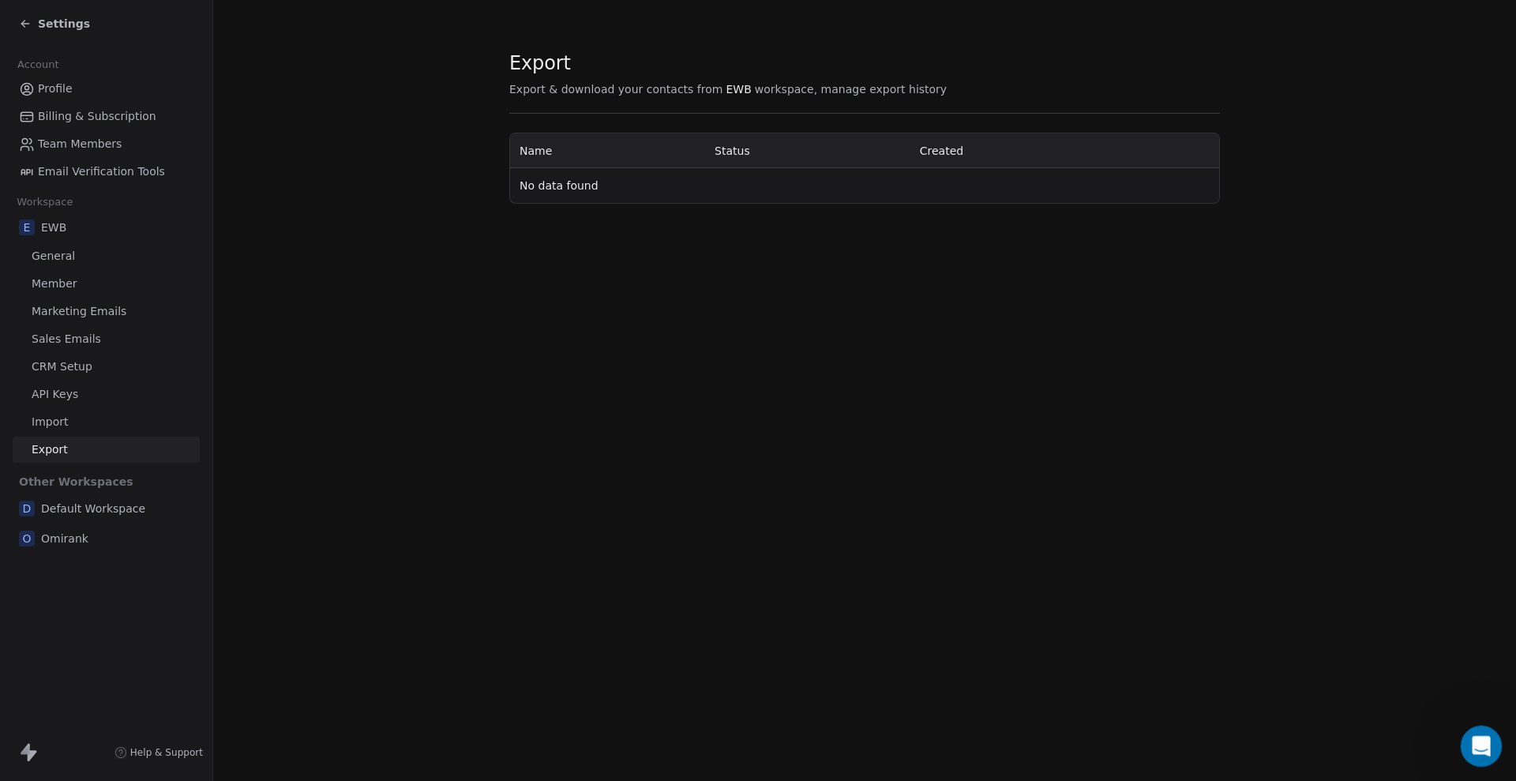
click at [1347, 693] on icon "Open Intercom Messenger" at bounding box center [1479, 744] width 26 height 26
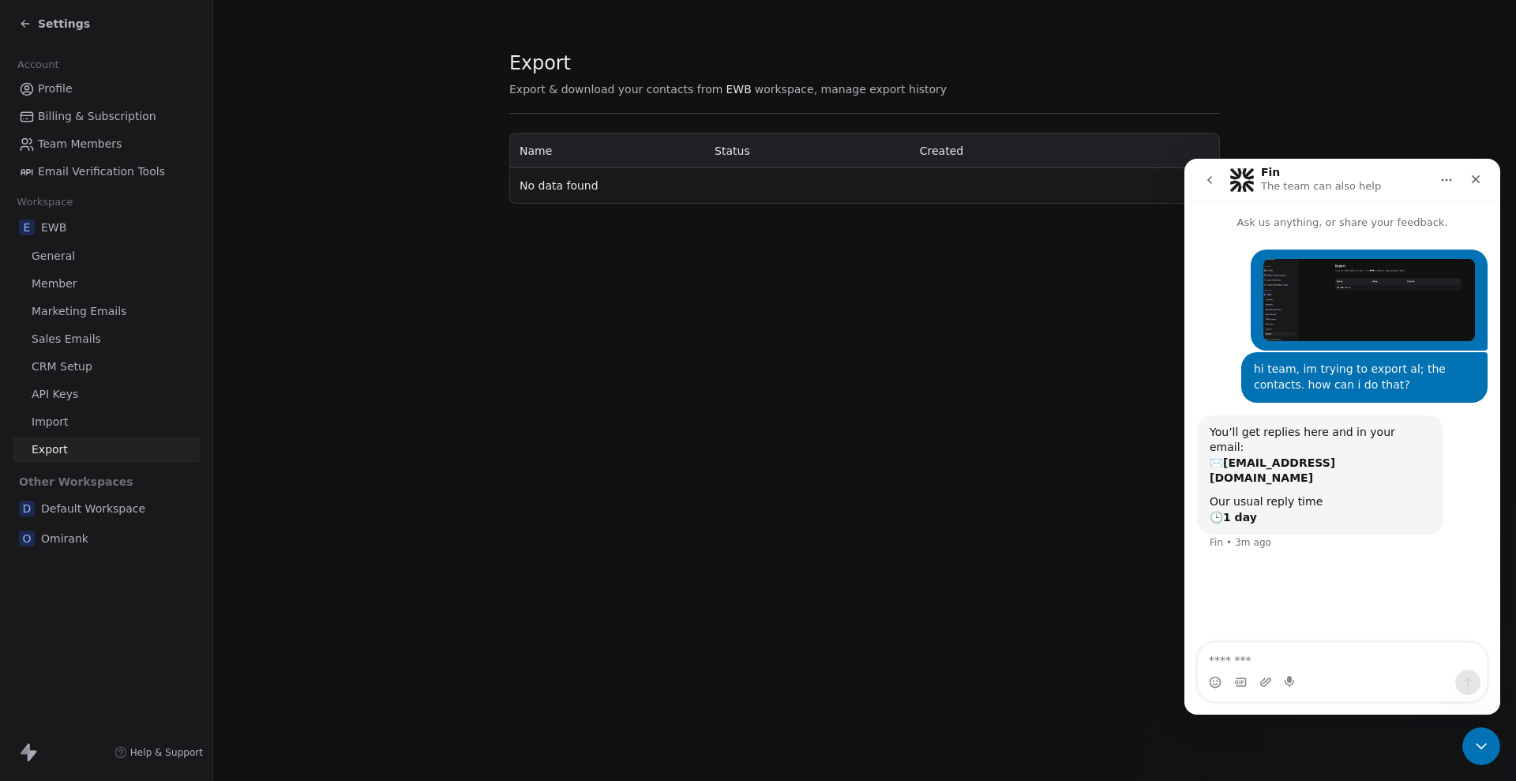
click at [804, 364] on div "Export Export & download your contacts from EWB workspace, manage export histor…" at bounding box center [864, 390] width 1303 height 781
click at [1347, 177] on icon "Close" at bounding box center [1476, 179] width 9 height 9
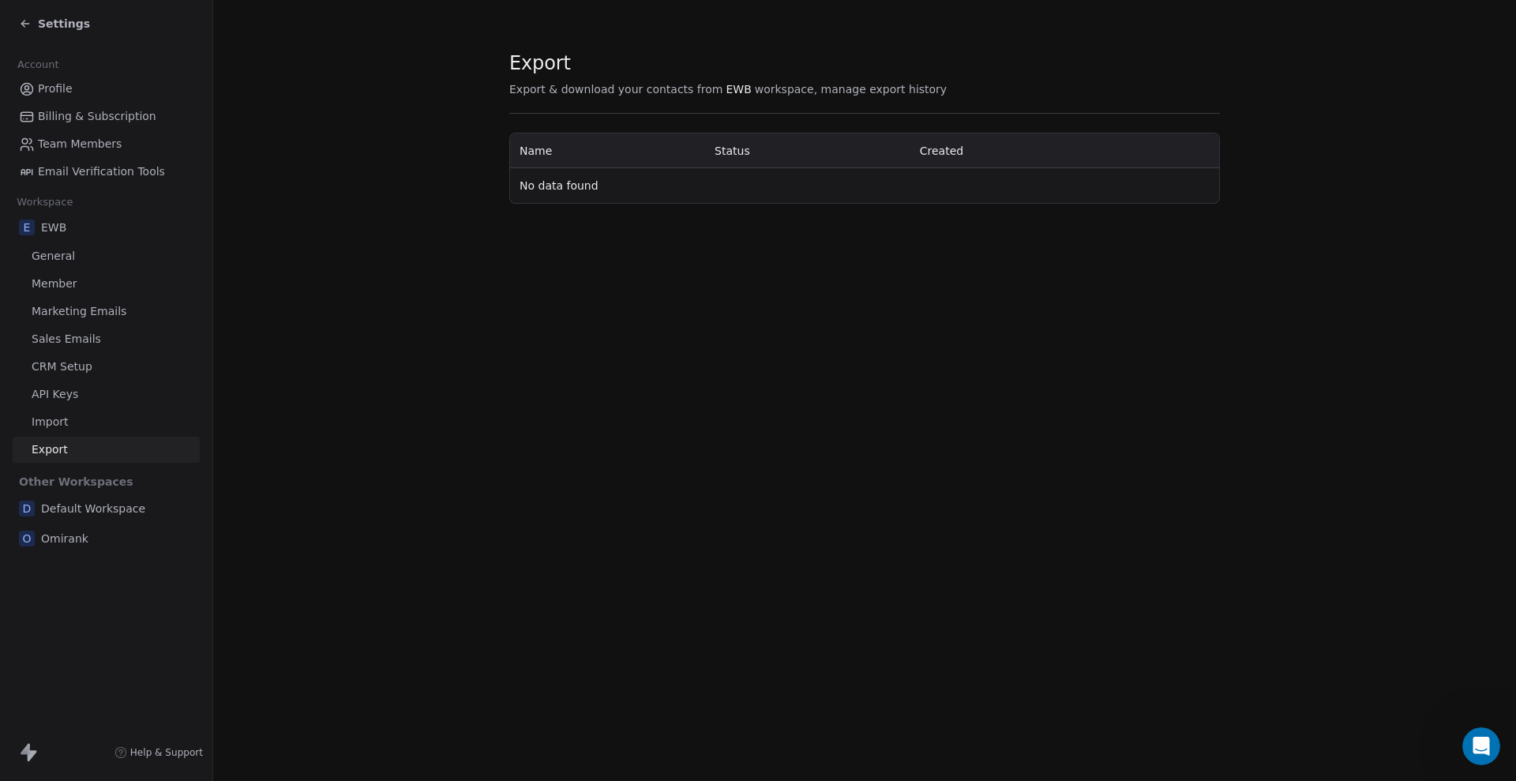
click at [59, 16] on span "Settings" at bounding box center [64, 24] width 52 height 16
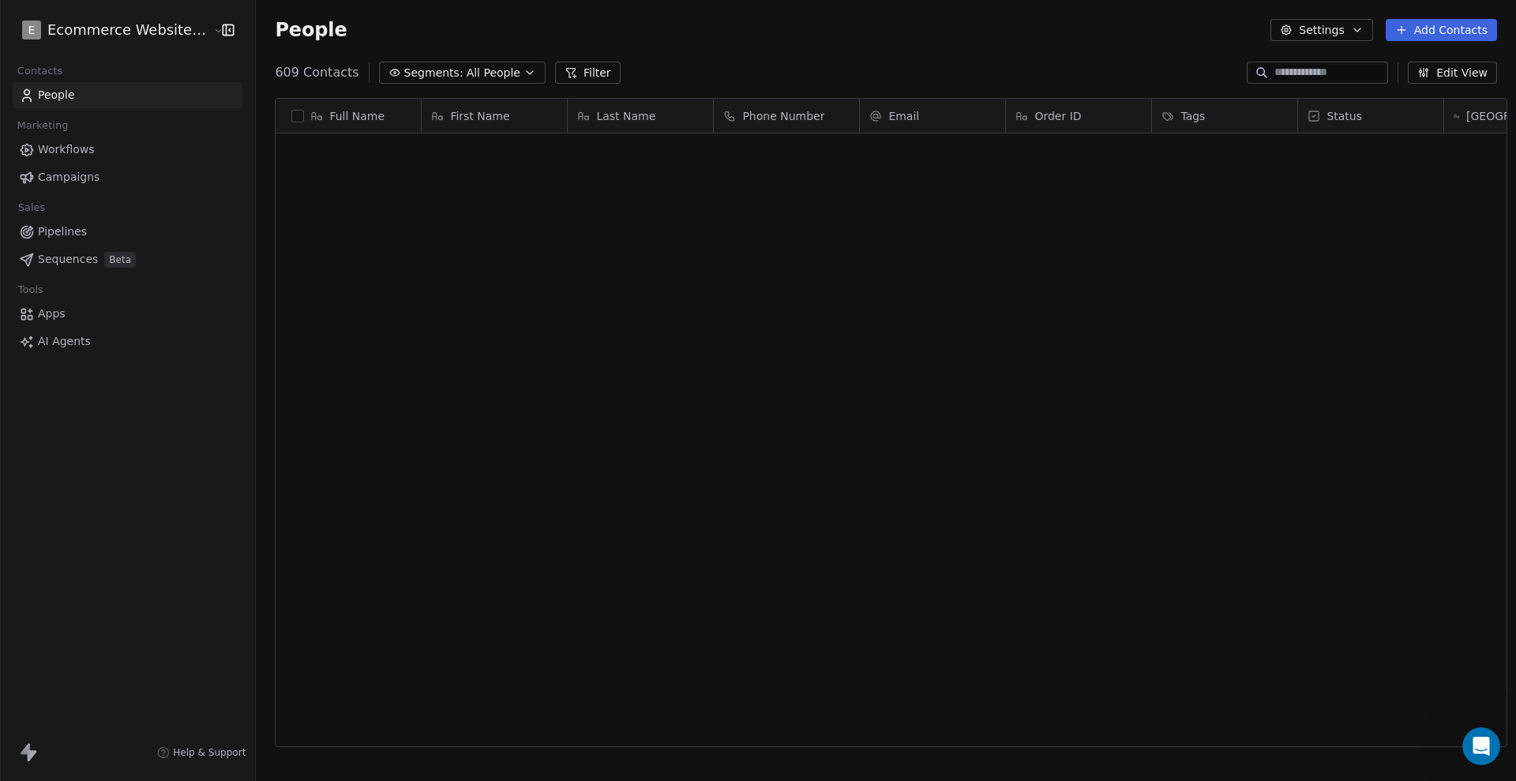
scroll to position [673, 1254]
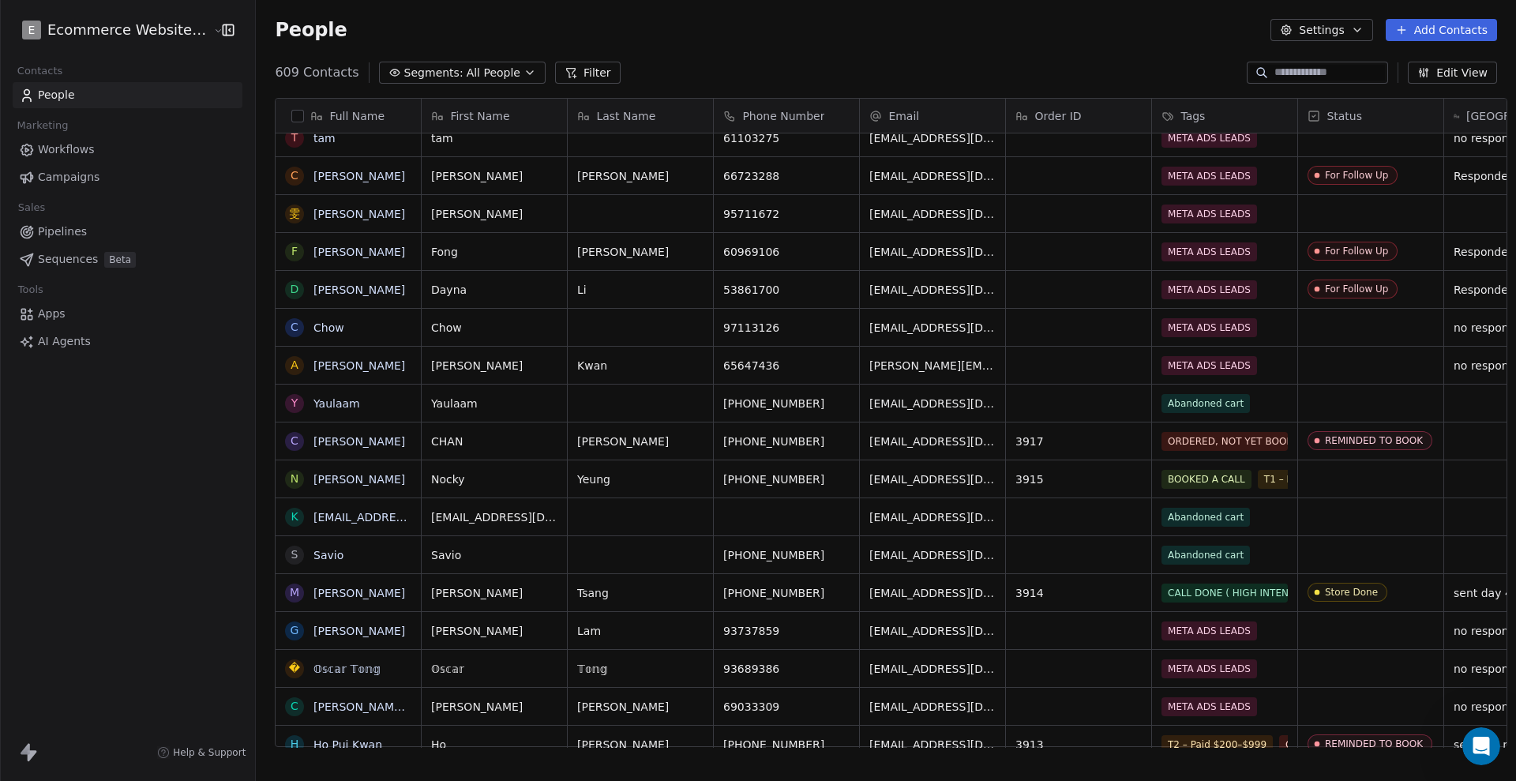
click at [1347, 27] on icon "button" at bounding box center [1357, 30] width 13 height 13
click at [958, 44] on html "E Ecommerce Website Builder Contacts People Marketing Workflows Campaigns Sales…" at bounding box center [758, 390] width 1516 height 781
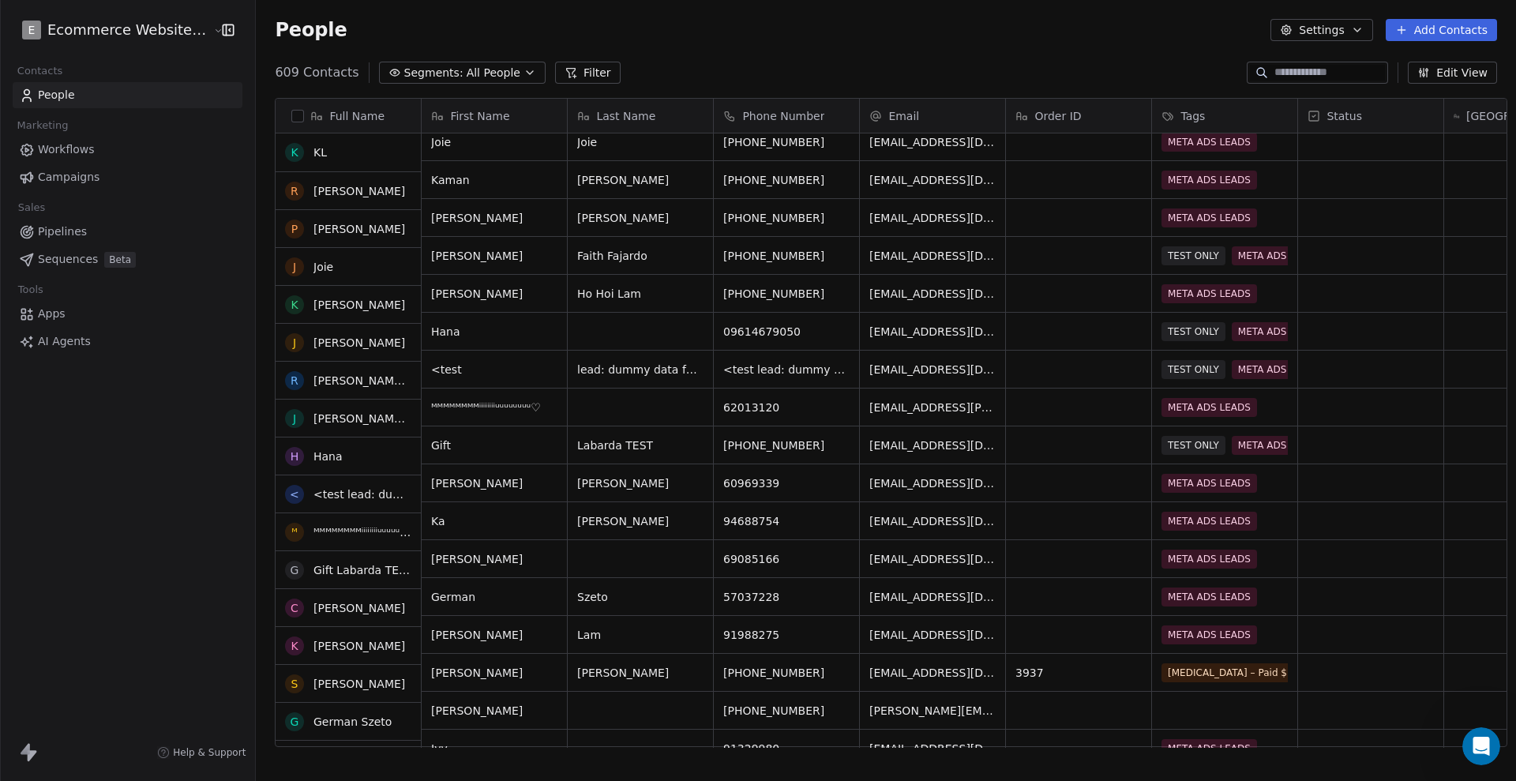
scroll to position [0, 0]
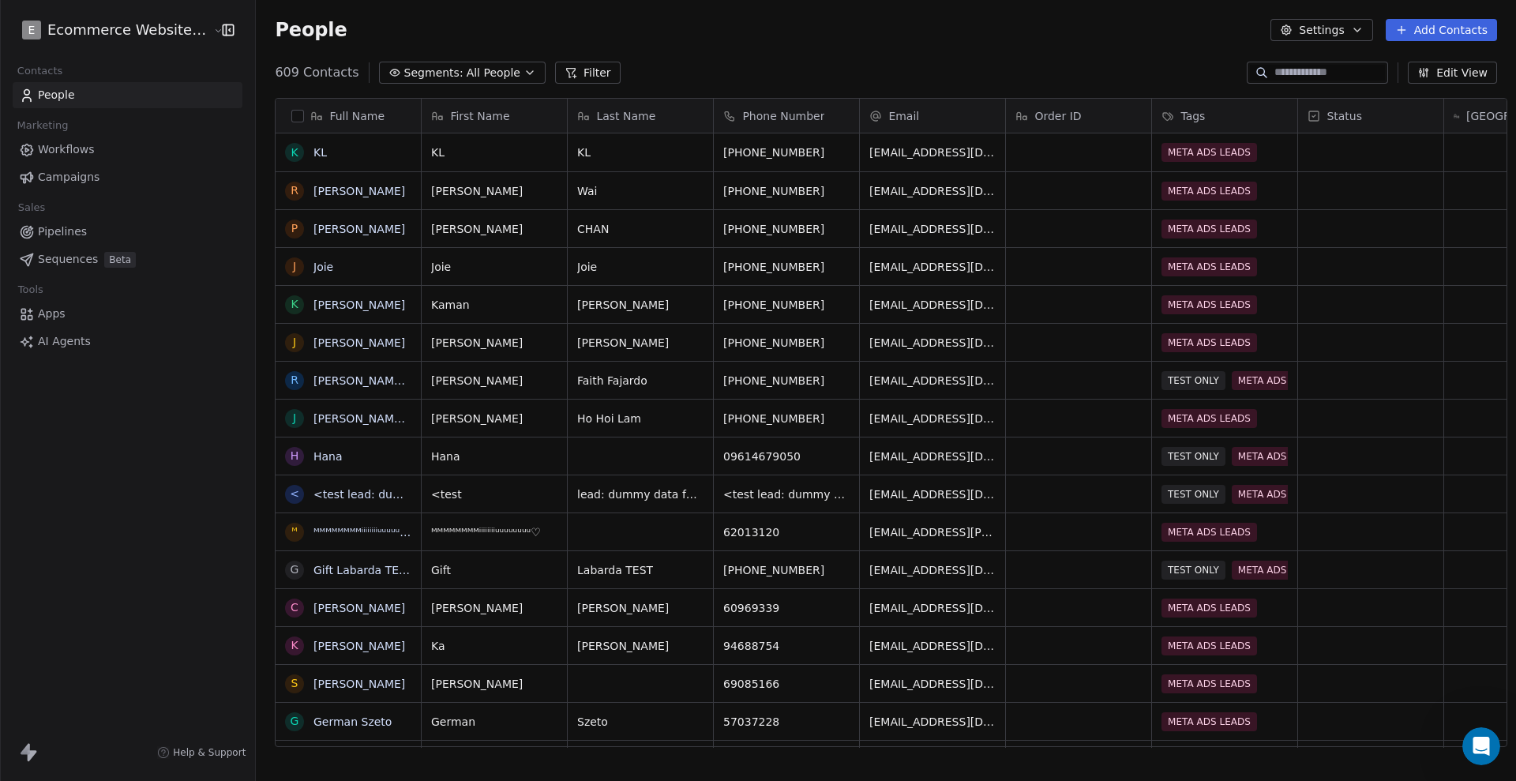
click at [291, 115] on button "button" at bounding box center [297, 116] width 13 height 13
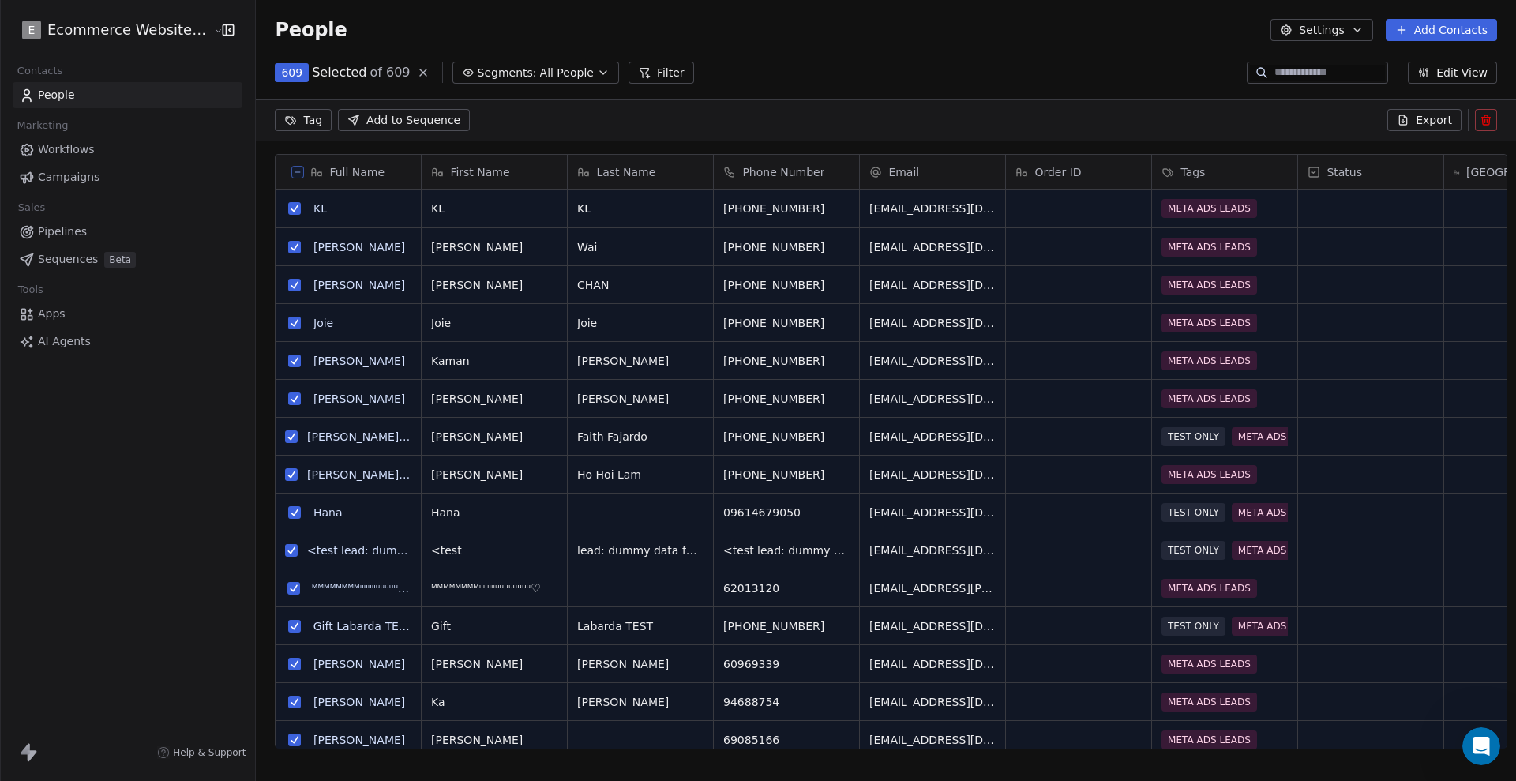
scroll to position [617, 1254]
click at [1347, 117] on span "Export" at bounding box center [1434, 120] width 36 height 16
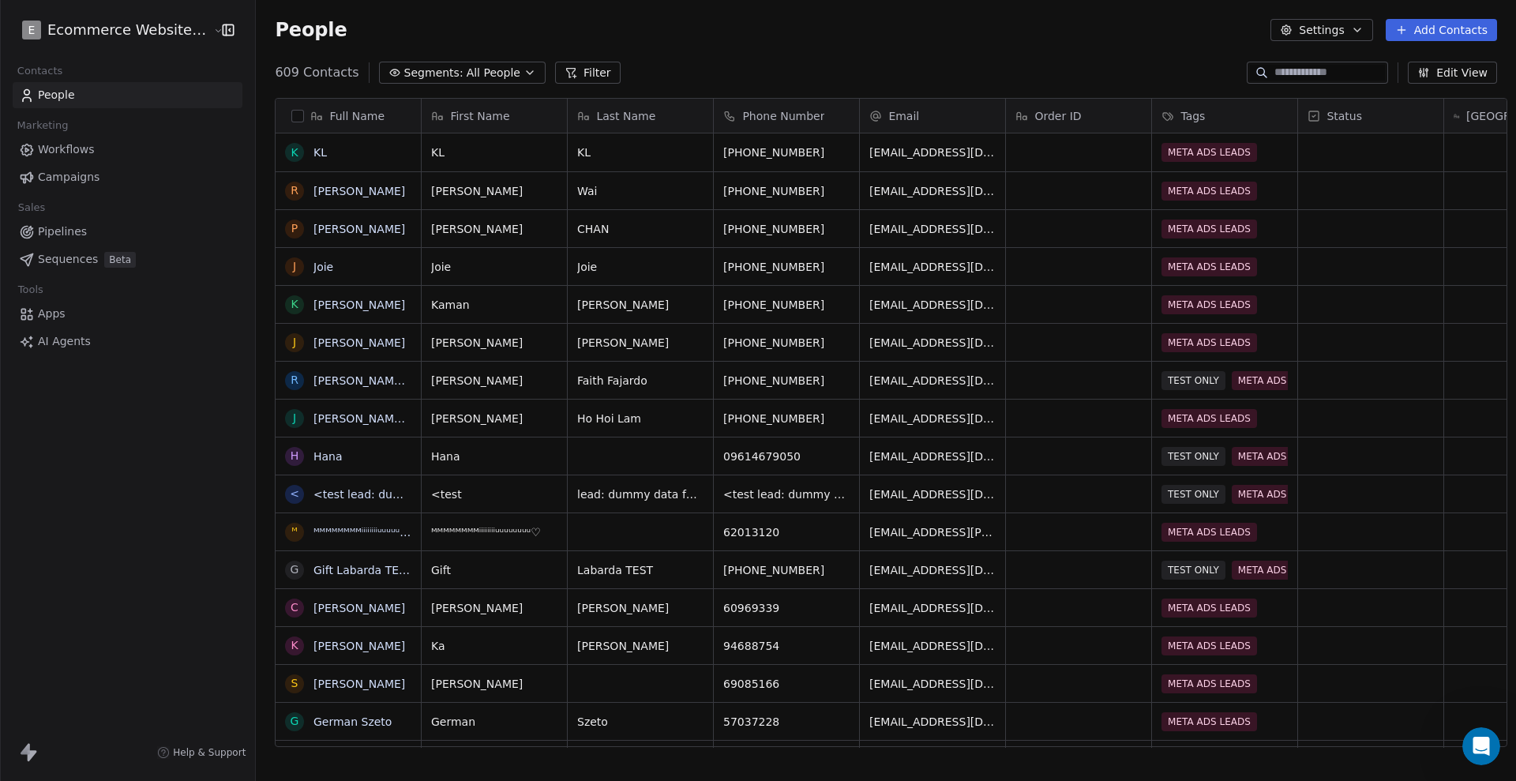
scroll to position [673, 1254]
click at [1329, 24] on button "Settings" at bounding box center [1321, 30] width 102 height 22
click at [1344, 132] on span "Export" at bounding box center [1332, 140] width 36 height 17
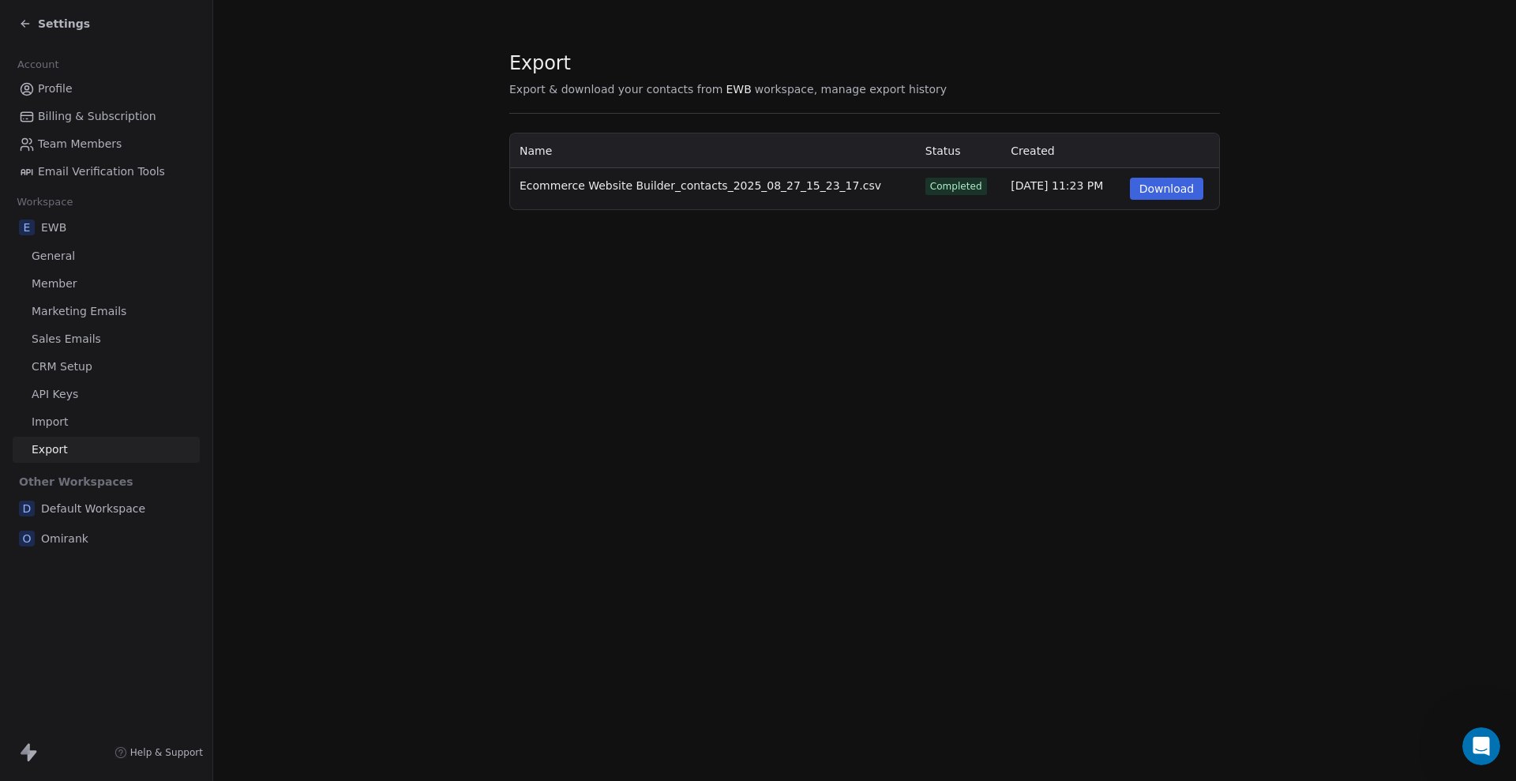
click at [1164, 191] on button "Download" at bounding box center [1167, 189] width 74 height 22
click at [54, 29] on span "Settings" at bounding box center [64, 24] width 52 height 16
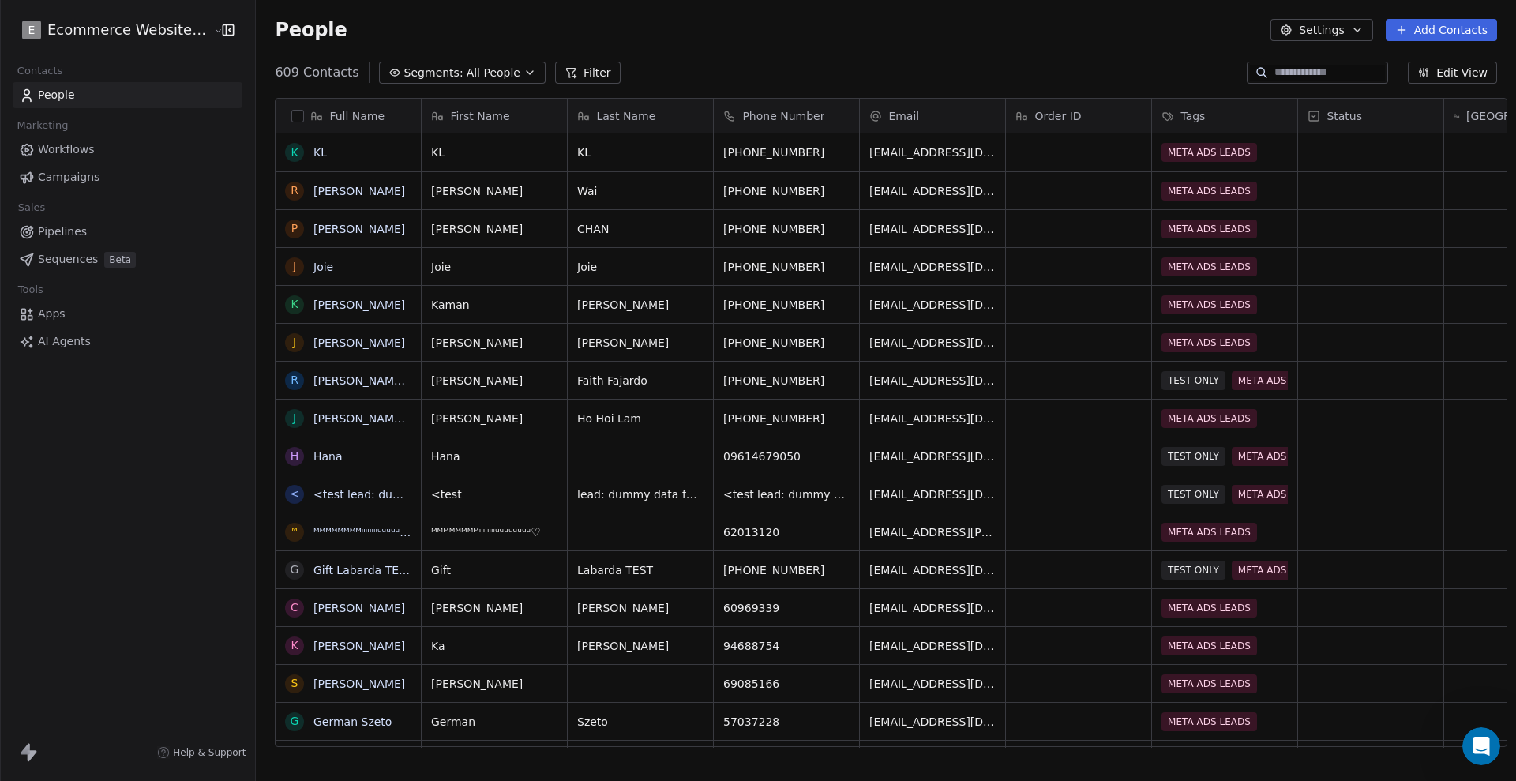
scroll to position [673, 1254]
click at [89, 94] on link "People" at bounding box center [128, 95] width 230 height 26
click at [176, 28] on html "E Ecommerce Website Builder Contacts People Marketing Workflows Campaigns Sales…" at bounding box center [758, 390] width 1516 height 781
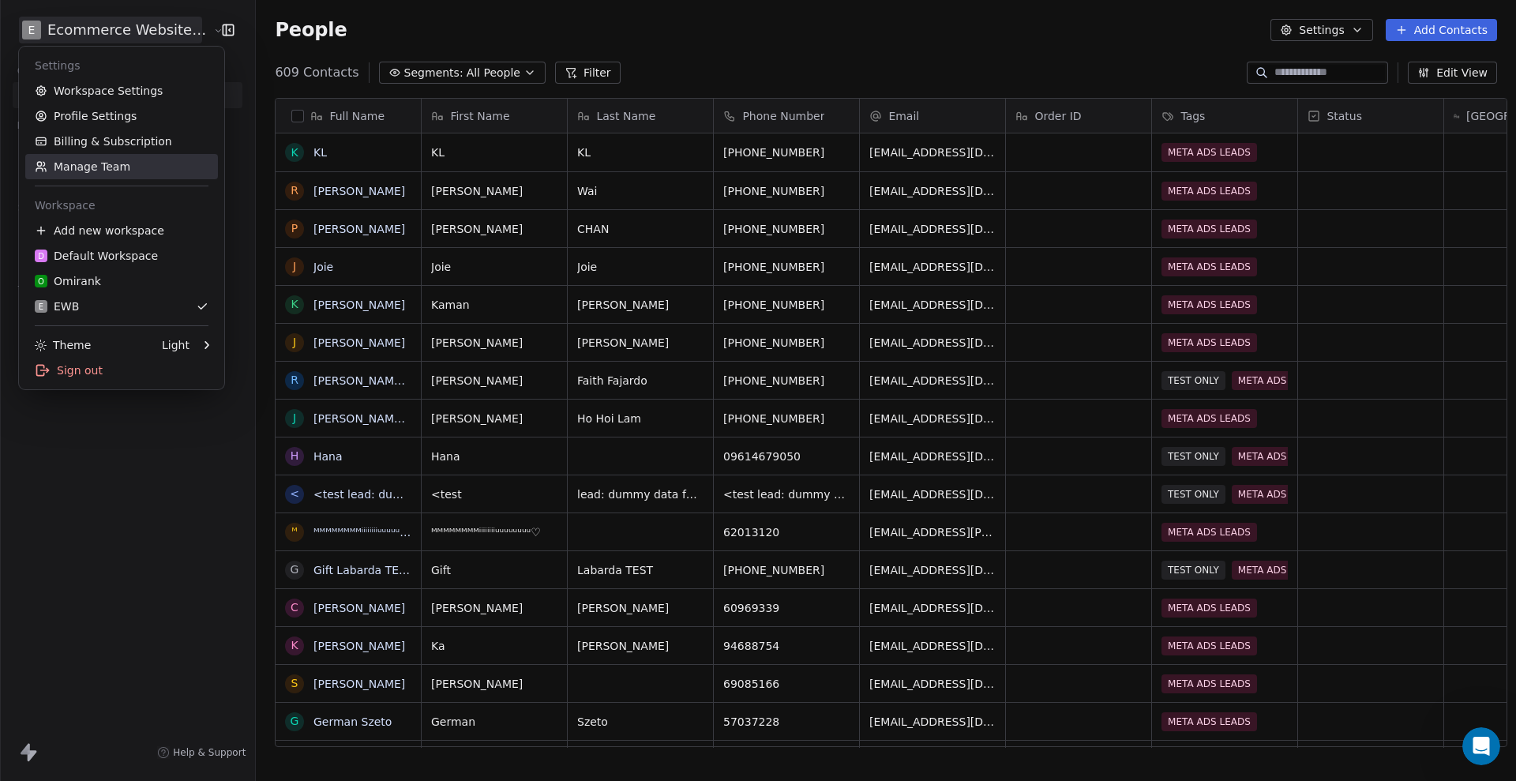
click at [124, 169] on link "Manage Team" at bounding box center [121, 166] width 193 height 25
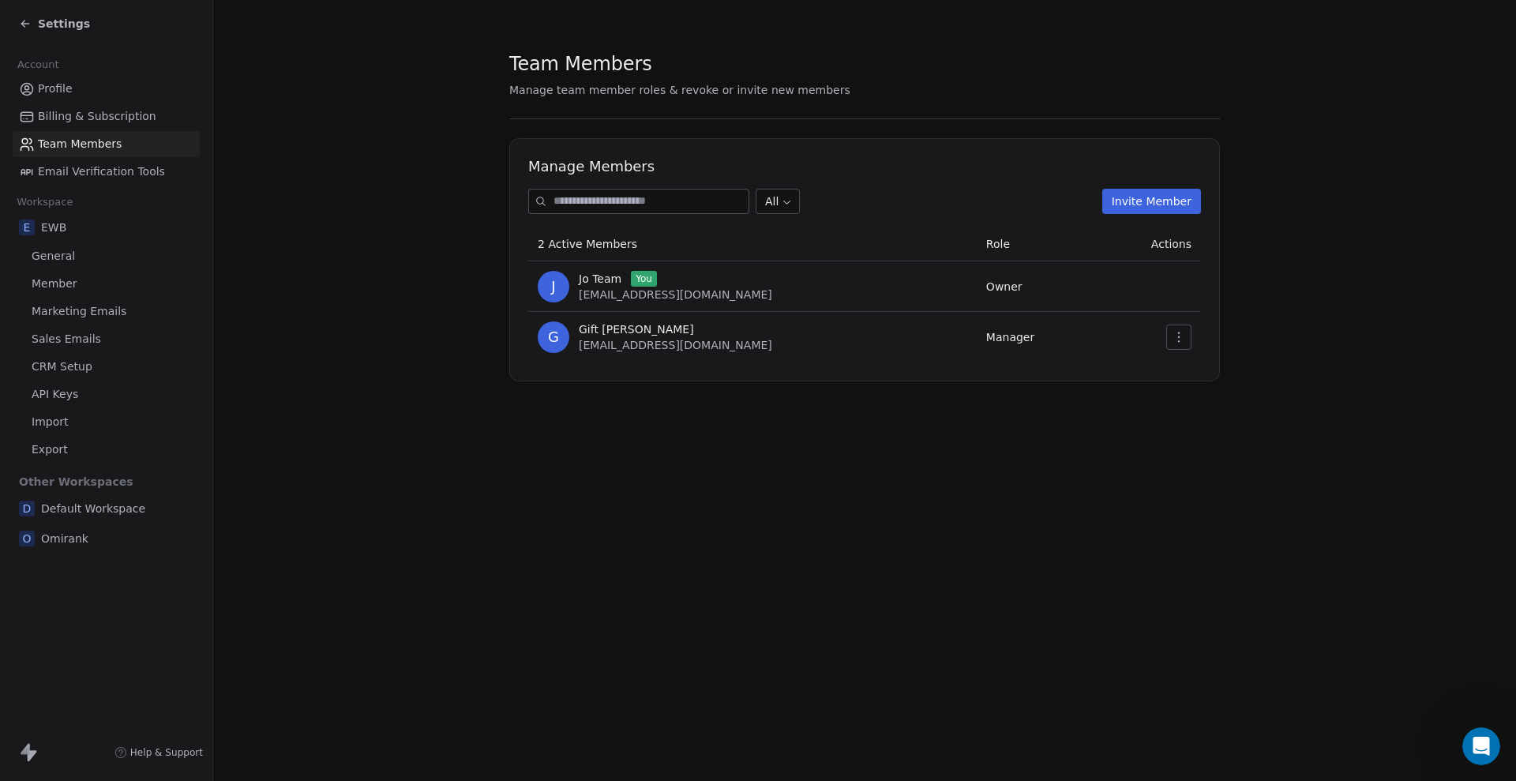
click at [1180, 337] on icon "button" at bounding box center [1178, 337] width 13 height 13
click at [1208, 368] on div "Update" at bounding box center [1228, 371] width 113 height 25
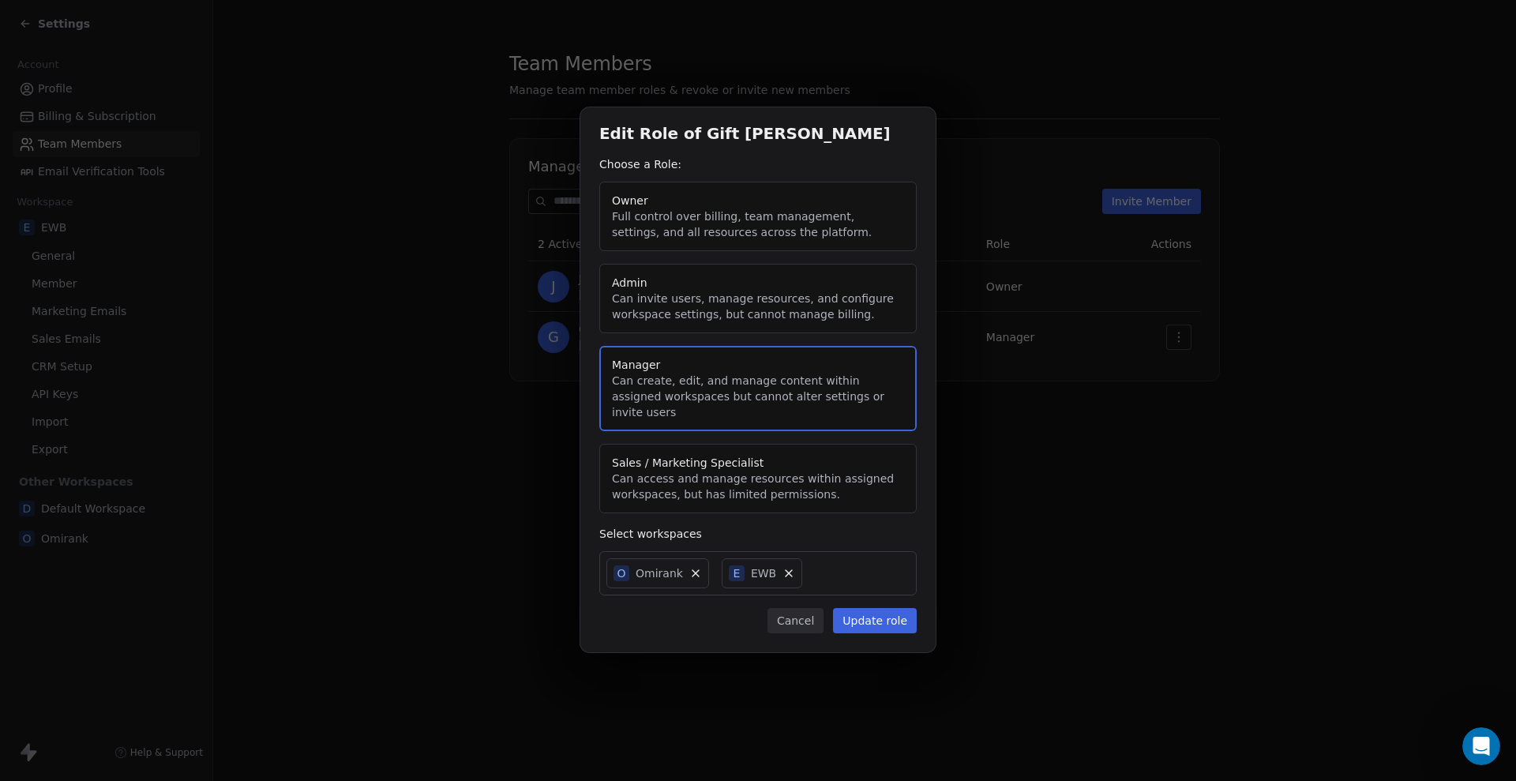
click at [1199, 415] on div "Edit Role of Gift [PERSON_NAME] Choose a Role: Owner Full control over billing,…" at bounding box center [758, 390] width 1516 height 617
click at [805, 609] on button "Cancel" at bounding box center [795, 620] width 56 height 25
